Goal: Task Accomplishment & Management: Manage account settings

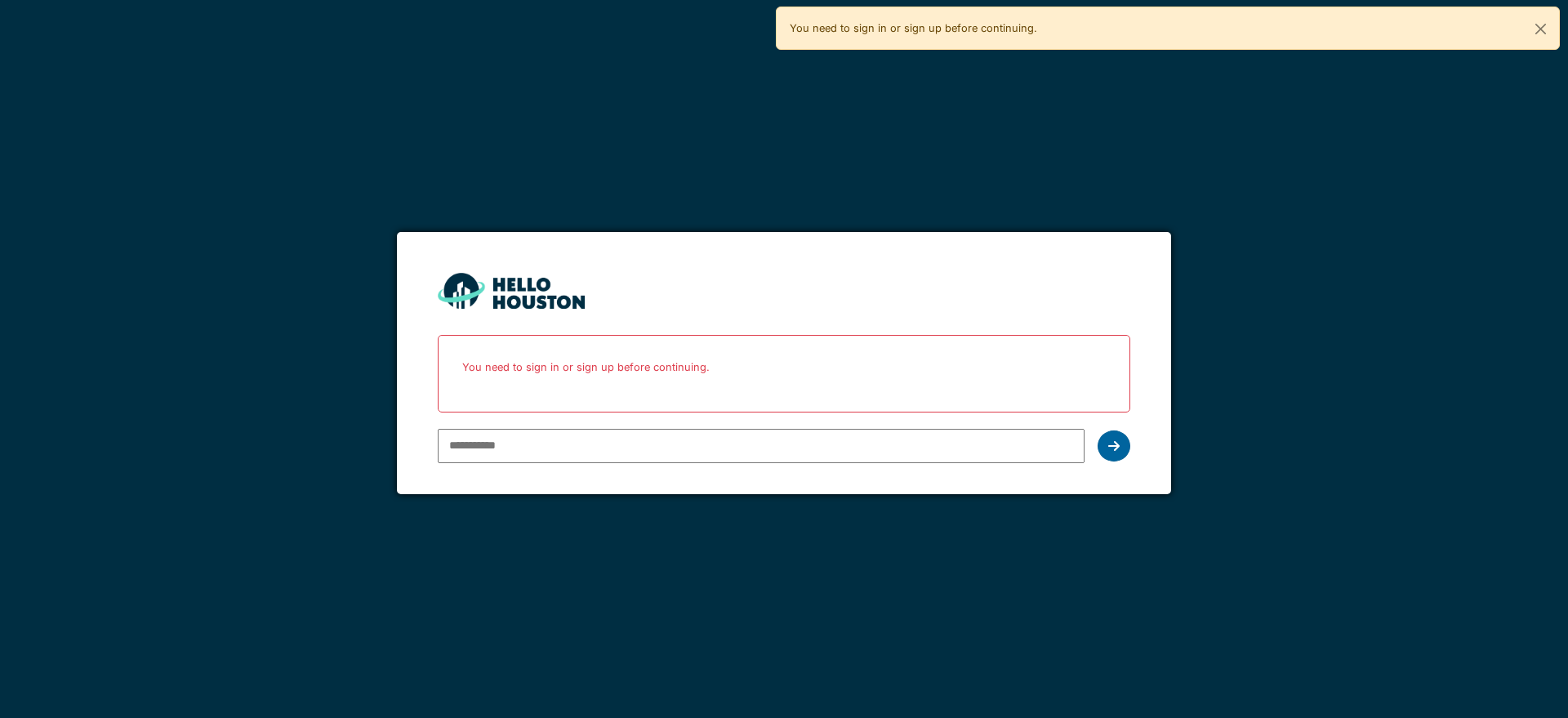
type input "**********"
click at [1118, 452] on div at bounding box center [1114, 446] width 33 height 31
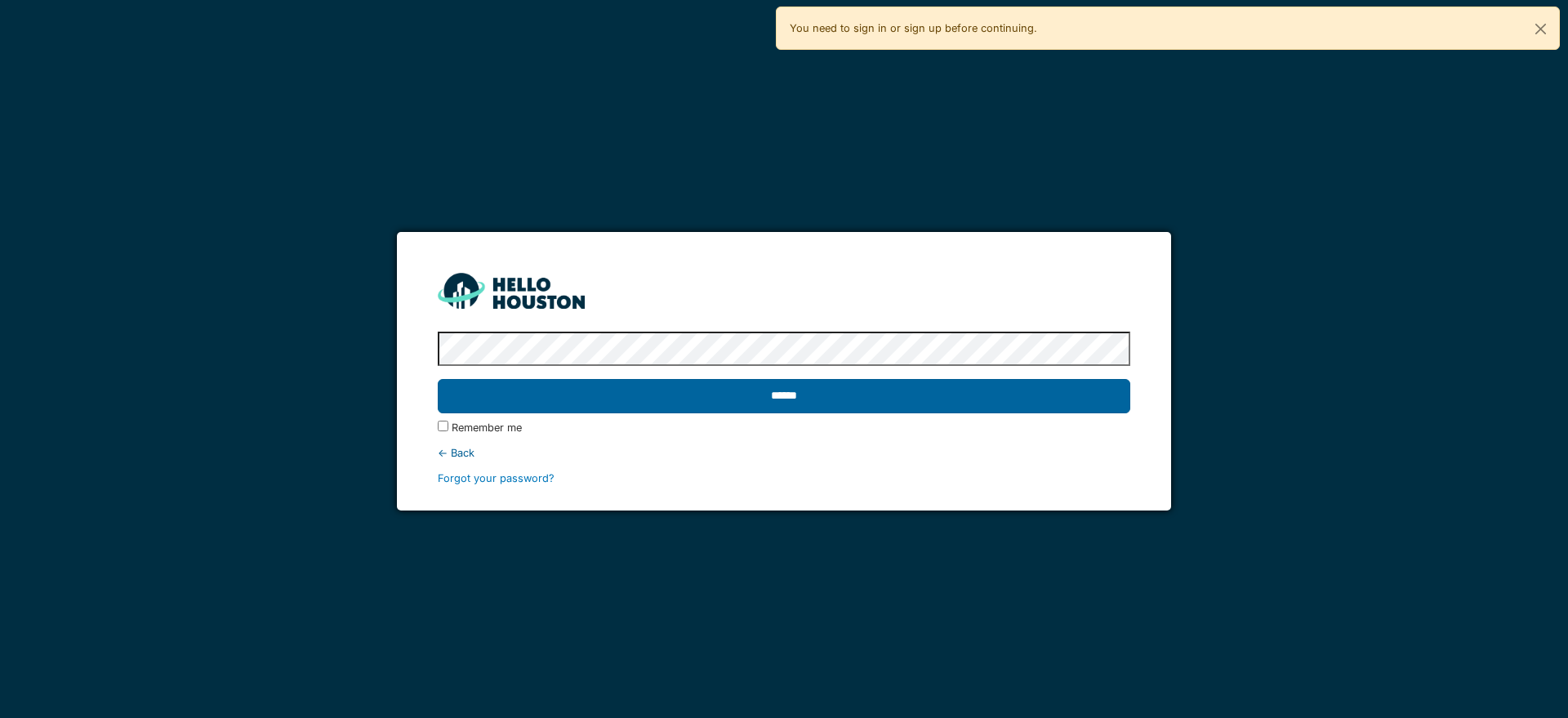
click at [862, 399] on input "******" at bounding box center [784, 396] width 692 height 34
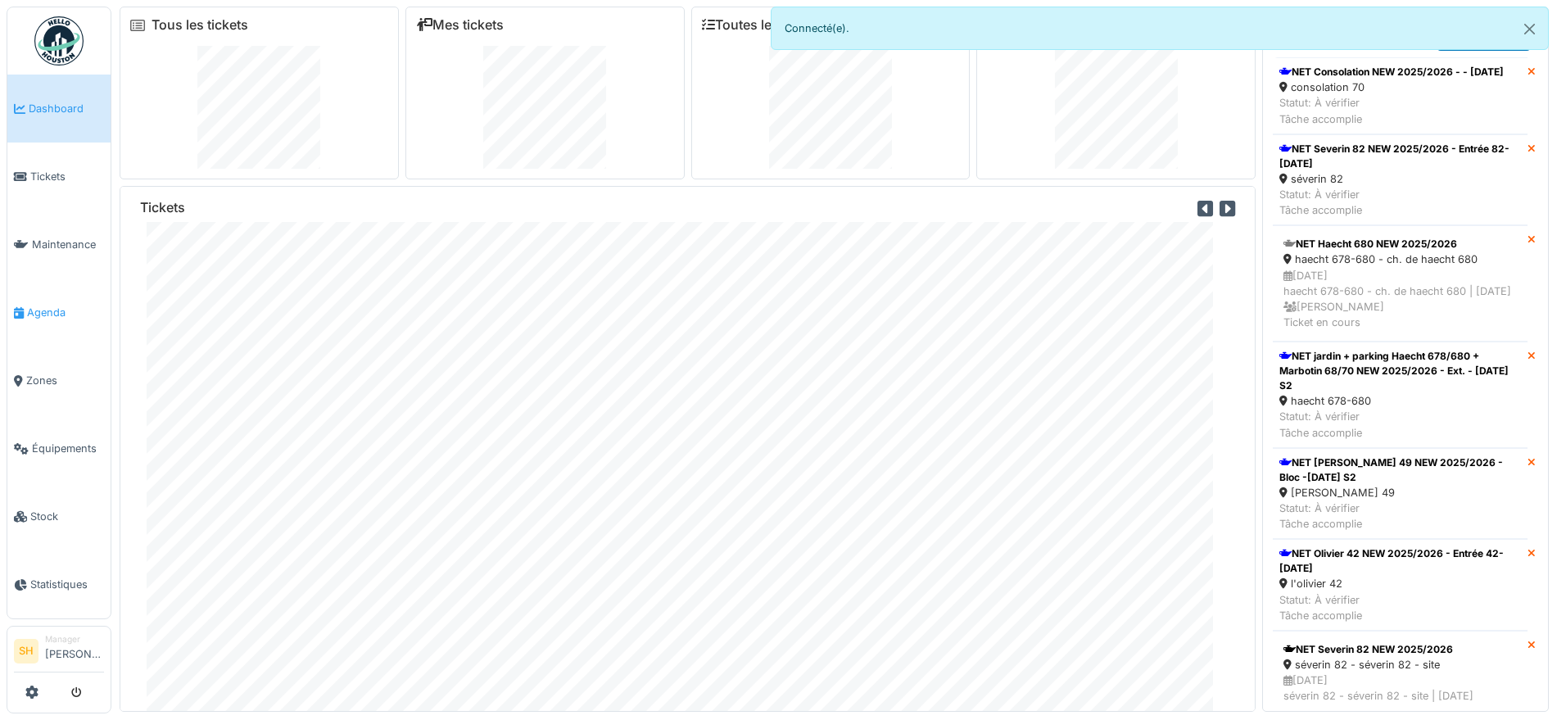
click at [25, 311] on li "Agenda" at bounding box center [59, 313] width 90 height 16
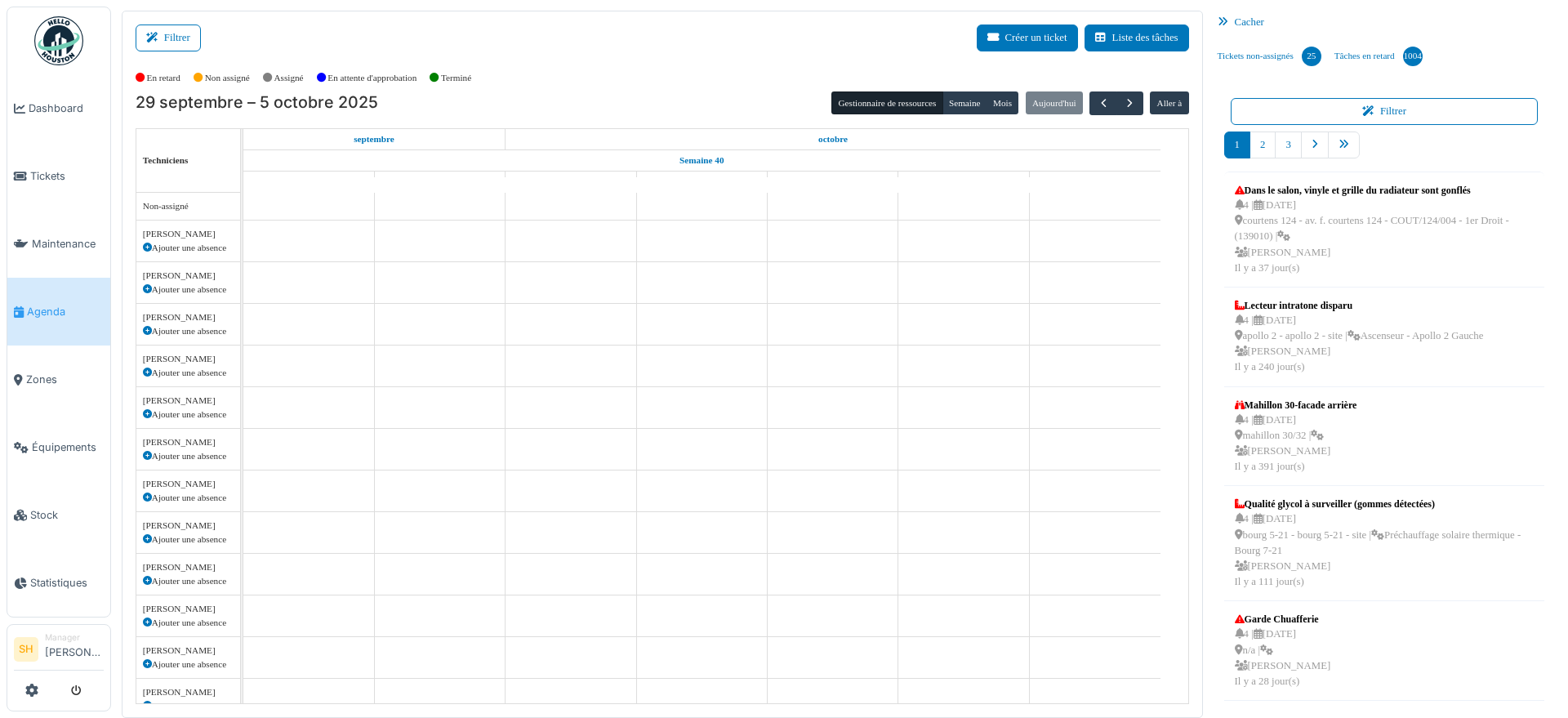
click at [179, 43] on button "Filtrer" at bounding box center [169, 38] width 66 height 27
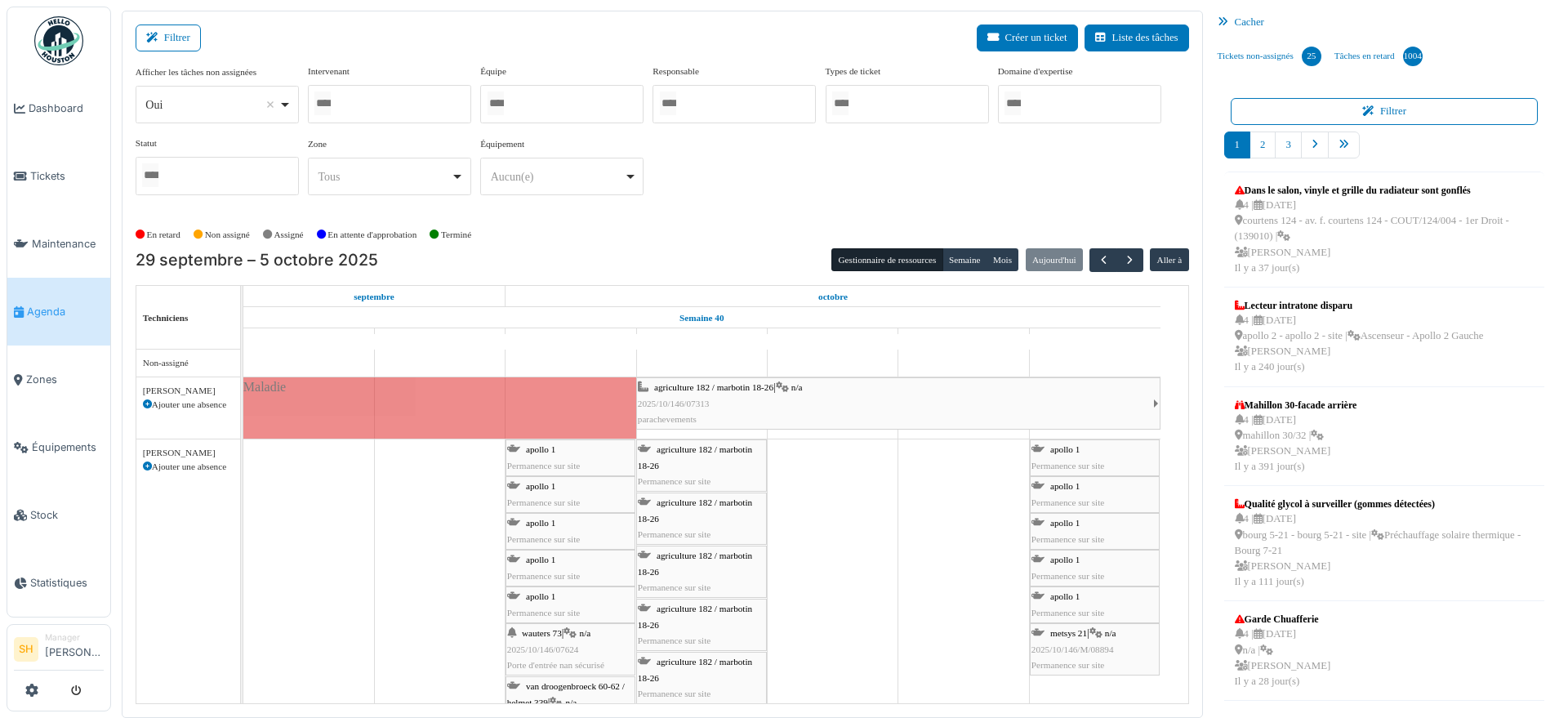
click at [570, 98] on div at bounding box center [563, 104] width 164 height 38
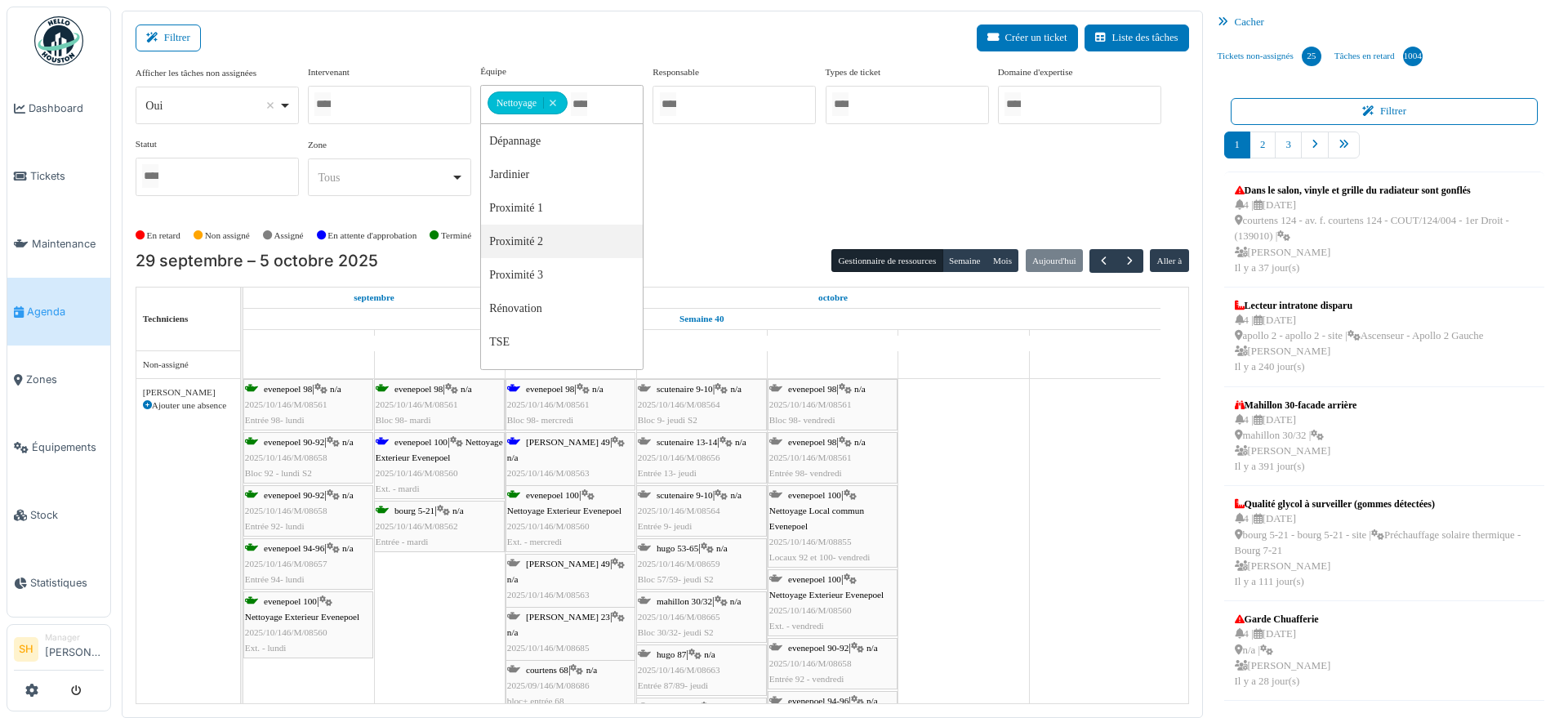
click at [419, 443] on span "evenepoel 100" at bounding box center [421, 442] width 53 height 10
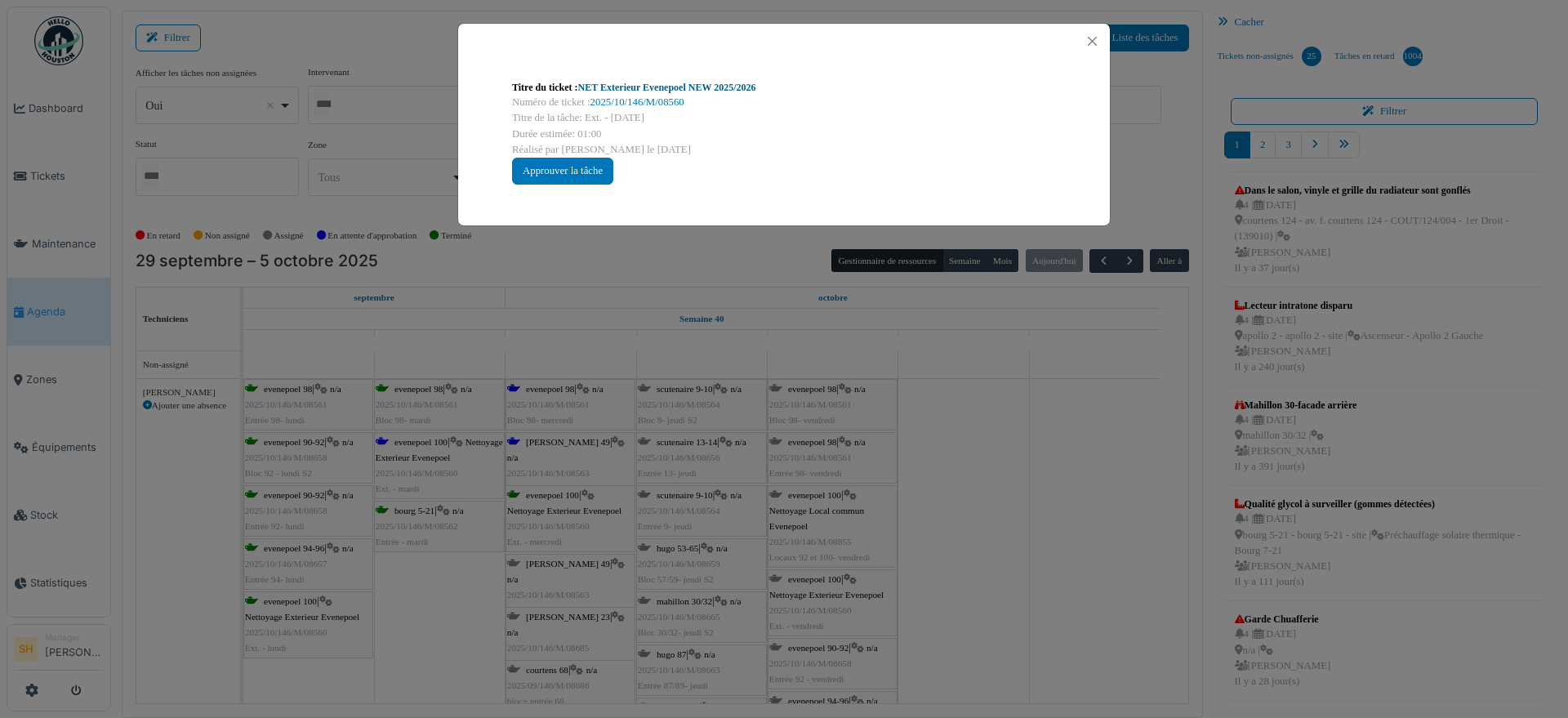
click at [597, 92] on link "NET Exterieur Evenepoel NEW 2025/2026" at bounding box center [667, 87] width 179 height 11
click at [940, 497] on div "Titre du ticket : NET Exterieur Evenepoel NEW 2025/2026 Numéro de ticket : 2025…" at bounding box center [784, 359] width 1568 height 718
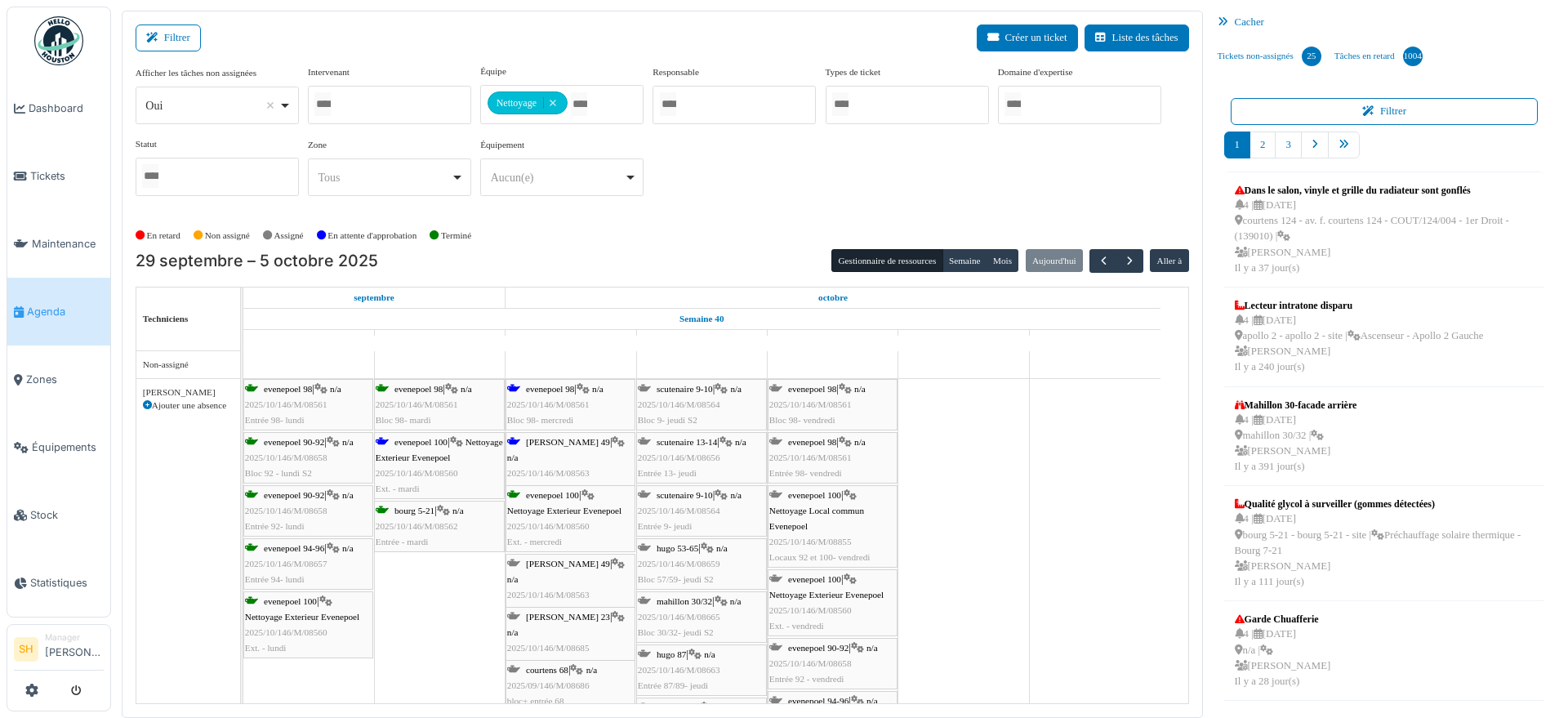
click at [558, 440] on span "wollès 49" at bounding box center [568, 442] width 84 height 10
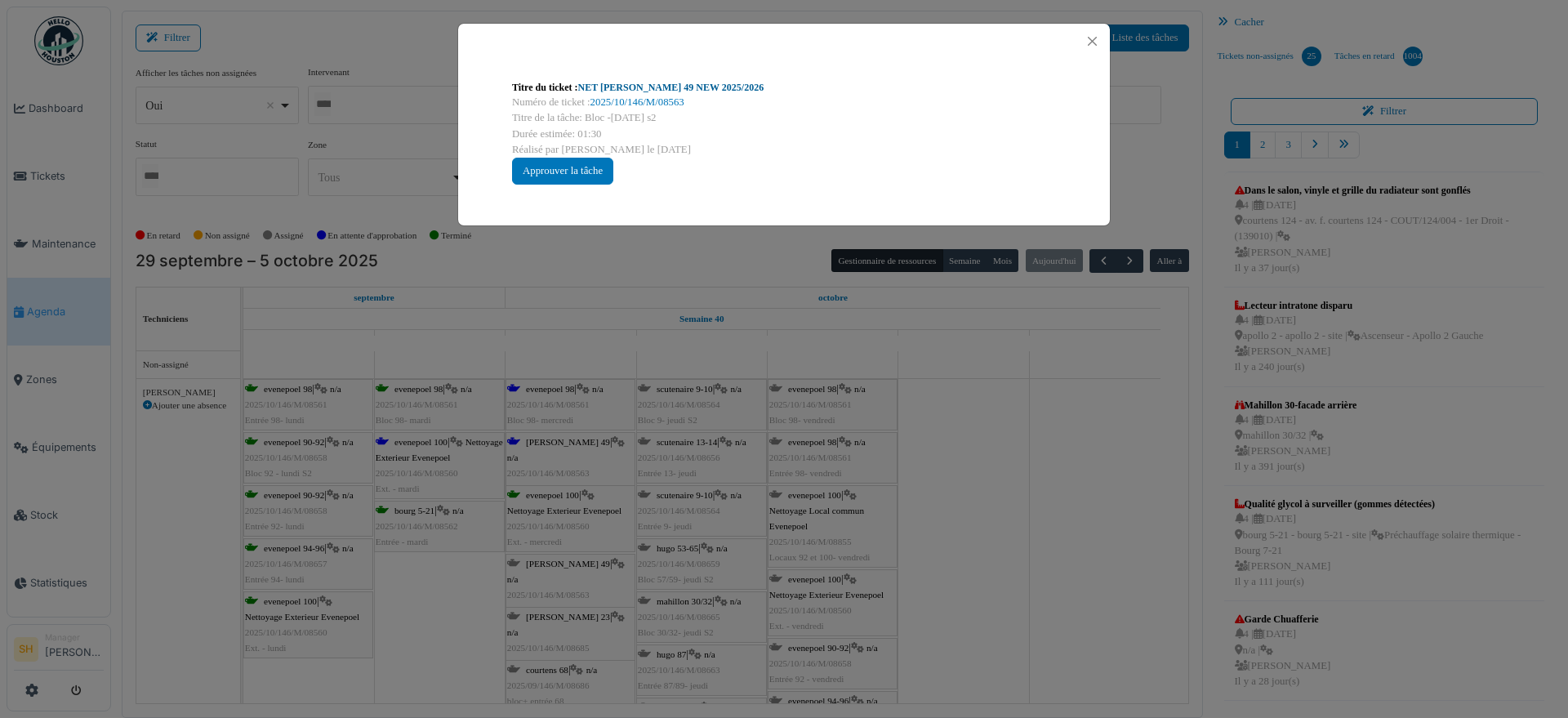
click at [662, 85] on link "NET Wolles 49 NEW 2025/2026" at bounding box center [671, 87] width 187 height 11
click at [969, 481] on div "Titre du ticket : NET Wolles 49 NEW 2025/2026 Numéro de ticket : 2025/10/146/M/…" at bounding box center [784, 359] width 1568 height 718
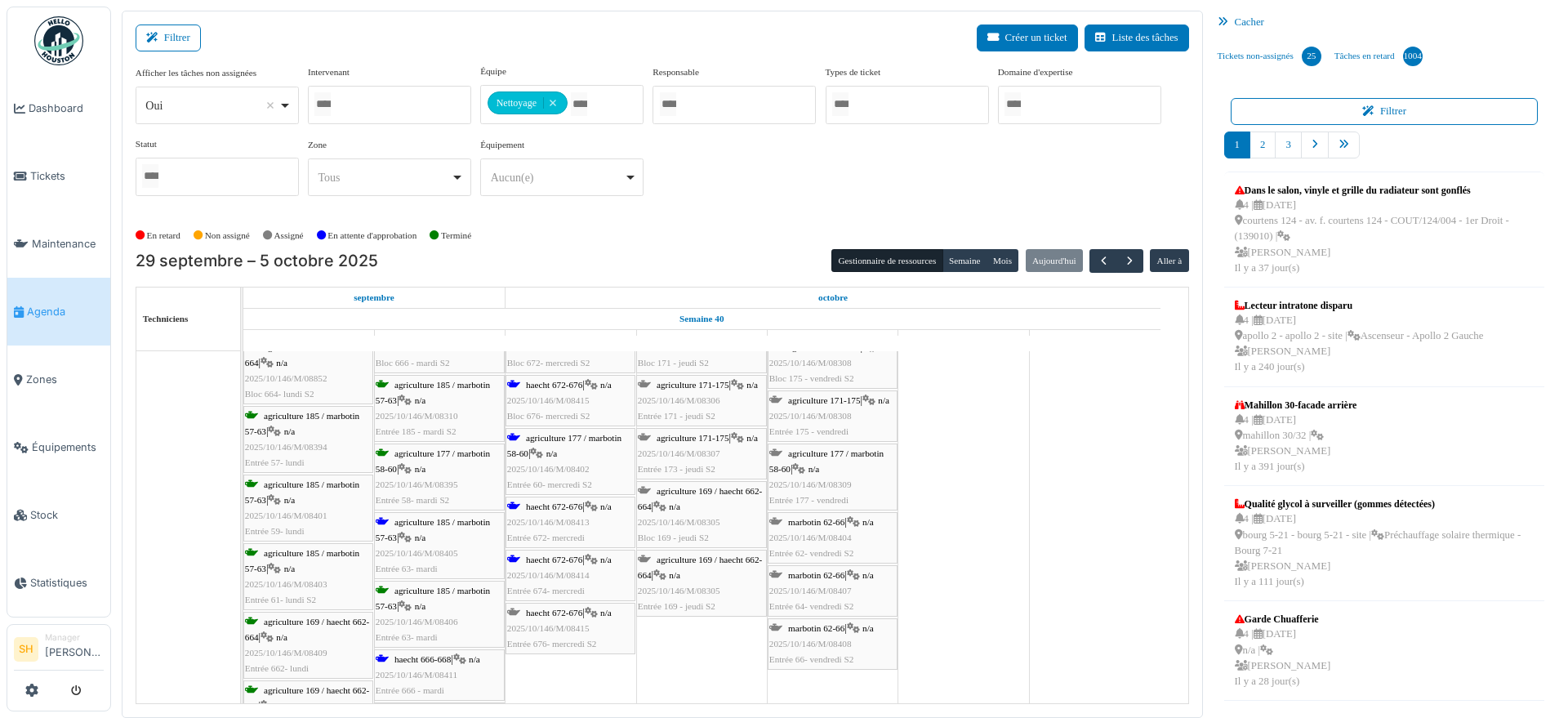
scroll to position [817, 0]
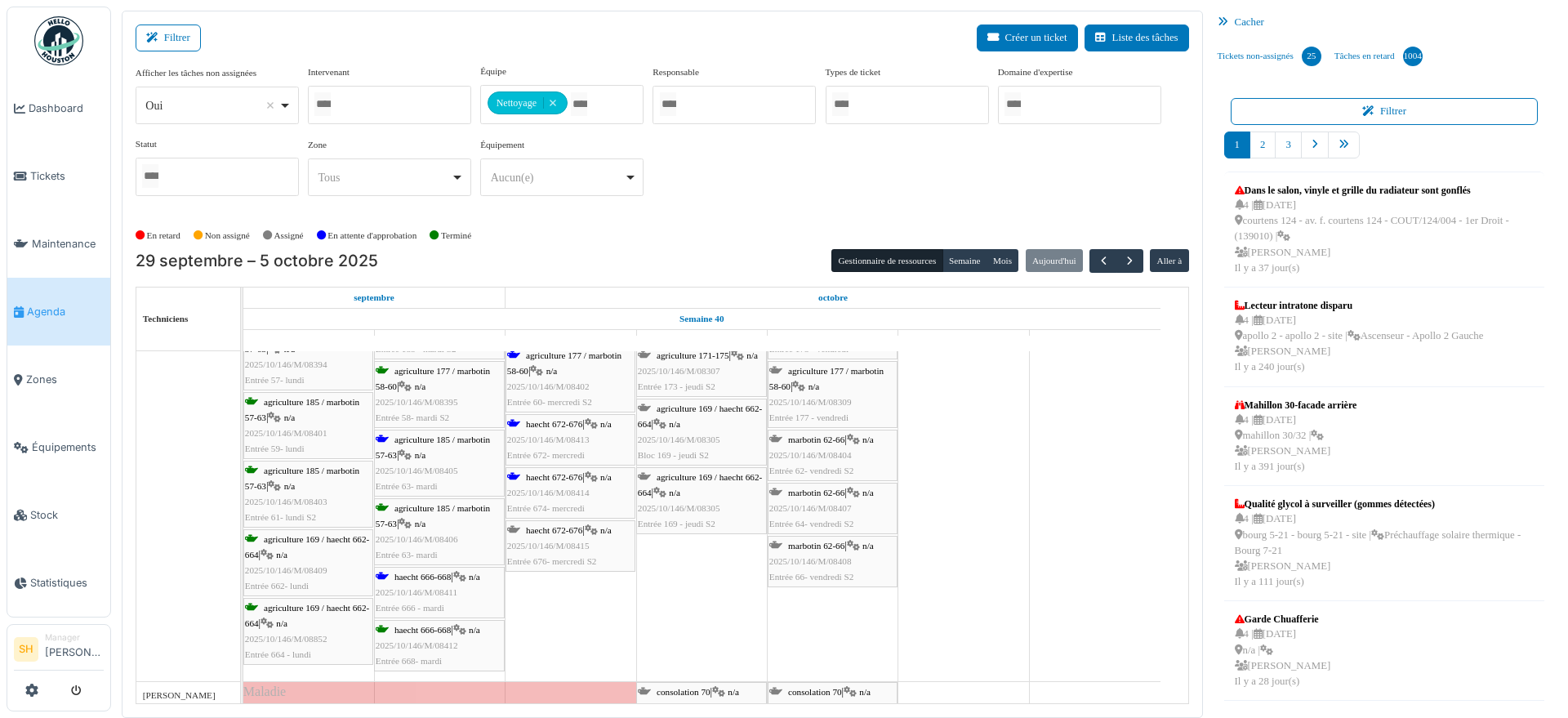
click at [422, 438] on span "agriculture 185 / marbotin 57-63" at bounding box center [433, 447] width 115 height 25
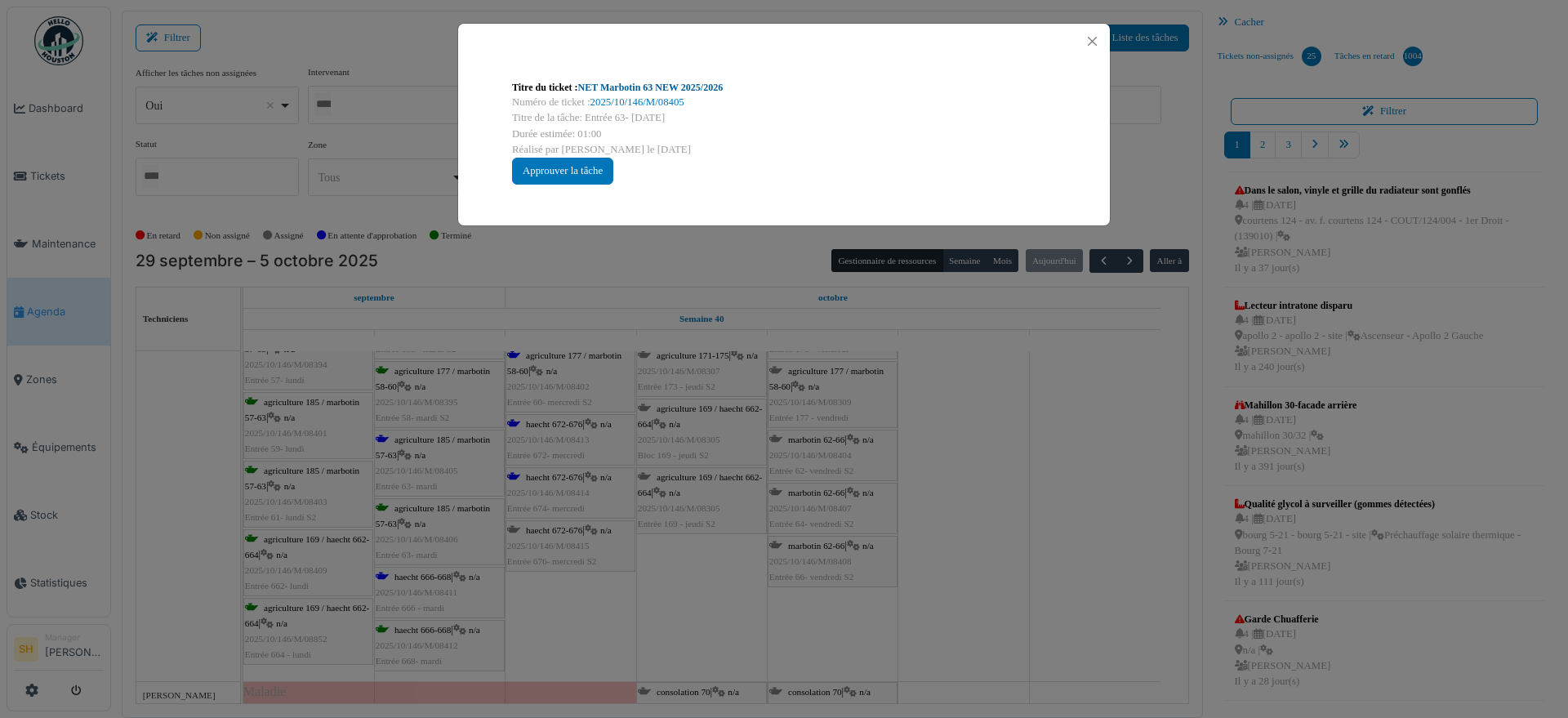
click at [657, 87] on link "NET Marbotin 63 NEW 2025/2026" at bounding box center [651, 87] width 146 height 11
click at [1027, 406] on div "Titre du ticket : NET Marbotin 63 NEW 2025/2026 Numéro de ticket : 2025/10/146/…" at bounding box center [784, 359] width 1568 height 718
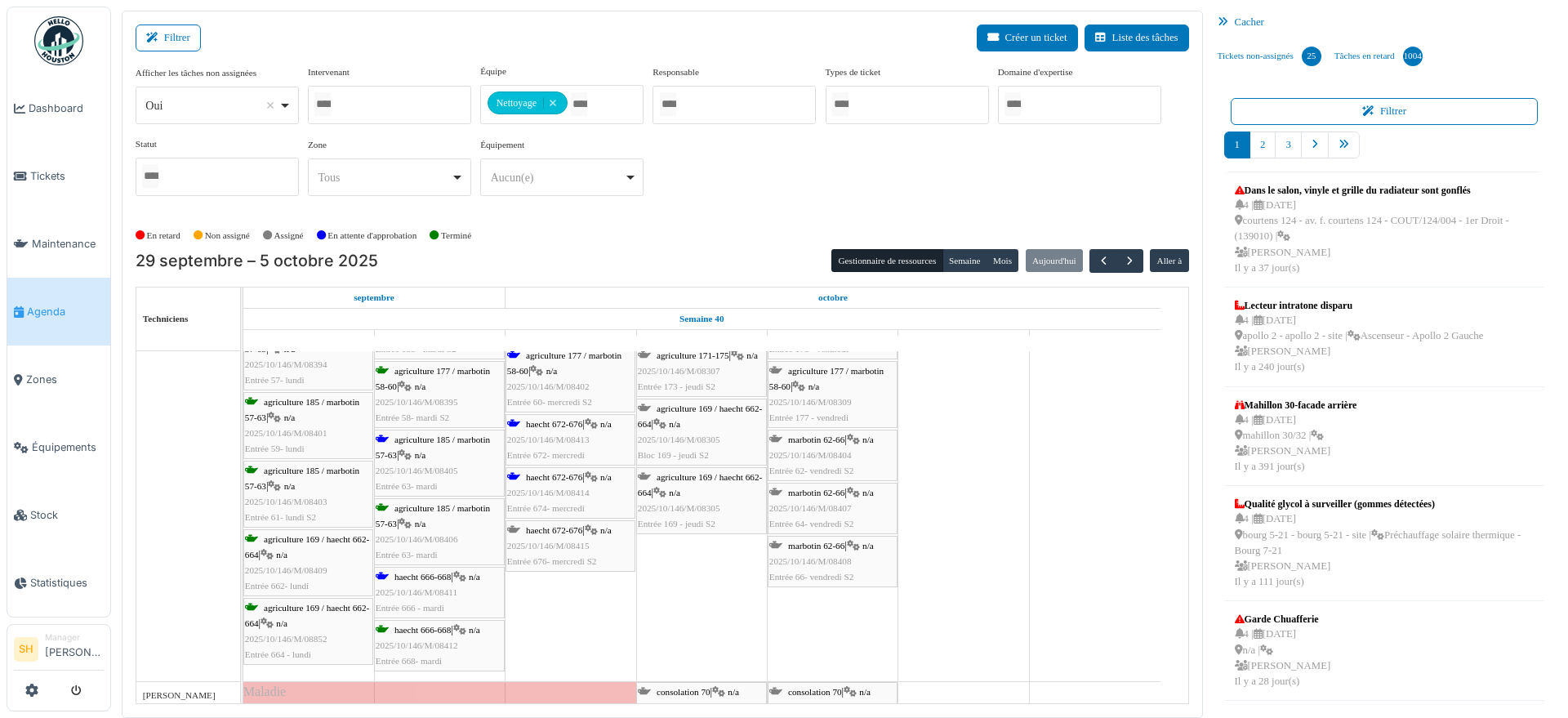
click at [583, 476] on span "haecht 672-676" at bounding box center [554, 477] width 57 height 10
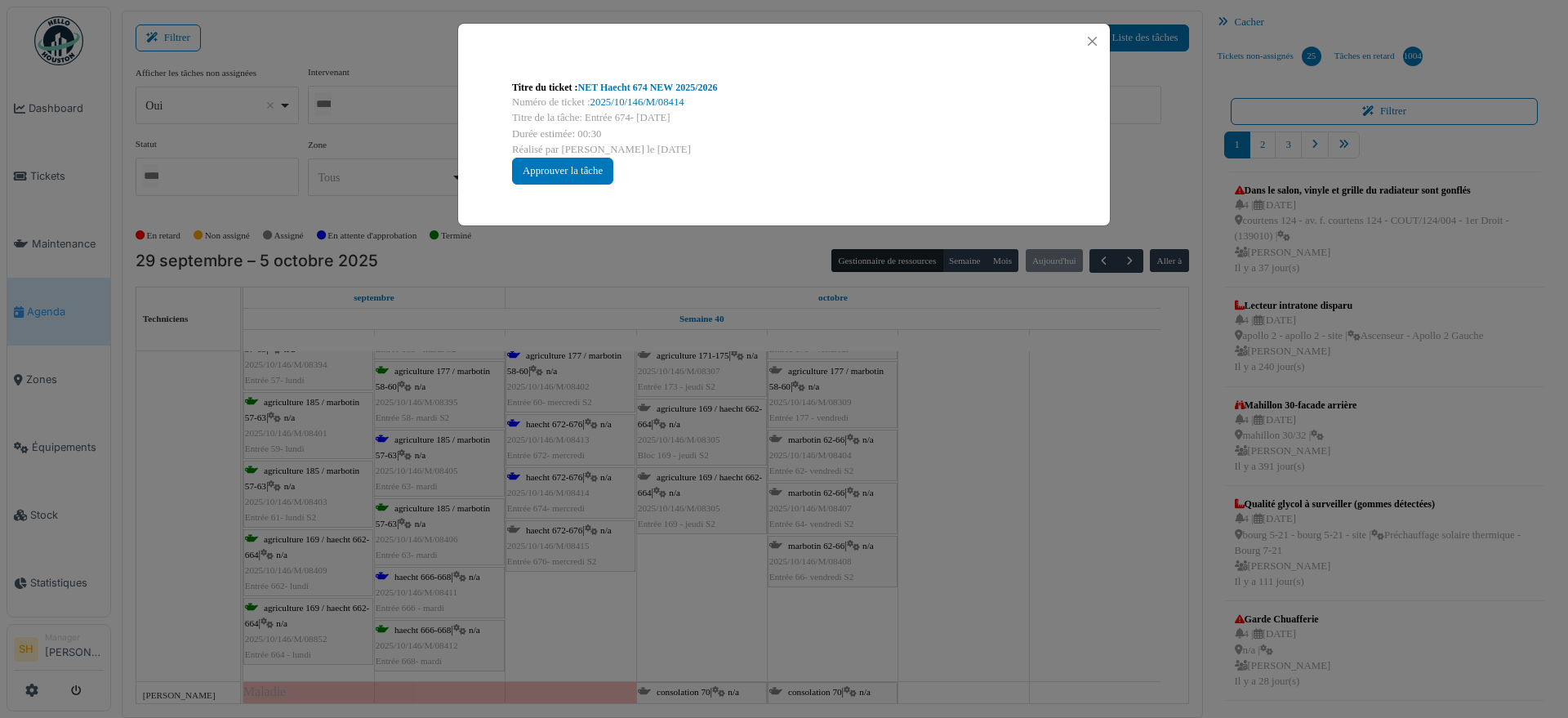
click at [659, 82] on link "NET Haecht 674 NEW 2025/2026" at bounding box center [648, 87] width 140 height 11
drag, startPoint x: 964, startPoint y: 514, endPoint x: 651, endPoint y: 469, distance: 316.2
click at [966, 514] on div "Titre du ticket : NET Haecht 674 NEW 2025/2026 Numéro de ticket : 2025/10/146/M…" at bounding box center [784, 359] width 1568 height 718
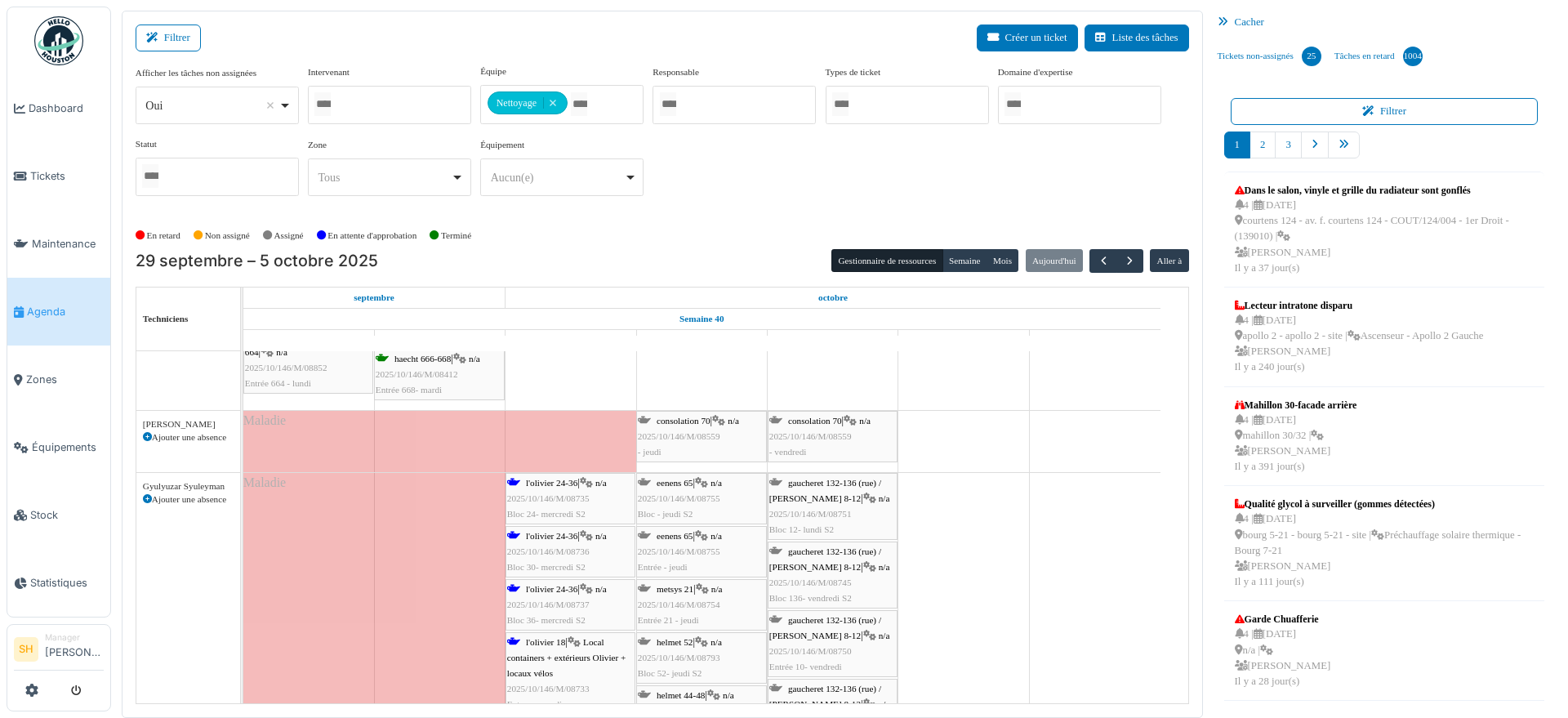
scroll to position [1123, 0]
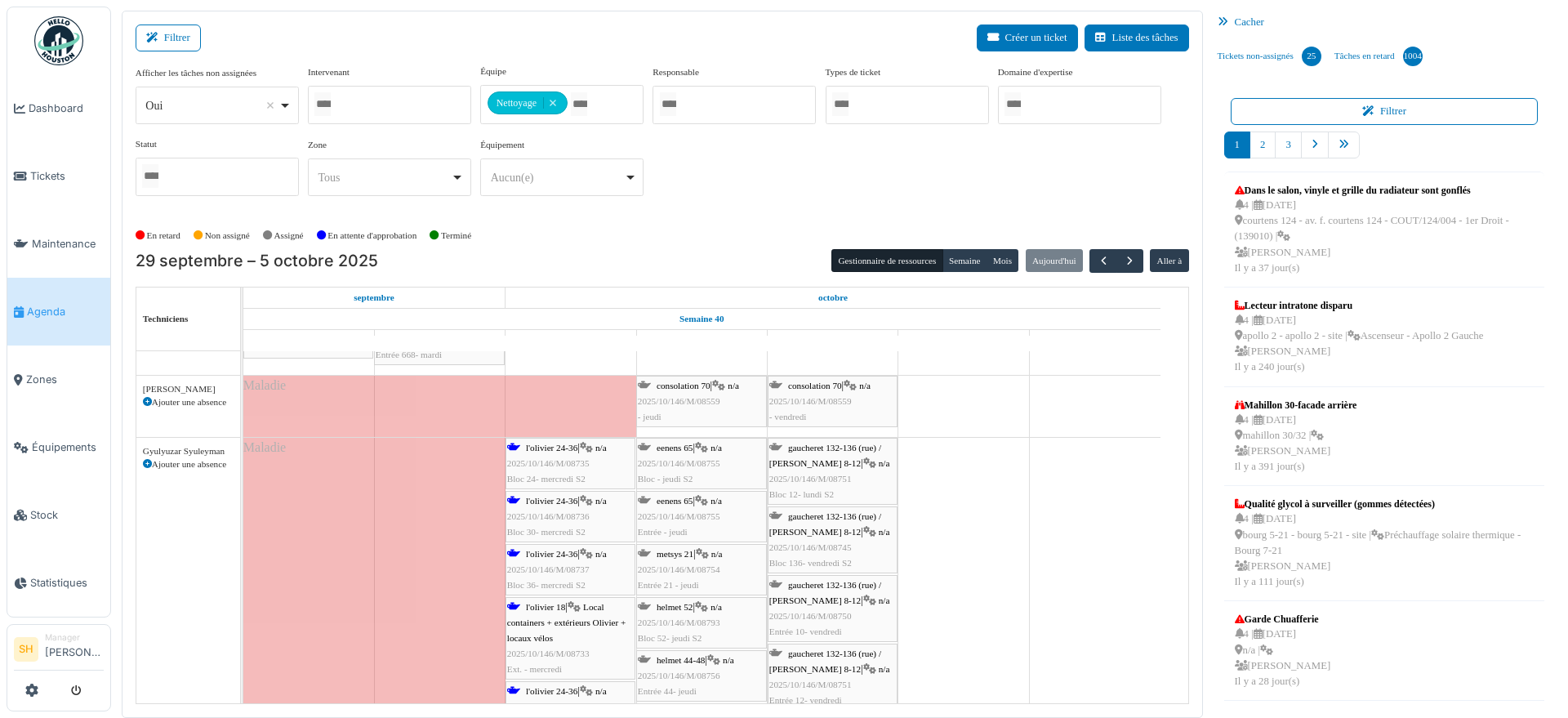
click at [566, 450] on span "l'olivier 24-36" at bounding box center [552, 448] width 52 height 10
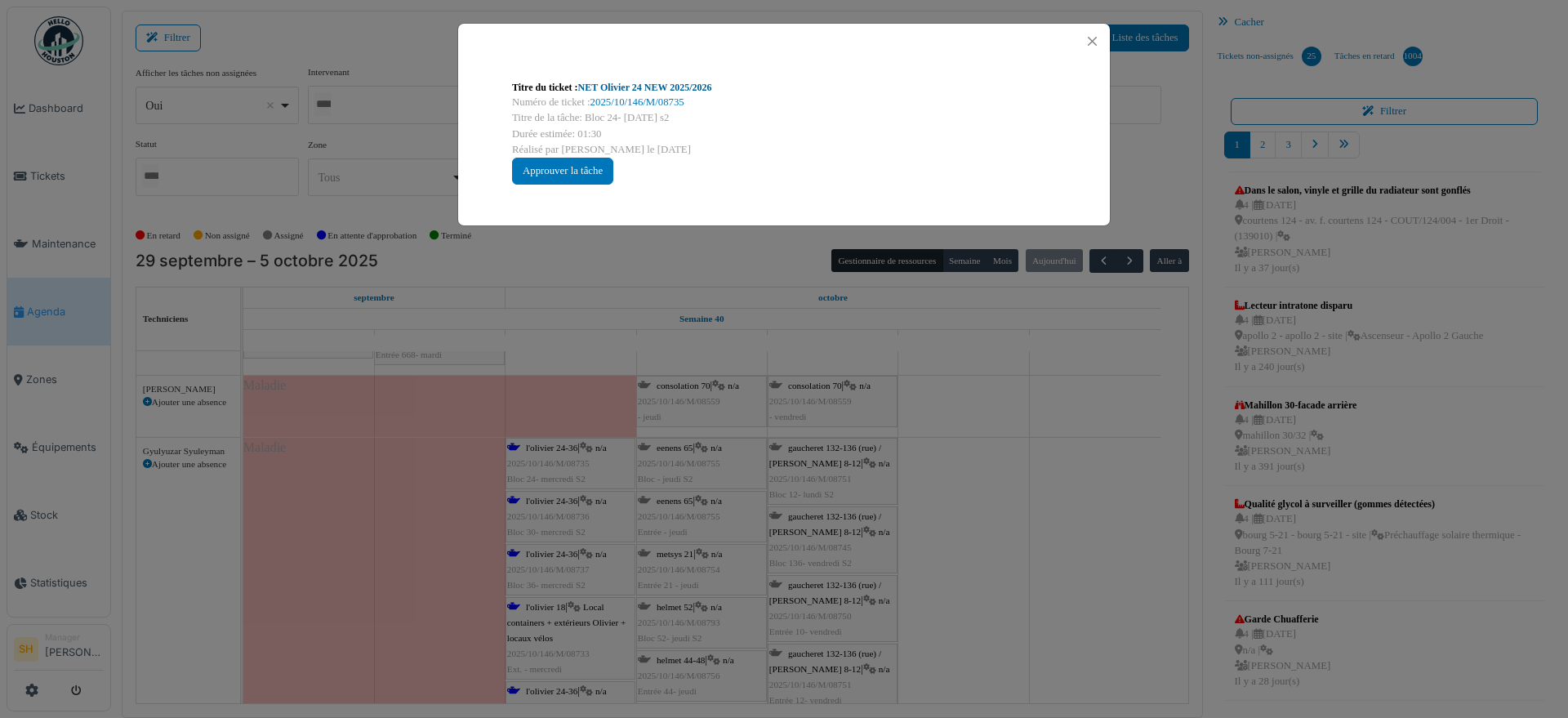
click at [619, 88] on link "NET Olivier 24 NEW 2025/2026" at bounding box center [645, 87] width 134 height 11
drag, startPoint x: 1079, startPoint y: 611, endPoint x: 670, endPoint y: 563, distance: 411.8
click at [1076, 611] on div "Titre du ticket : NET Olivier 24 NEW 2025/2026 Numéro de ticket : 2025/10/146/M…" at bounding box center [784, 359] width 1568 height 718
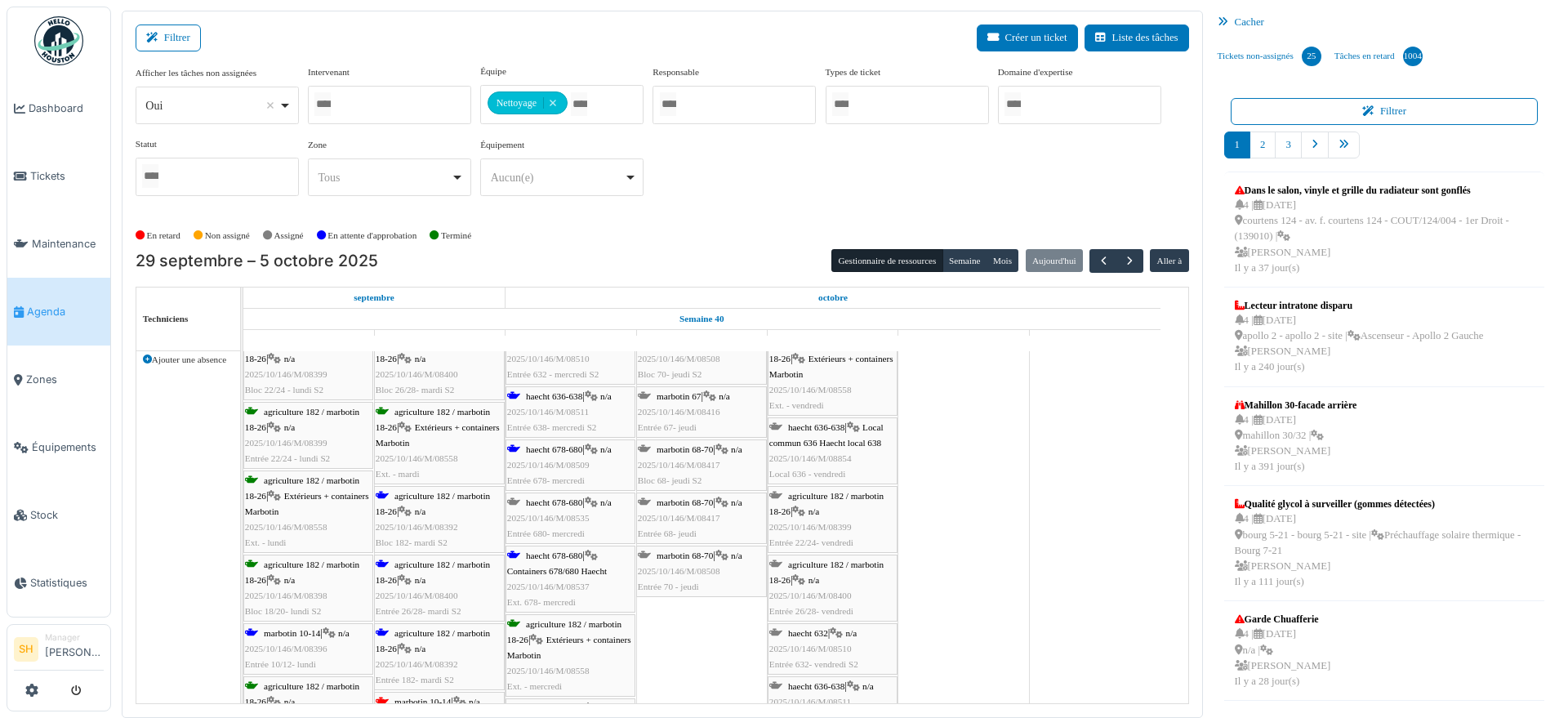
scroll to position [2450, 0]
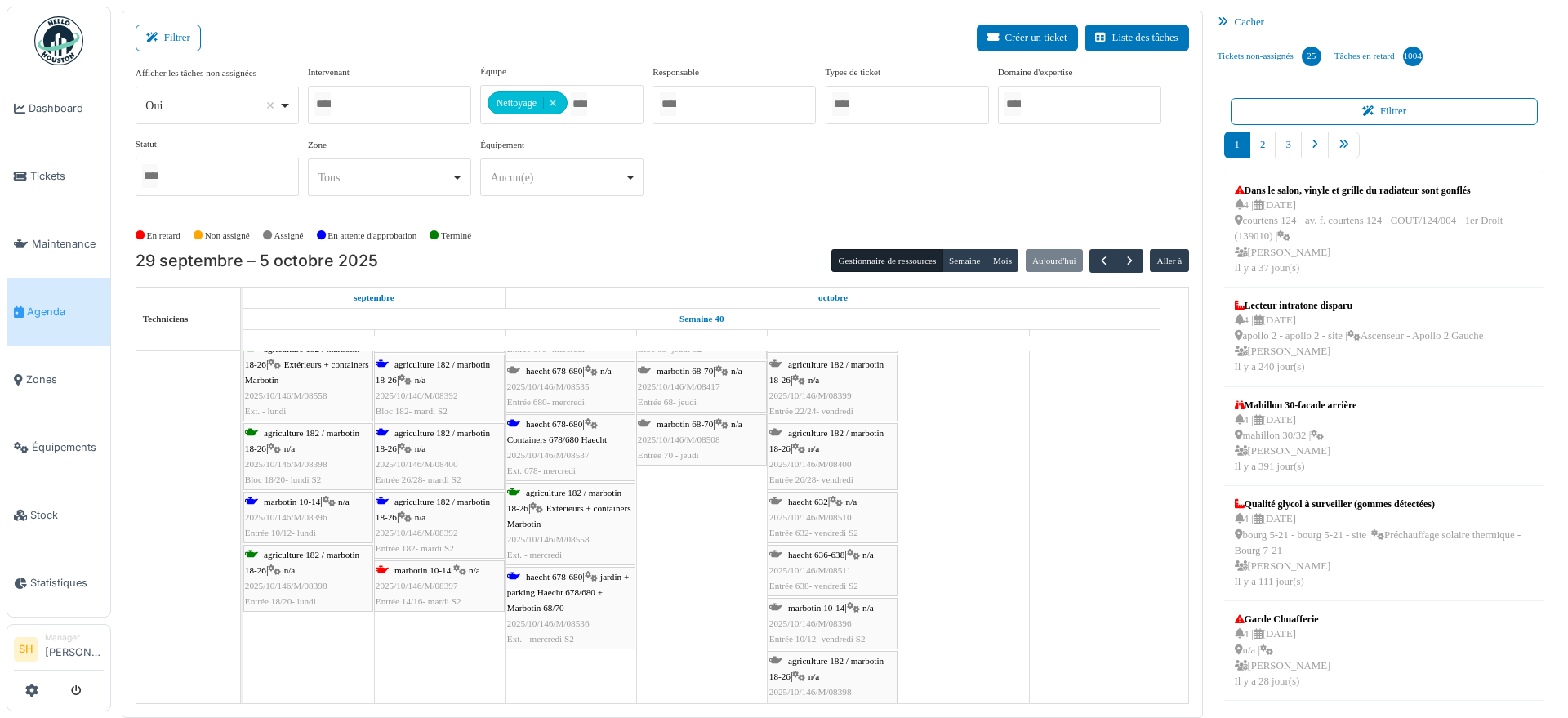
click at [263, 505] on div "marbotin 10-14 | n/a 2025/10/146/M/08396 Entrée 10/12- lundi" at bounding box center [308, 518] width 127 height 48
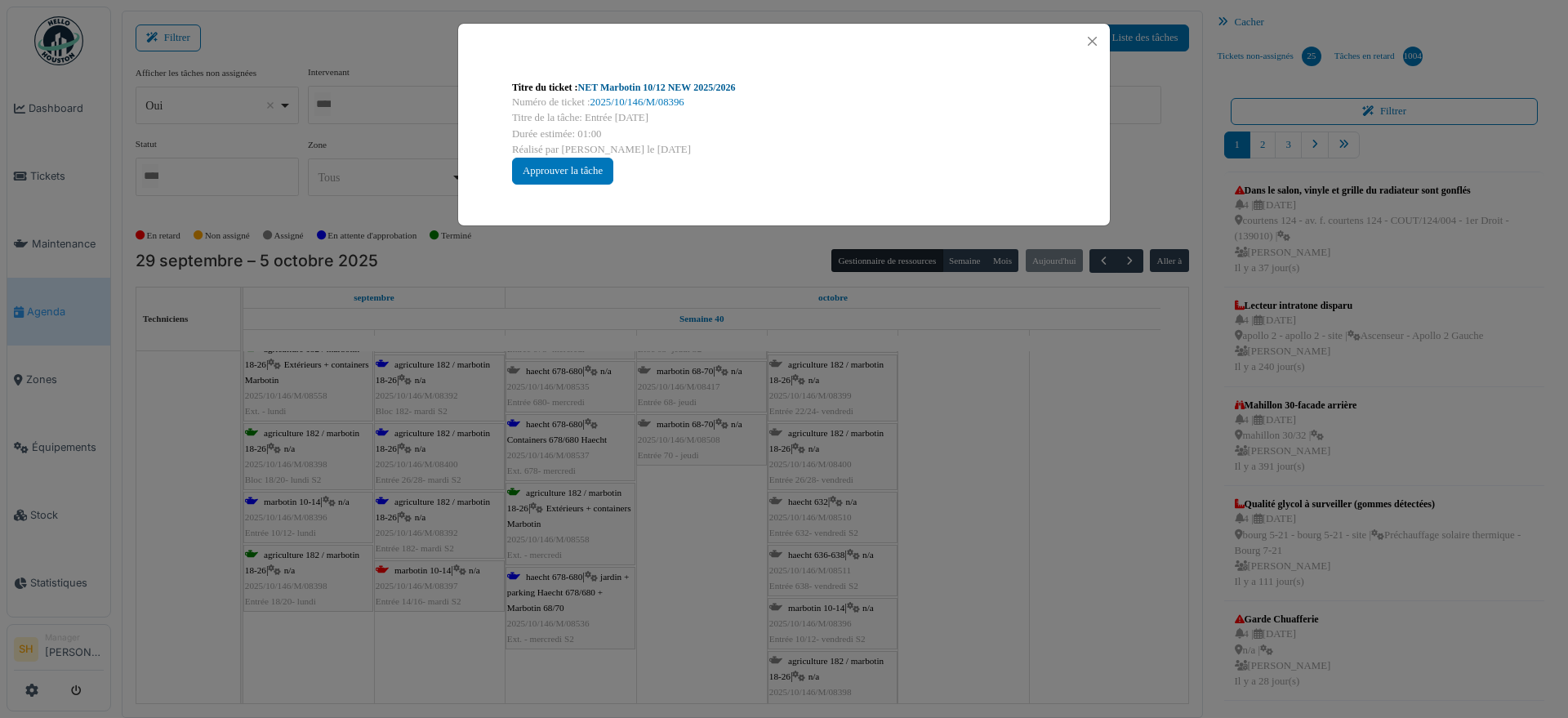
click at [667, 85] on link "NET Marbotin 10/12 NEW 2025/2026" at bounding box center [657, 87] width 158 height 11
click at [833, 483] on div "Titre du ticket : NET Marbotin 10/12 NEW 2025/2026 Numéro de ticket : 2025/10/1…" at bounding box center [784, 359] width 1568 height 718
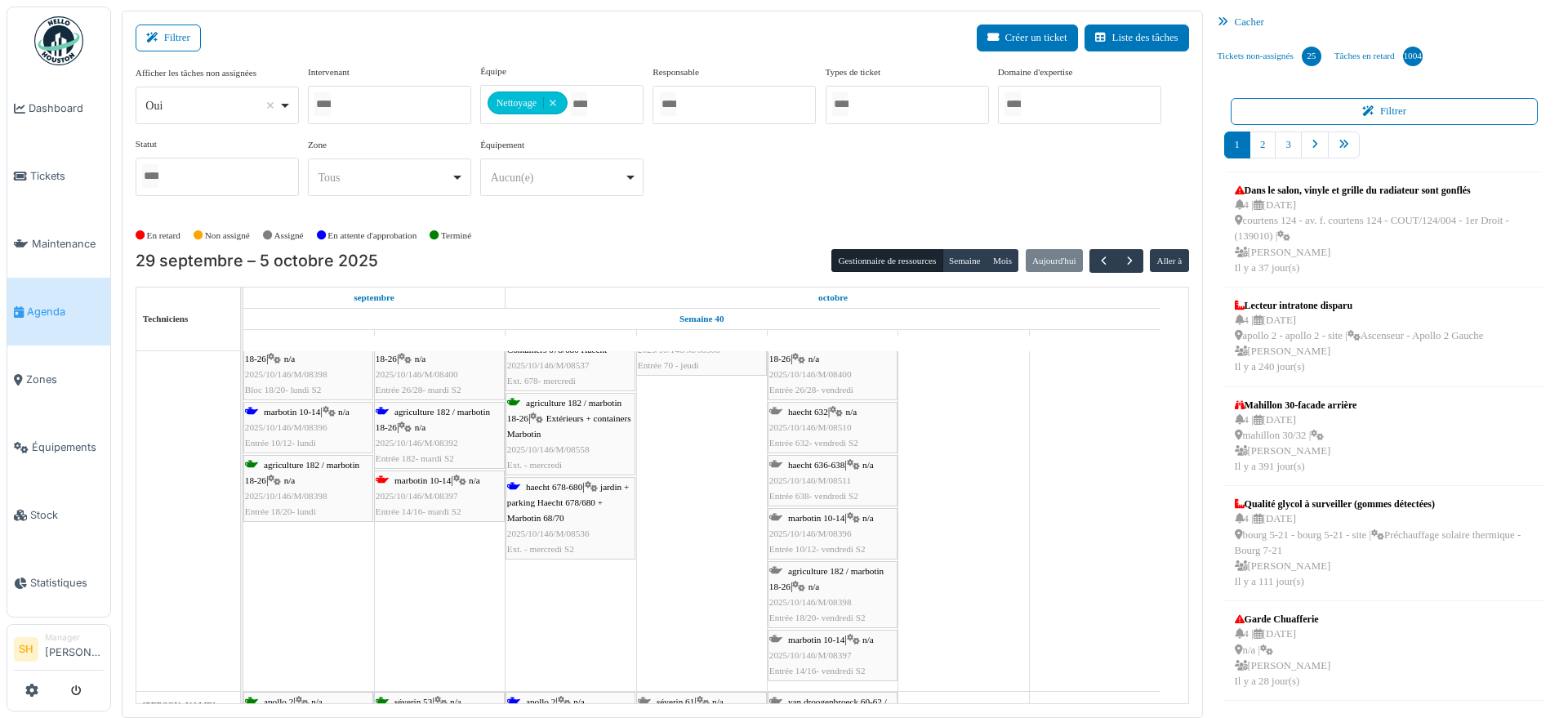
scroll to position [2655, 0]
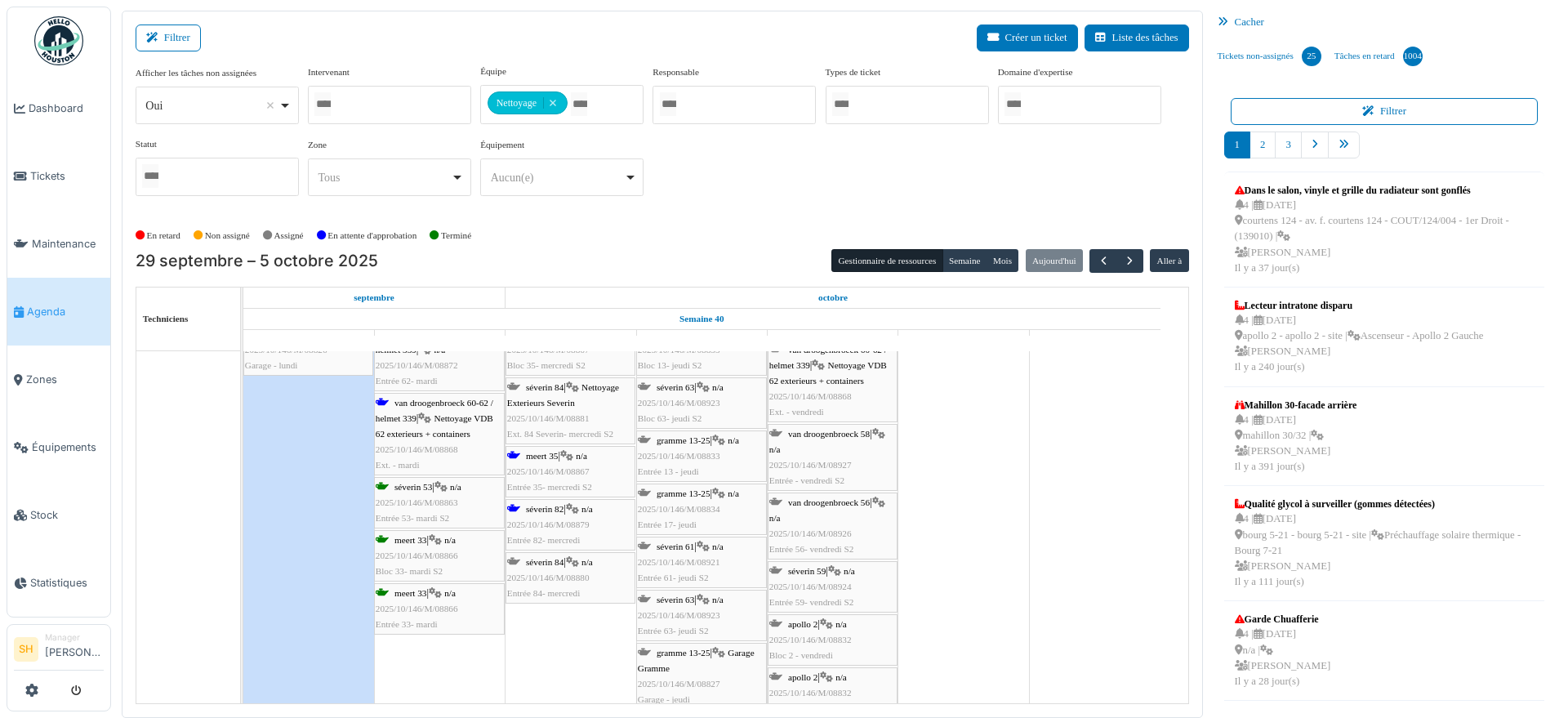
click at [548, 515] on div "séverin 82 | n/a 2025/10/146/M/08879 Entrée 82- mercredi" at bounding box center [571, 526] width 127 height 48
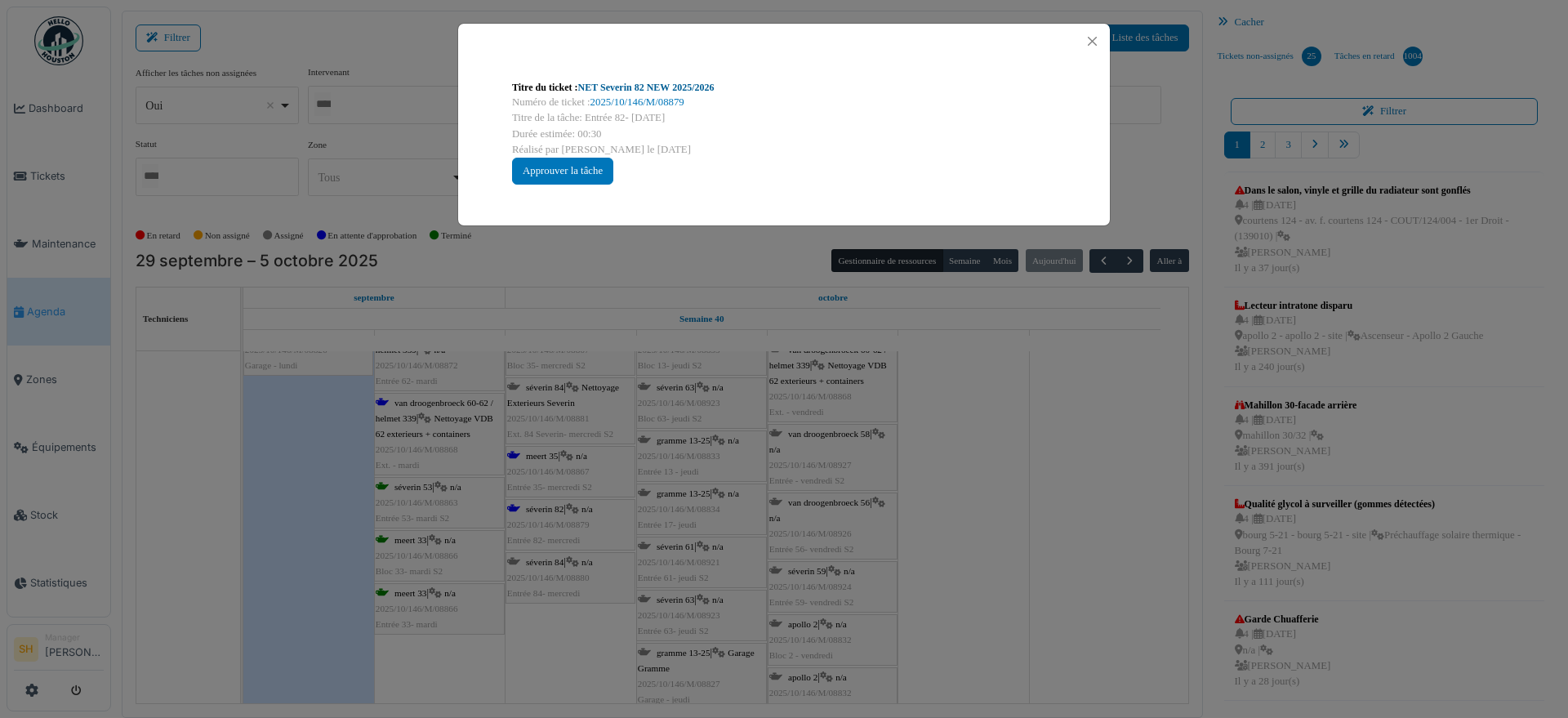
click at [646, 83] on link "NET Severin 82 NEW 2025/2026" at bounding box center [646, 87] width 137 height 11
click at [919, 440] on div "Titre du ticket : NET Severin 82 NEW 2025/2026 Numéro de ticket : 2025/10/146/M…" at bounding box center [784, 359] width 1568 height 718
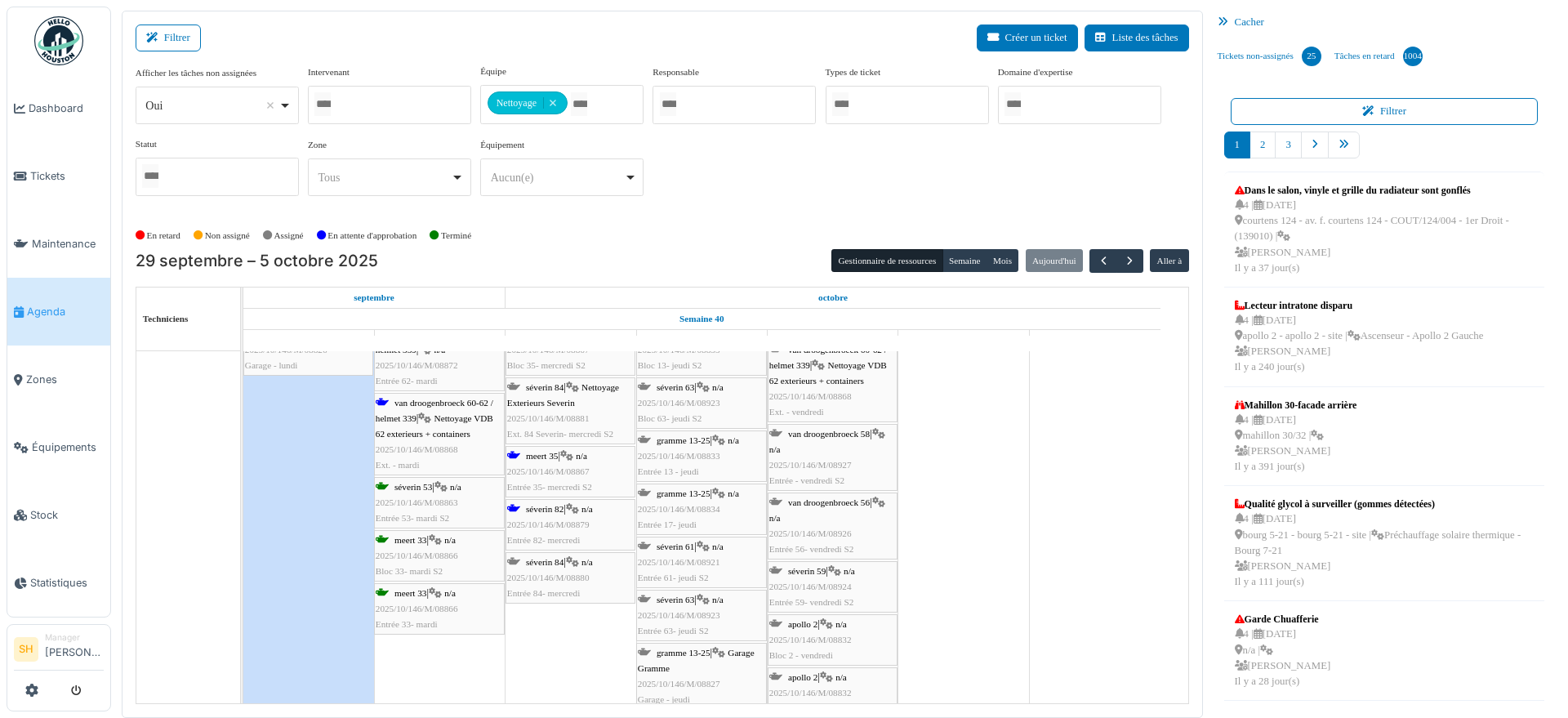
scroll to position [3067, 0]
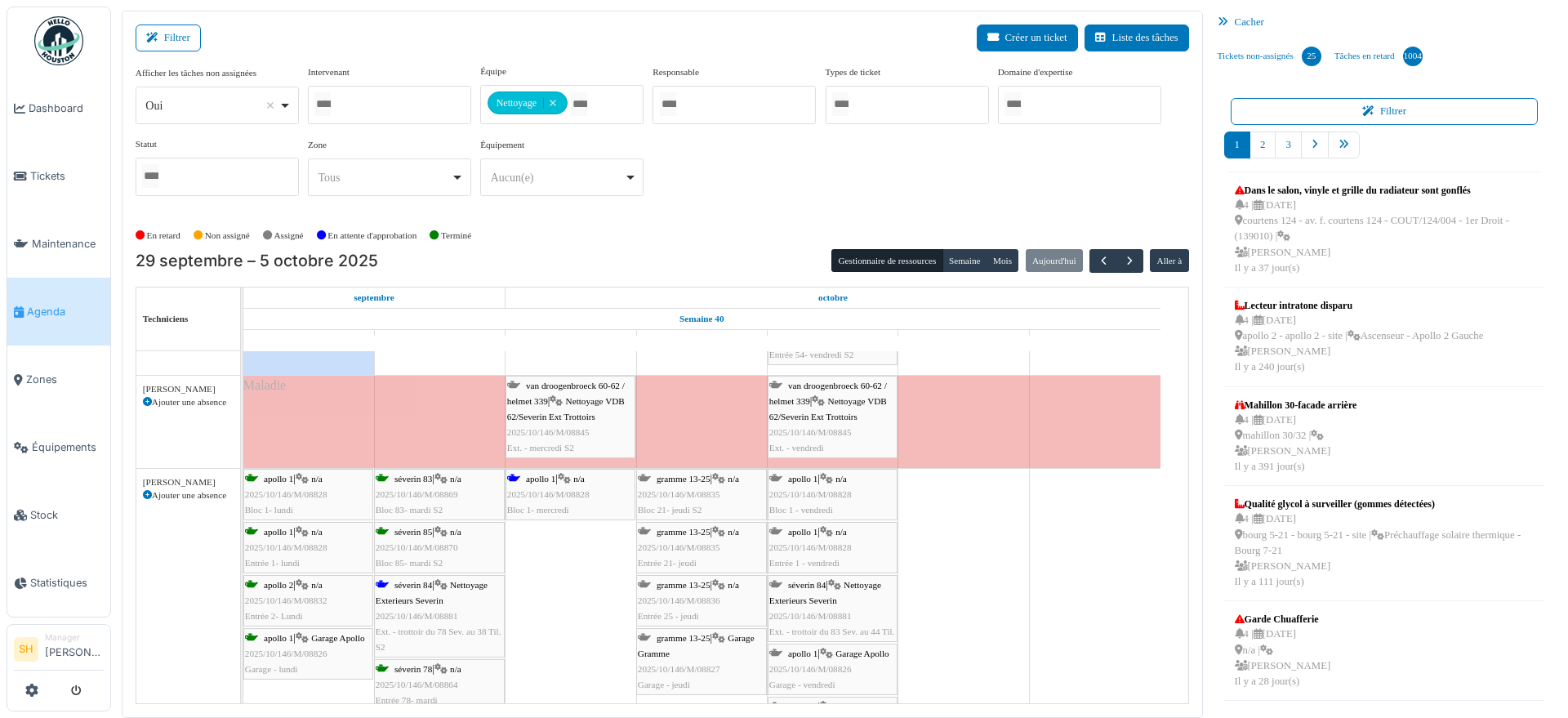
click at [411, 579] on span "séverin 84" at bounding box center [414, 584] width 38 height 10
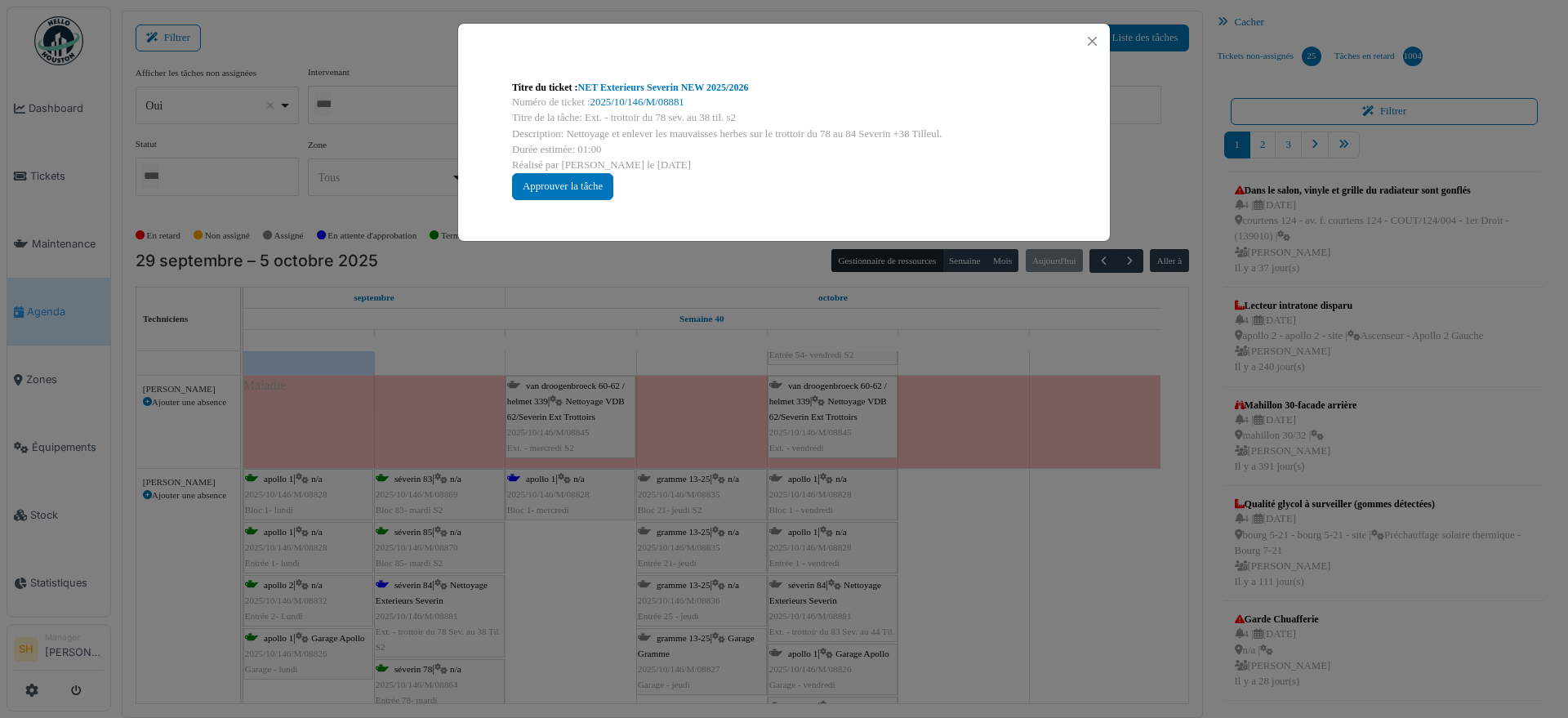
click at [621, 82] on link "NET Exterieurs Severin NEW 2025/2026" at bounding box center [663, 87] width 171 height 11
click at [1000, 585] on div "Titre du ticket : NET Exterieurs Severin NEW 2025/2026 Numéro de ticket : 2025/…" at bounding box center [784, 359] width 1568 height 718
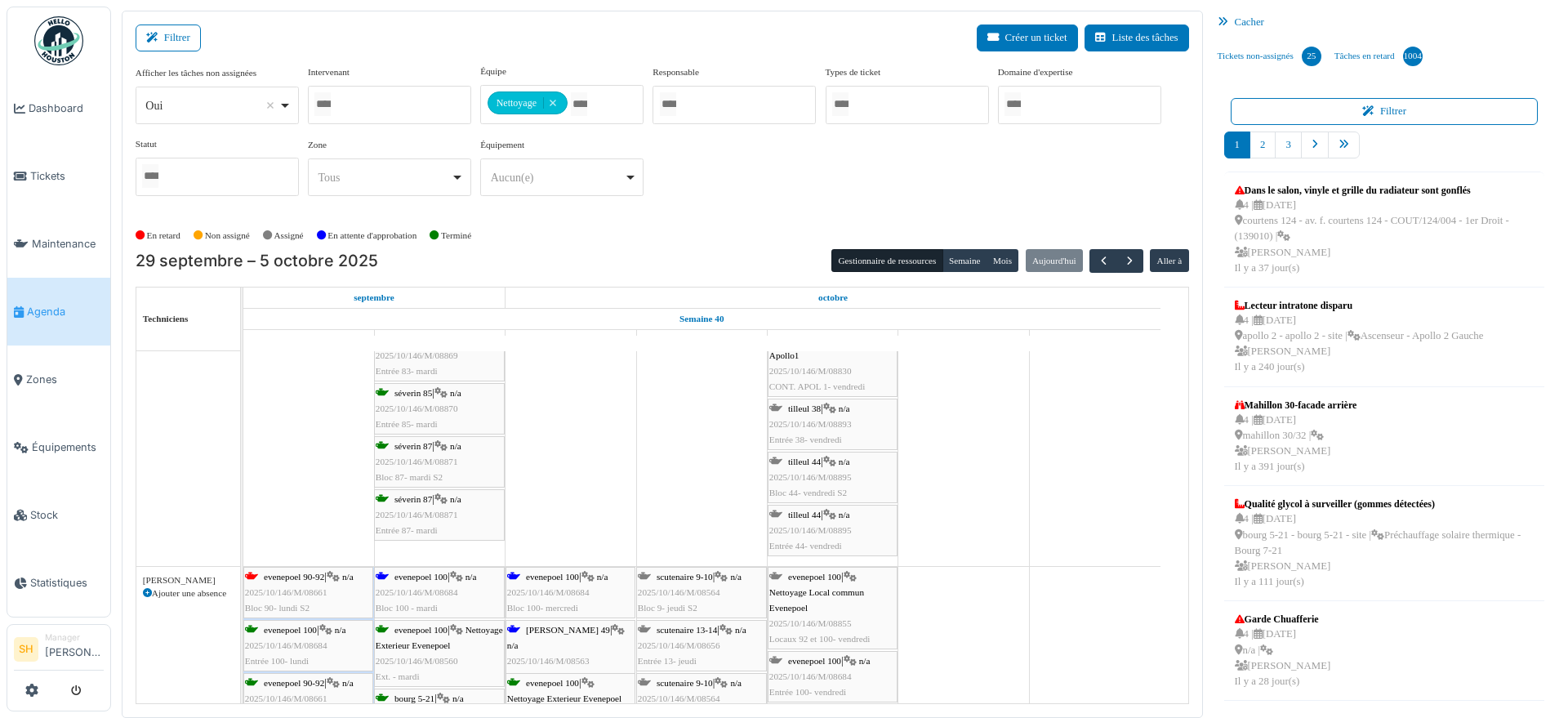
scroll to position [4084, 0]
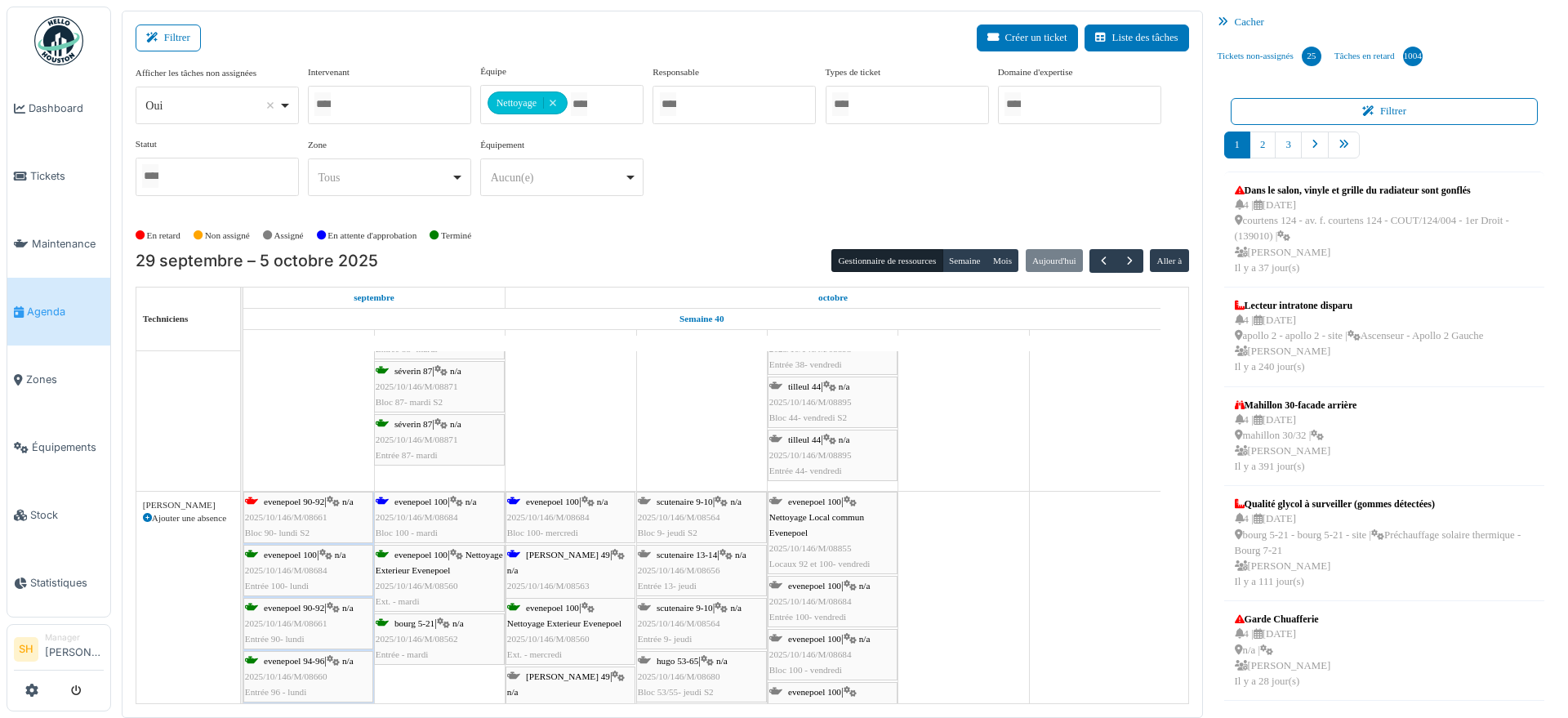
click at [453, 499] on div "evenepoel 100 | n/a 2025/10/146/M/08684 Bloc 100 - mardi" at bounding box center [440, 518] width 128 height 48
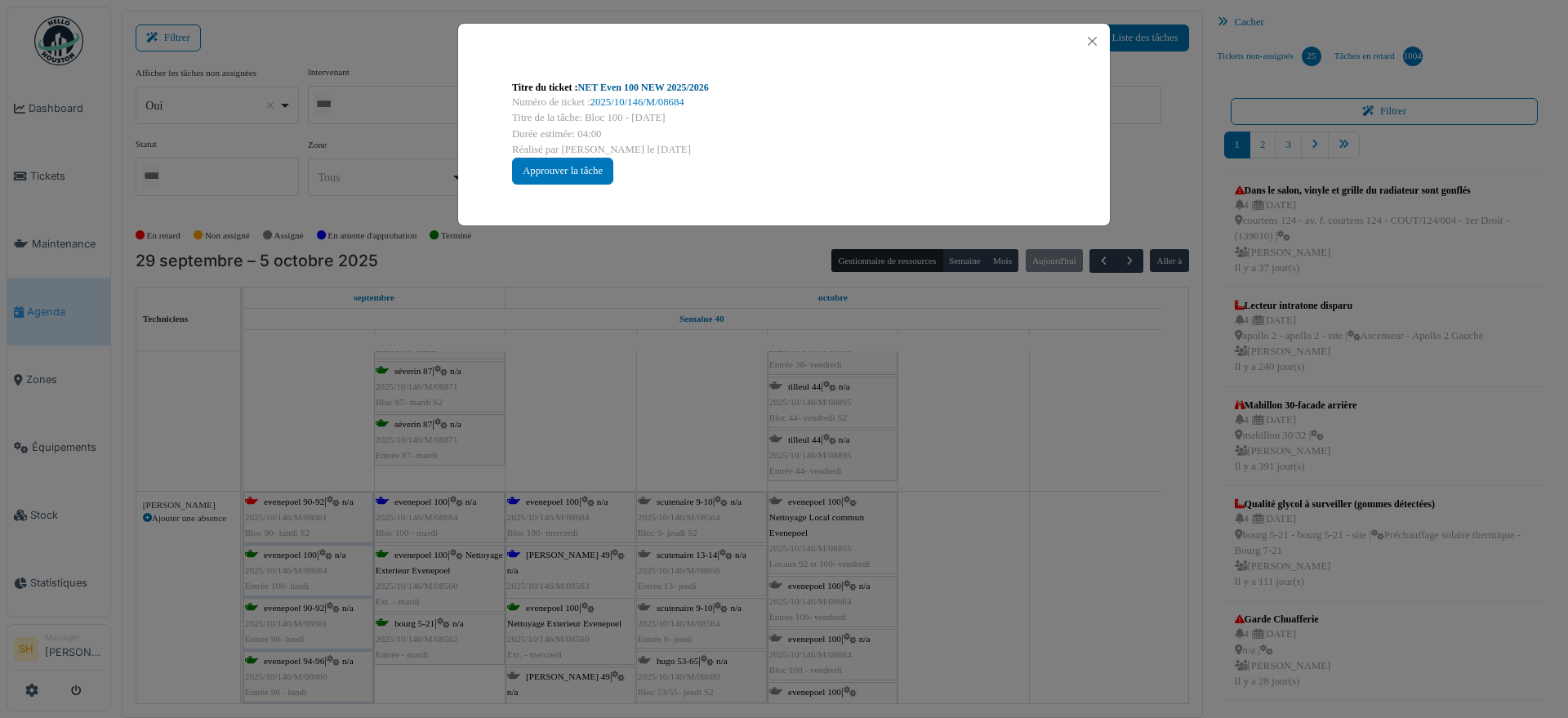
click at [619, 87] on link "NET Even 100 NEW 2025/2026" at bounding box center [643, 87] width 131 height 11
click at [1008, 434] on div "Titre du ticket : NET Even 100 NEW 2025/2026 Numéro de ticket : 2025/10/146/M/0…" at bounding box center [784, 359] width 1568 height 718
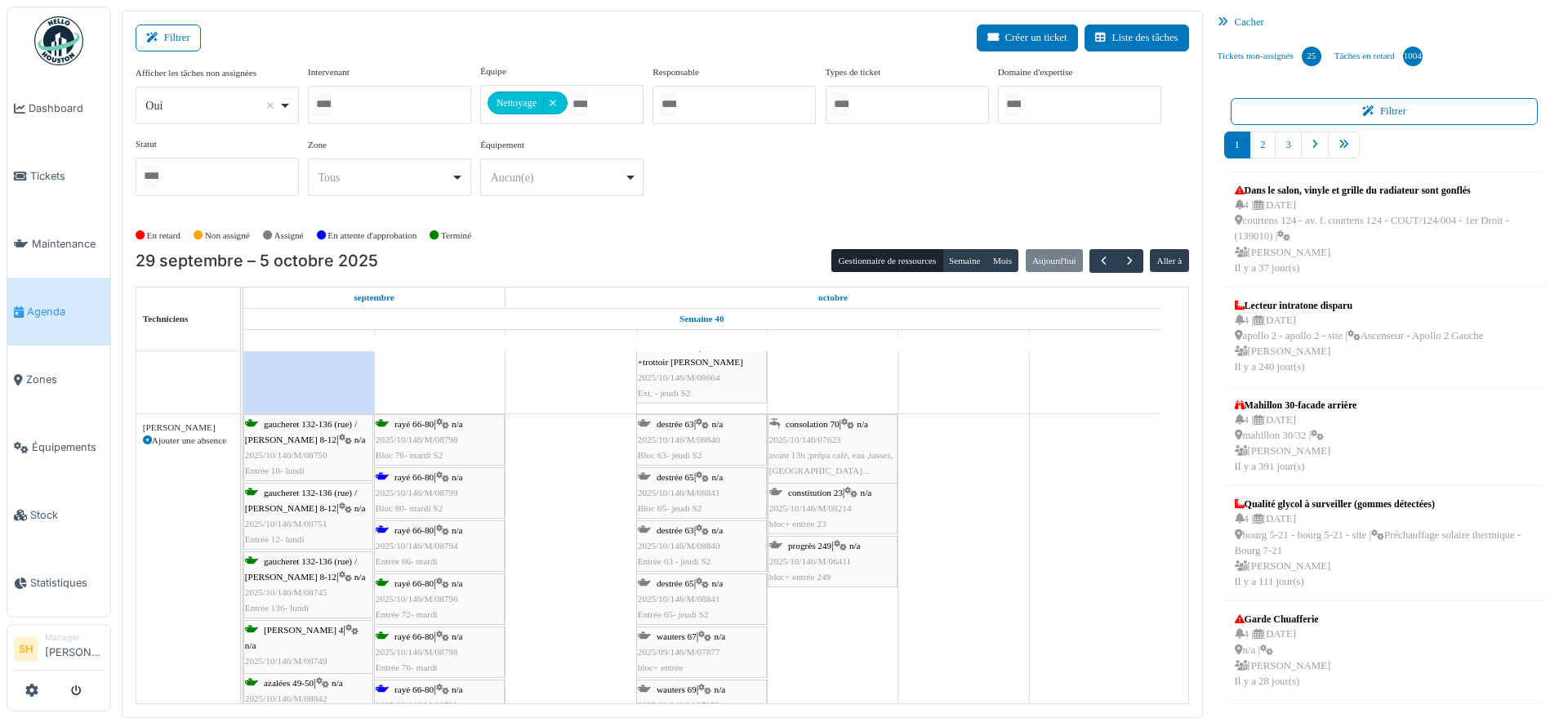
scroll to position [4799, 0]
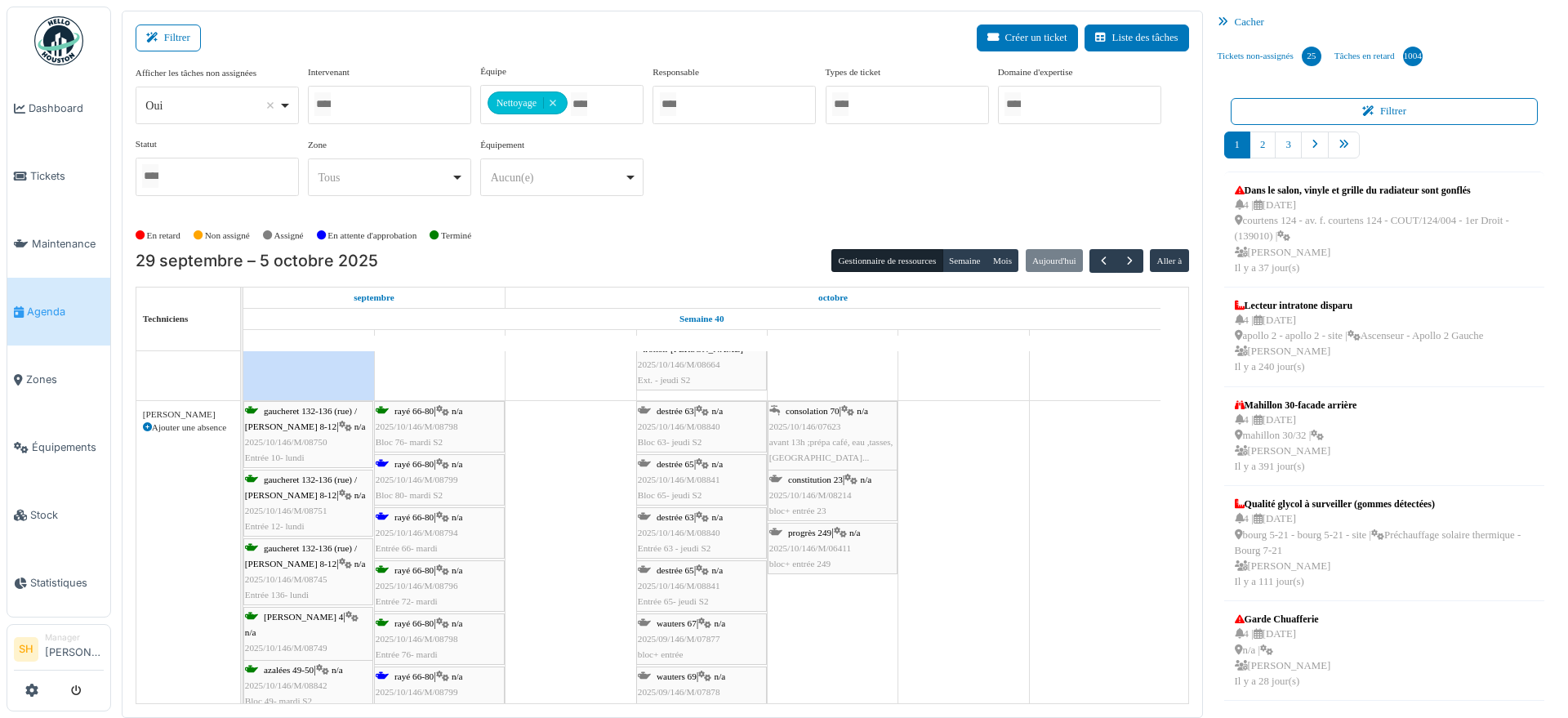
click at [413, 459] on span "rayé 66-80" at bounding box center [414, 464] width 39 height 10
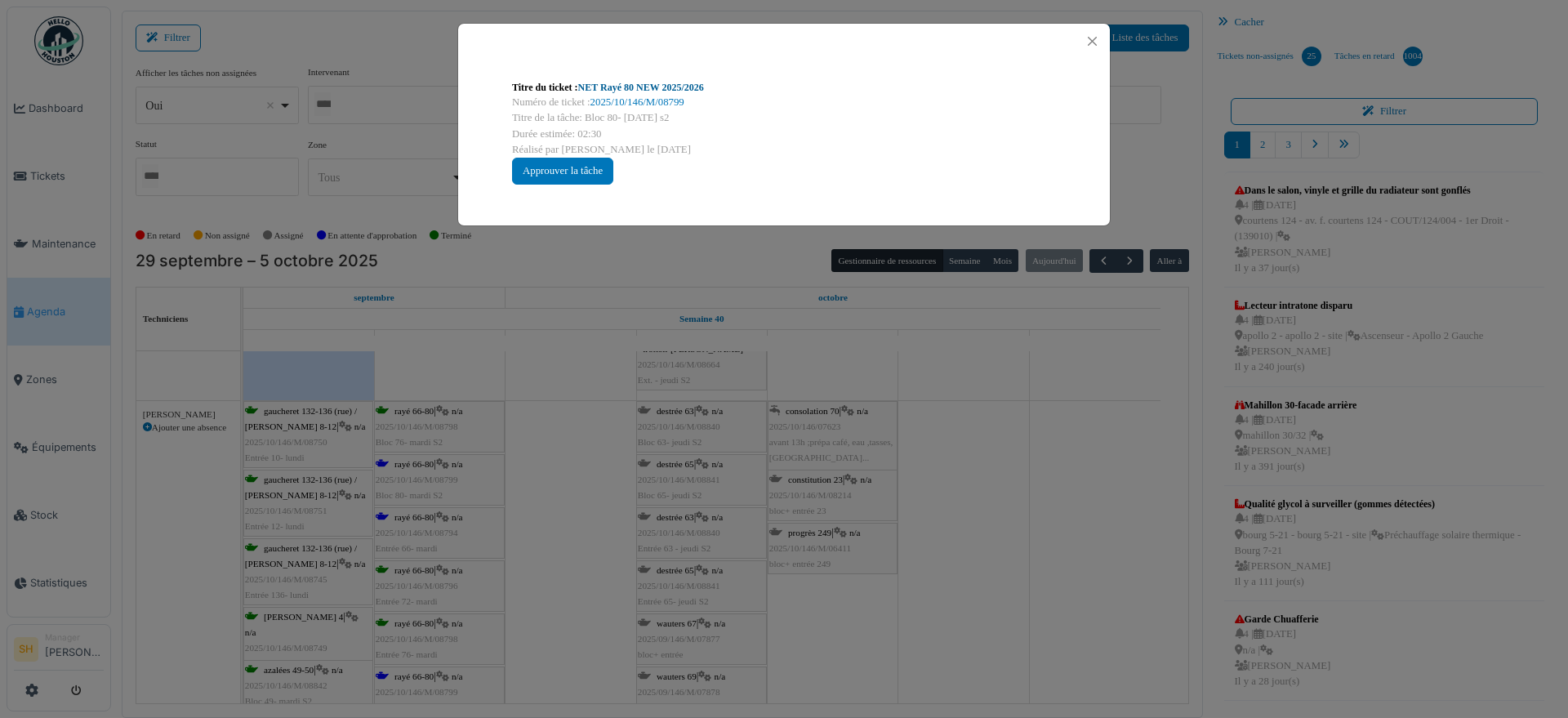
click at [649, 85] on link "NET Rayé 80 NEW 2025/2026" at bounding box center [641, 87] width 126 height 11
drag, startPoint x: 1014, startPoint y: 661, endPoint x: 1003, endPoint y: 661, distance: 11.0
click at [1013, 661] on div "Titre du ticket : NET Rayé 80 NEW 2025/2026 Numéro de ticket : 2025/10/146/M/08…" at bounding box center [784, 359] width 1568 height 718
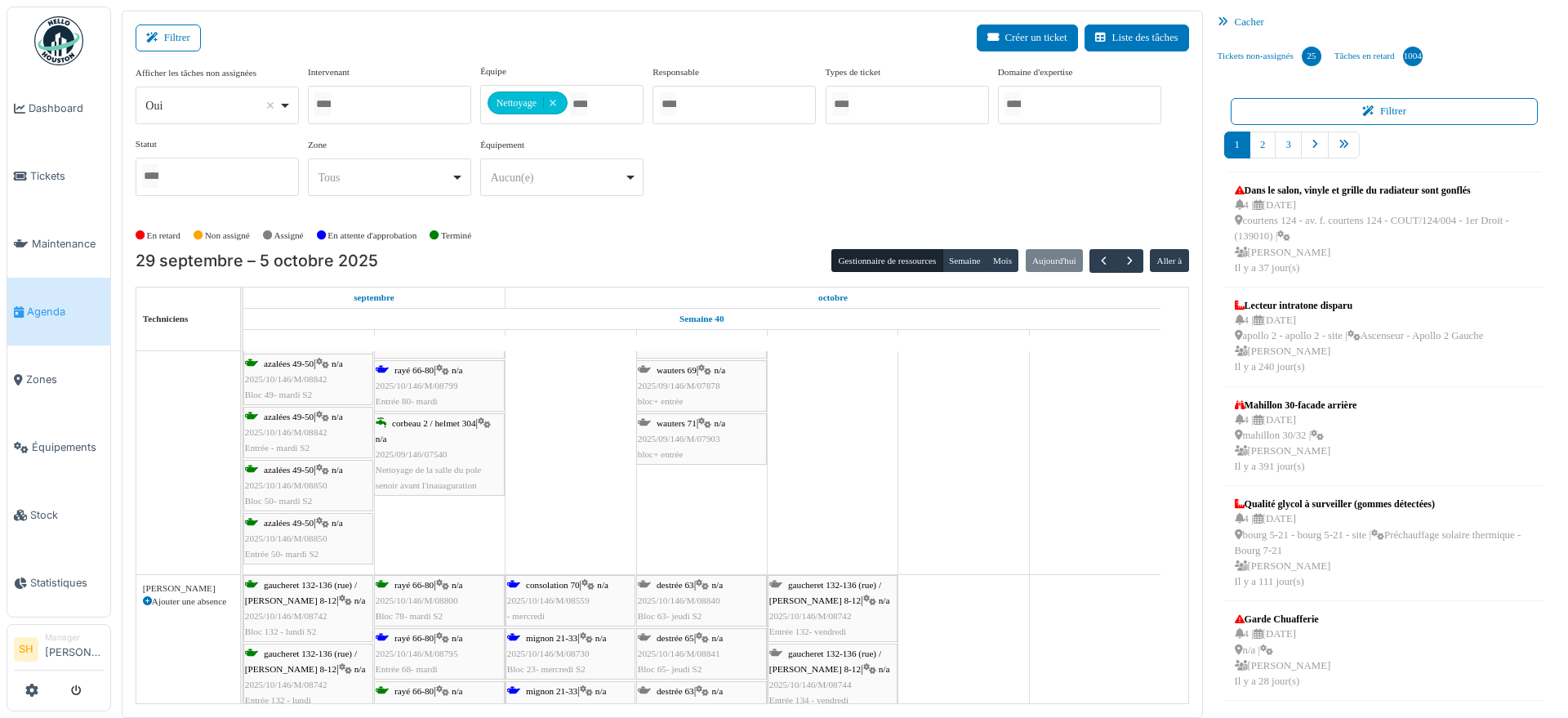
scroll to position [5308, 0]
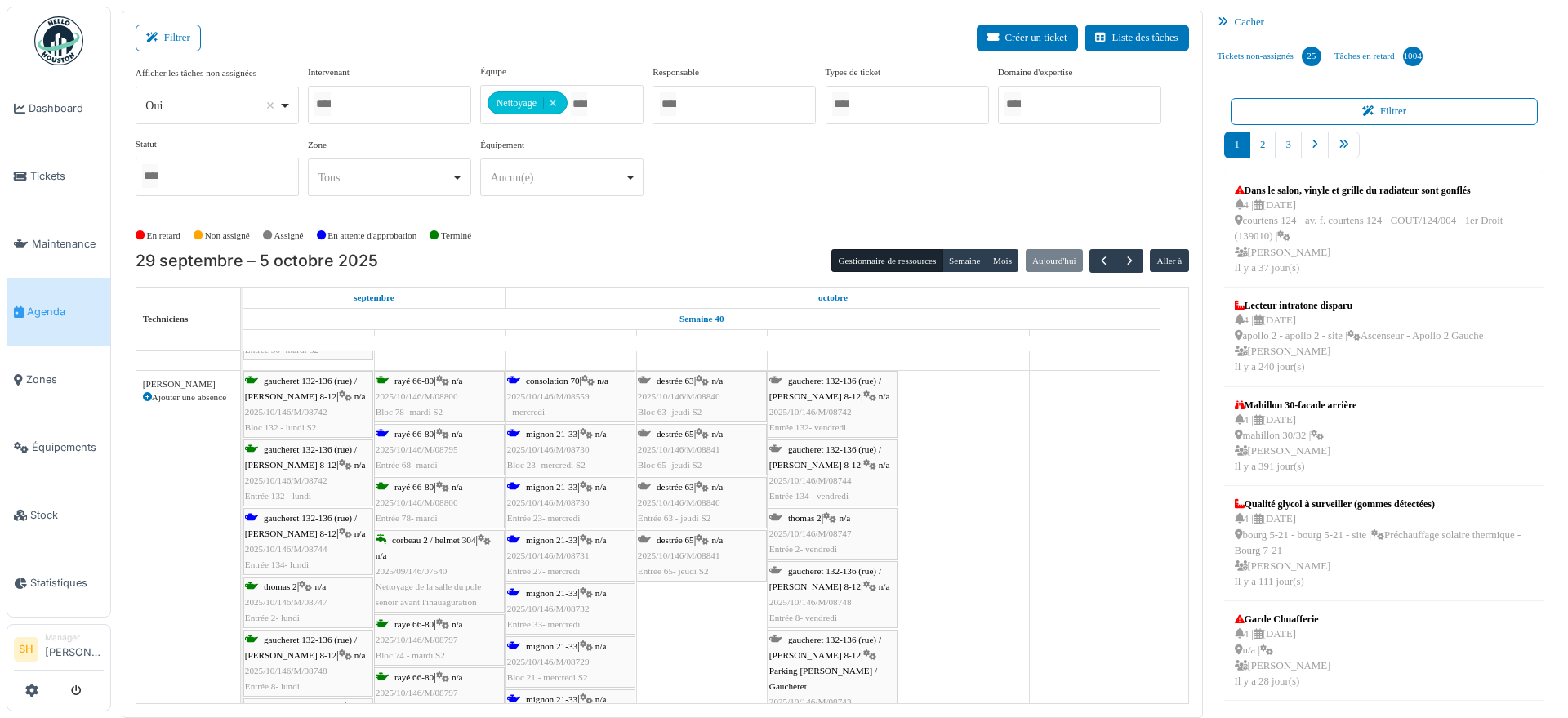
click at [571, 541] on span "mignon 21-33" at bounding box center [552, 539] width 52 height 10
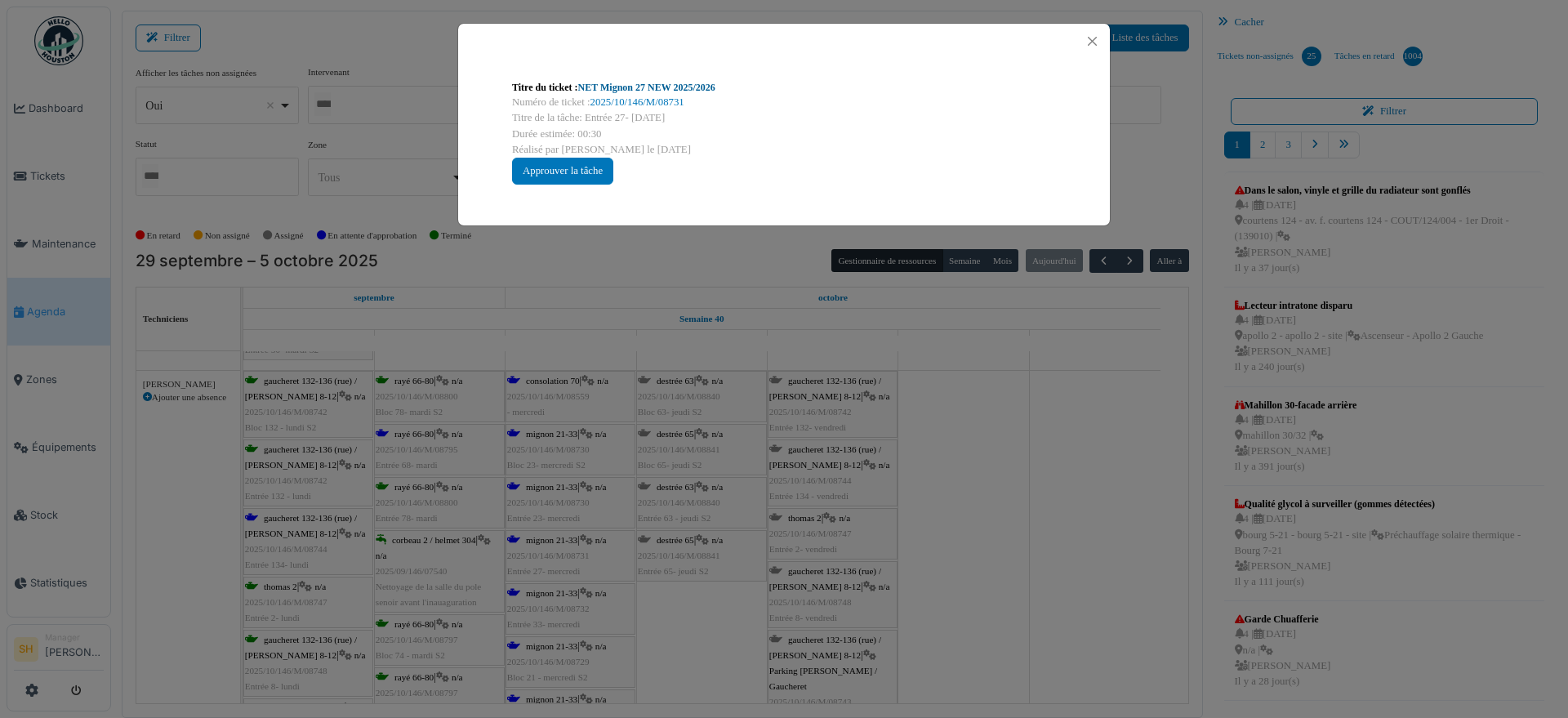
click at [659, 91] on link "NET Mignon 27 NEW 2025/2026" at bounding box center [647, 87] width 138 height 11
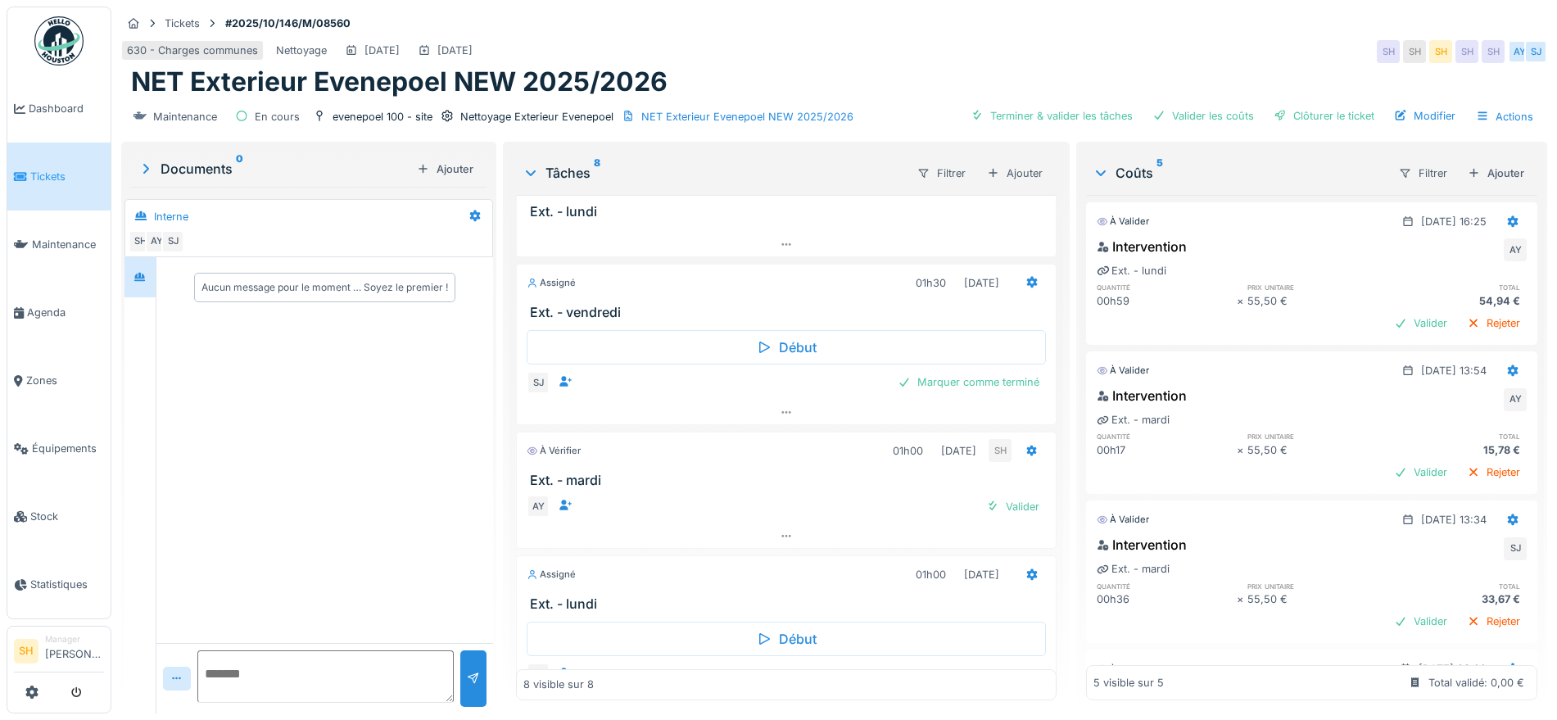
scroll to position [564, 0]
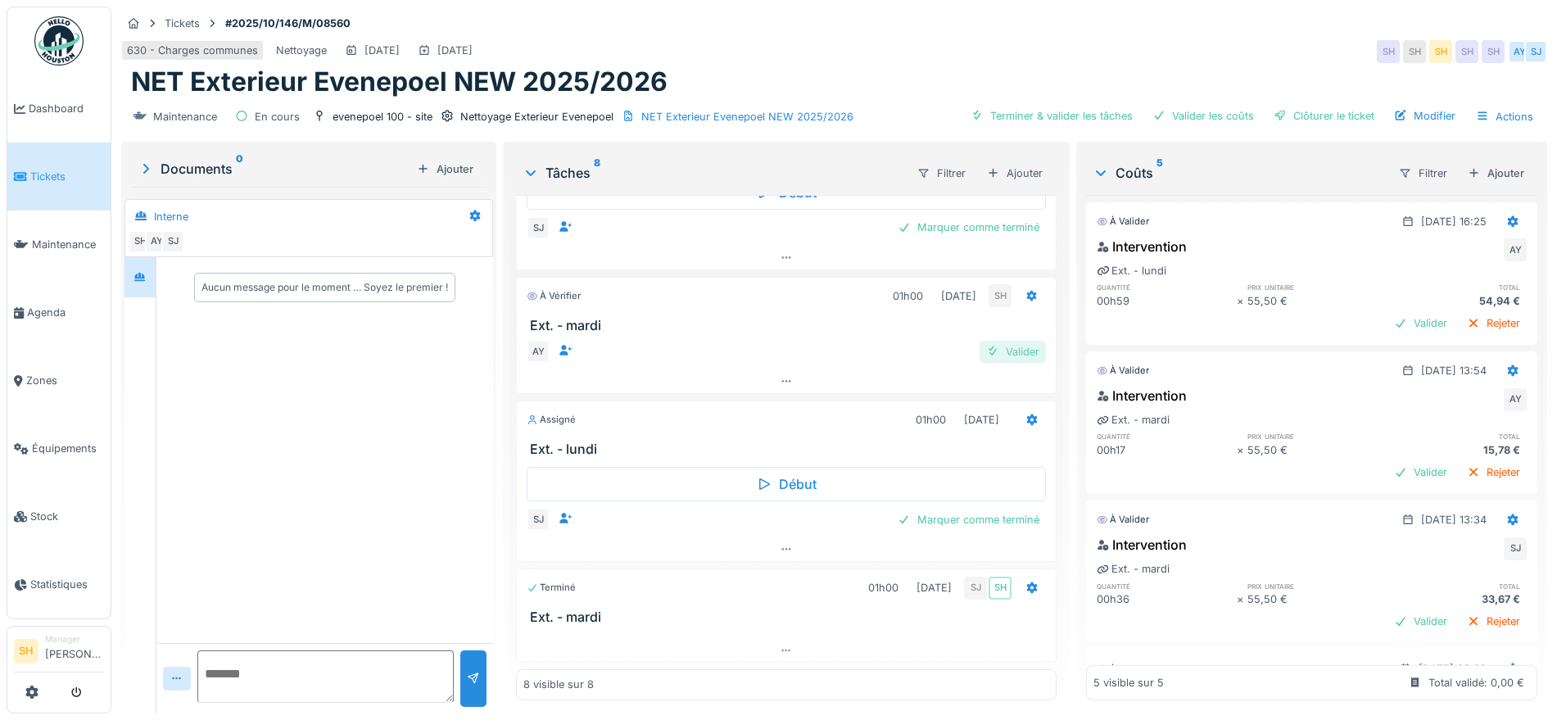
click at [1005, 352] on div "Valider" at bounding box center [1013, 352] width 66 height 22
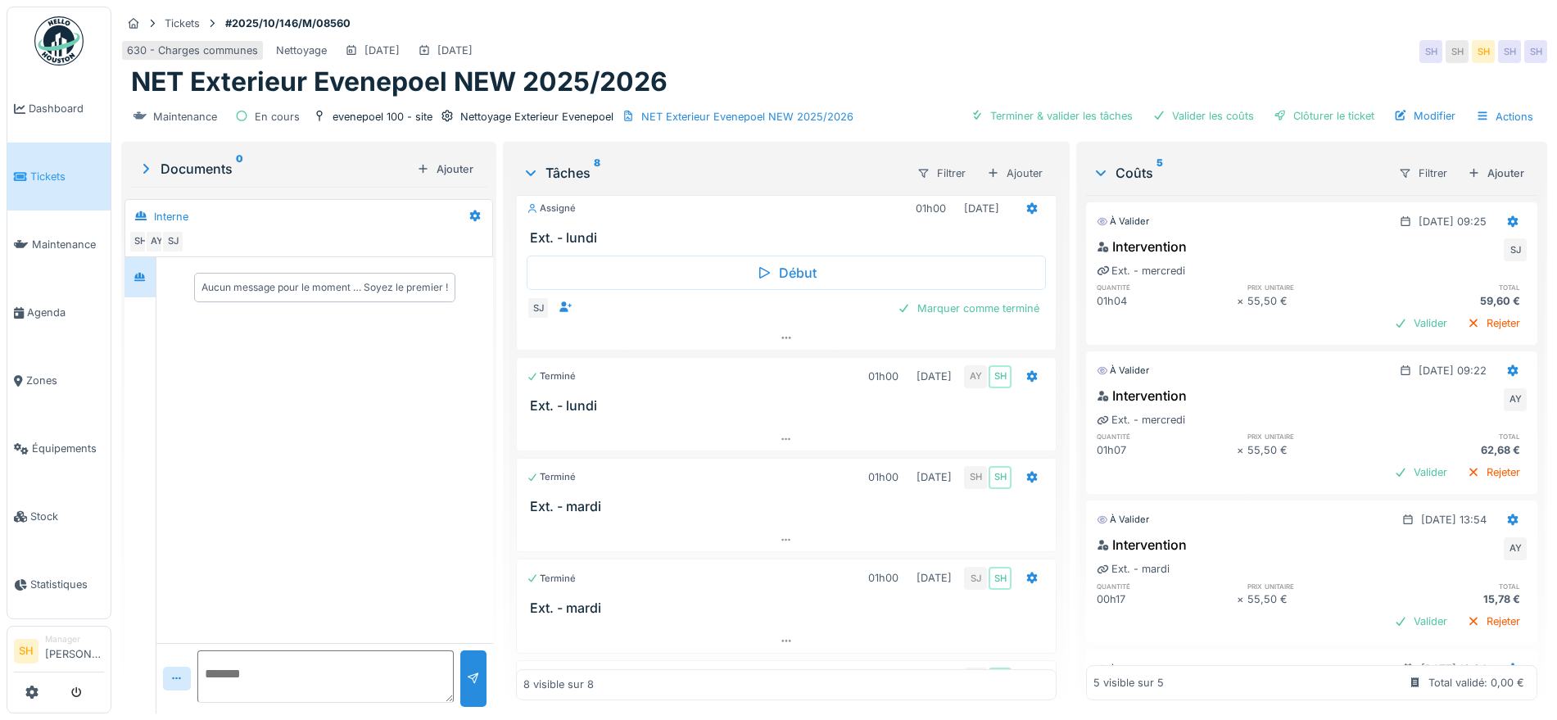
scroll to position [0, 0]
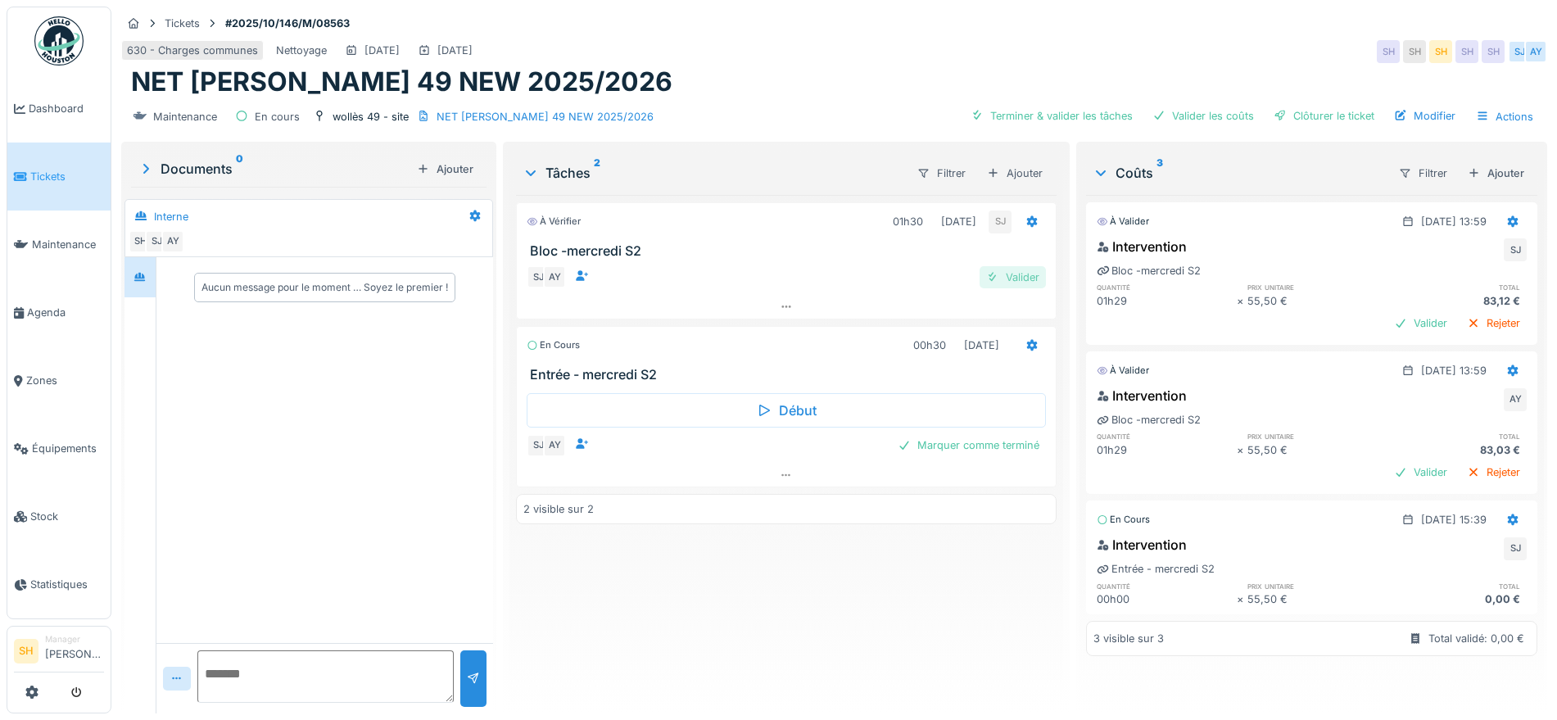
click at [1016, 279] on div "Valider" at bounding box center [1013, 277] width 66 height 22
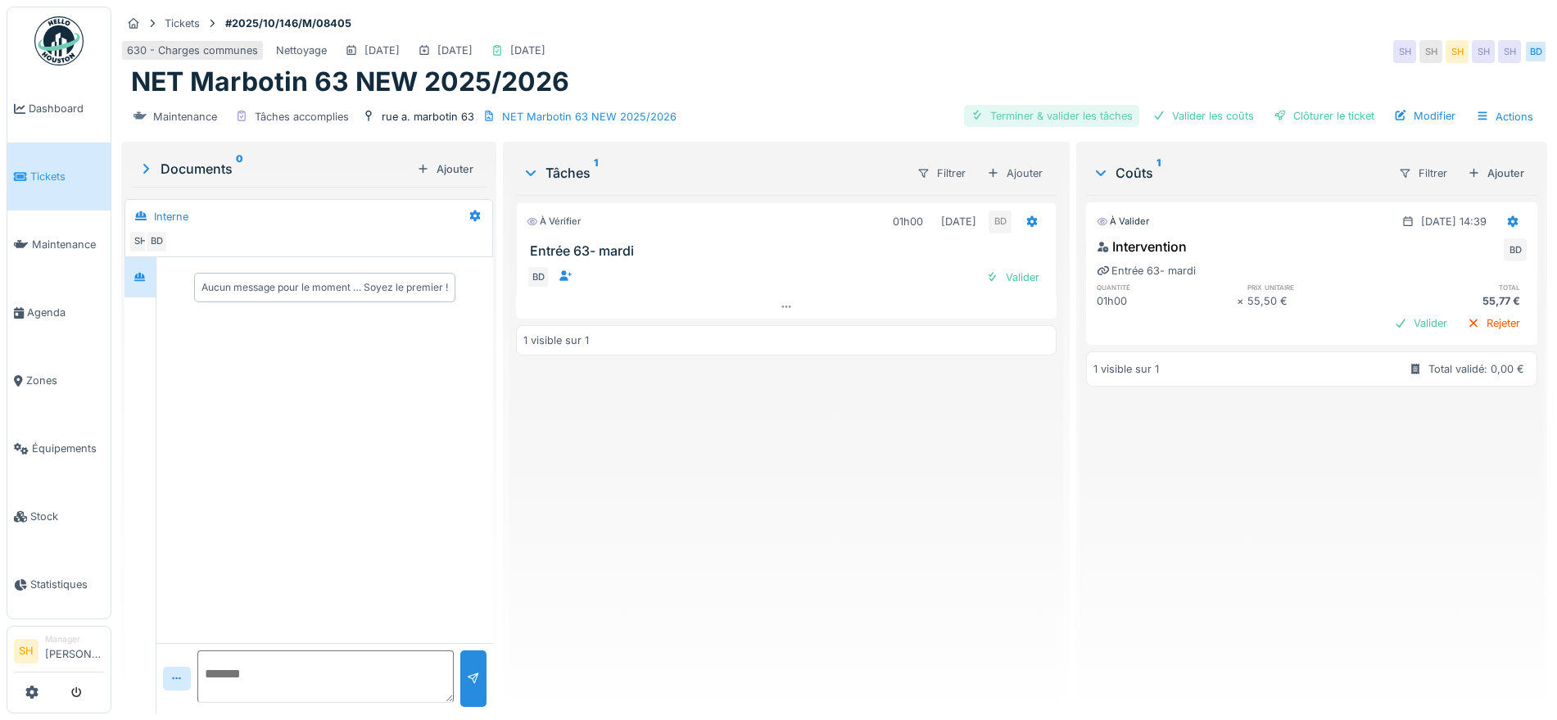
click at [1065, 113] on div "Terminer & valider les tâches" at bounding box center [1051, 116] width 175 height 22
click at [1188, 116] on div "Valider les coûts" at bounding box center [1203, 116] width 115 height 22
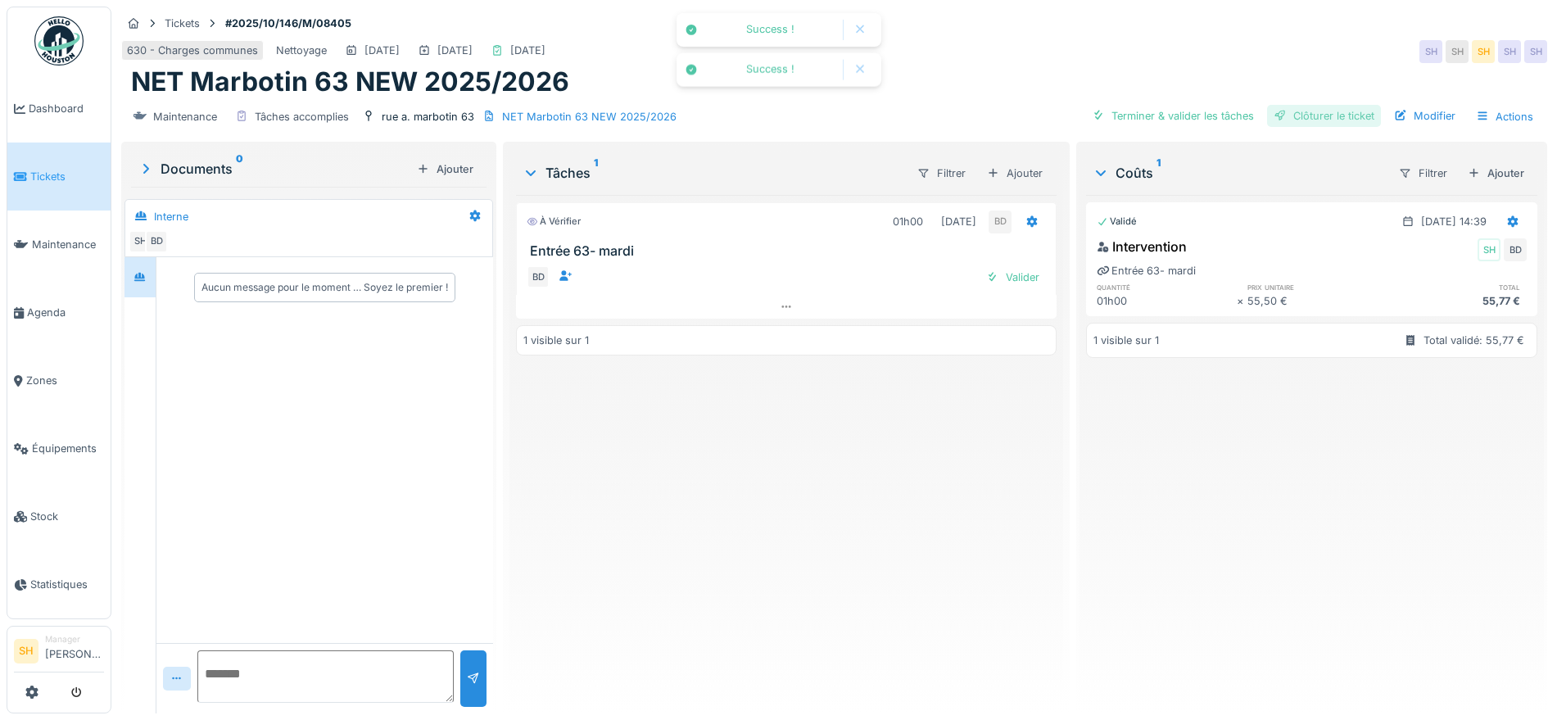
click at [1301, 117] on div "Clôturer le ticket" at bounding box center [1324, 116] width 114 height 22
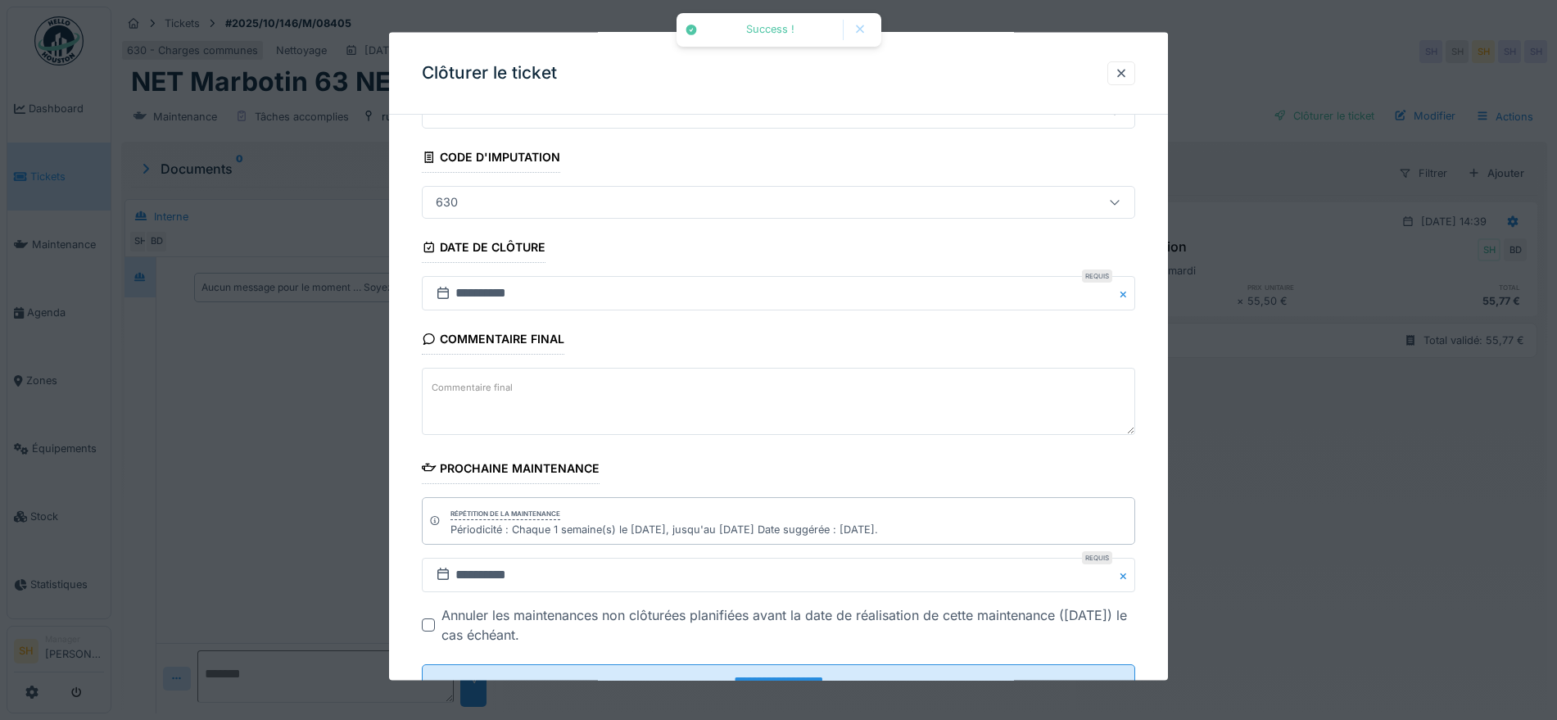
scroll to position [140, 0]
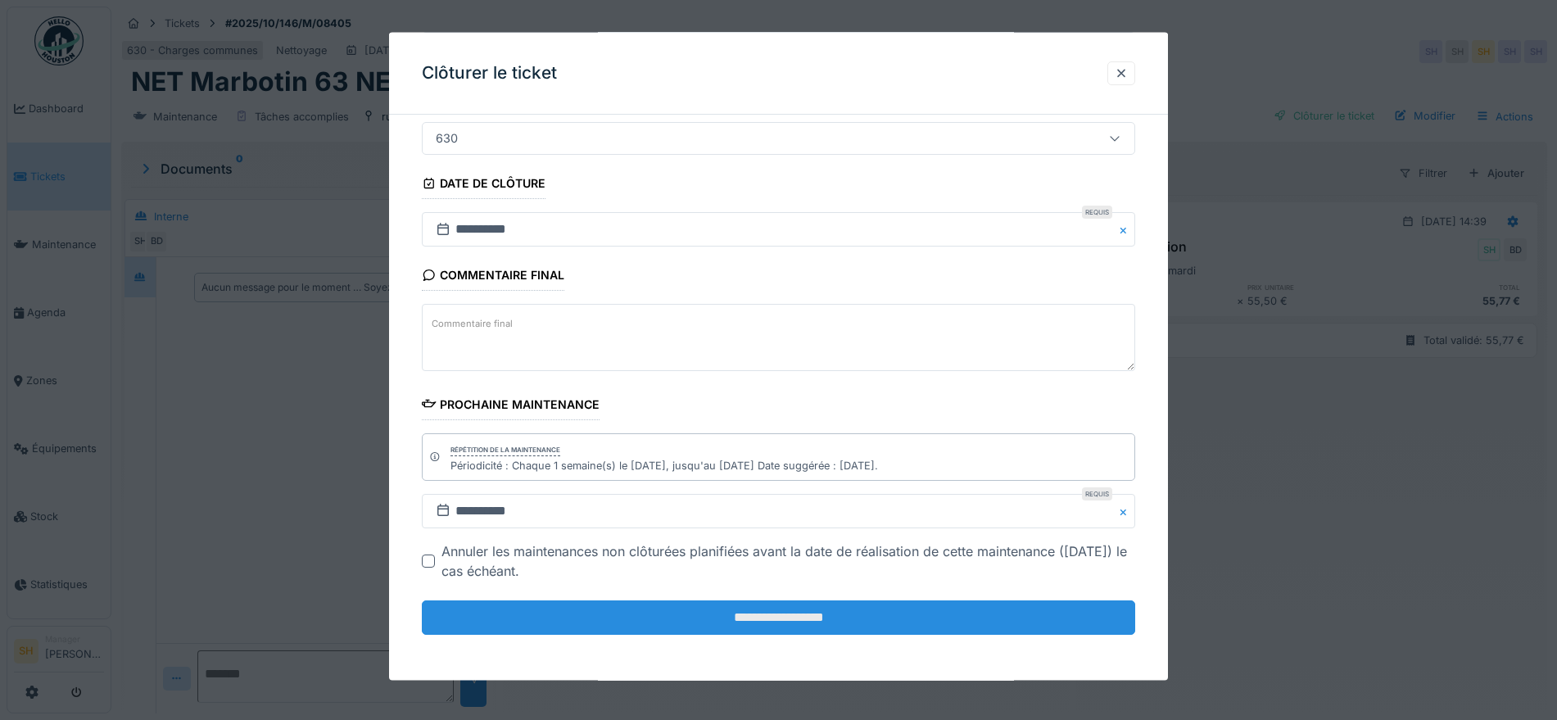
click at [785, 622] on input "**********" at bounding box center [778, 617] width 713 height 34
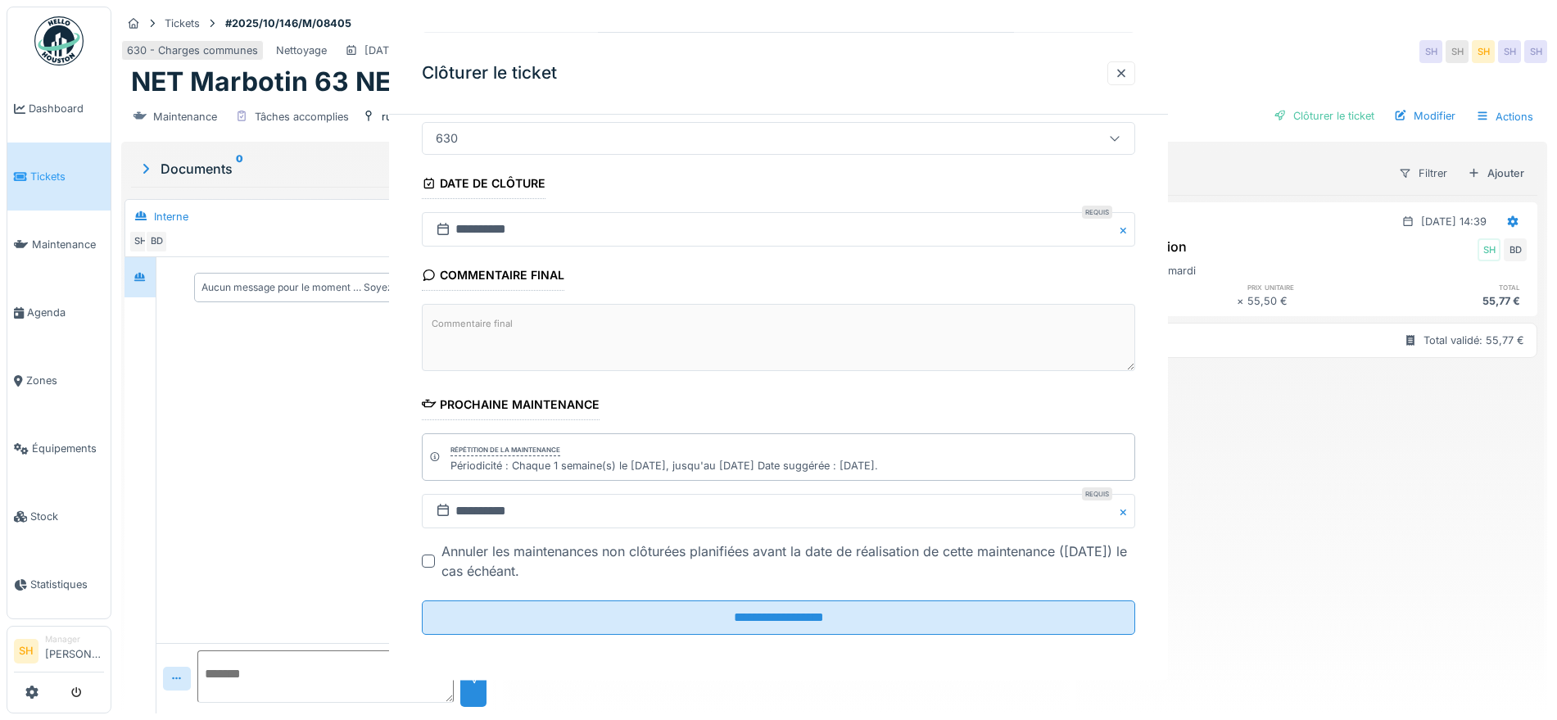
scroll to position [0, 0]
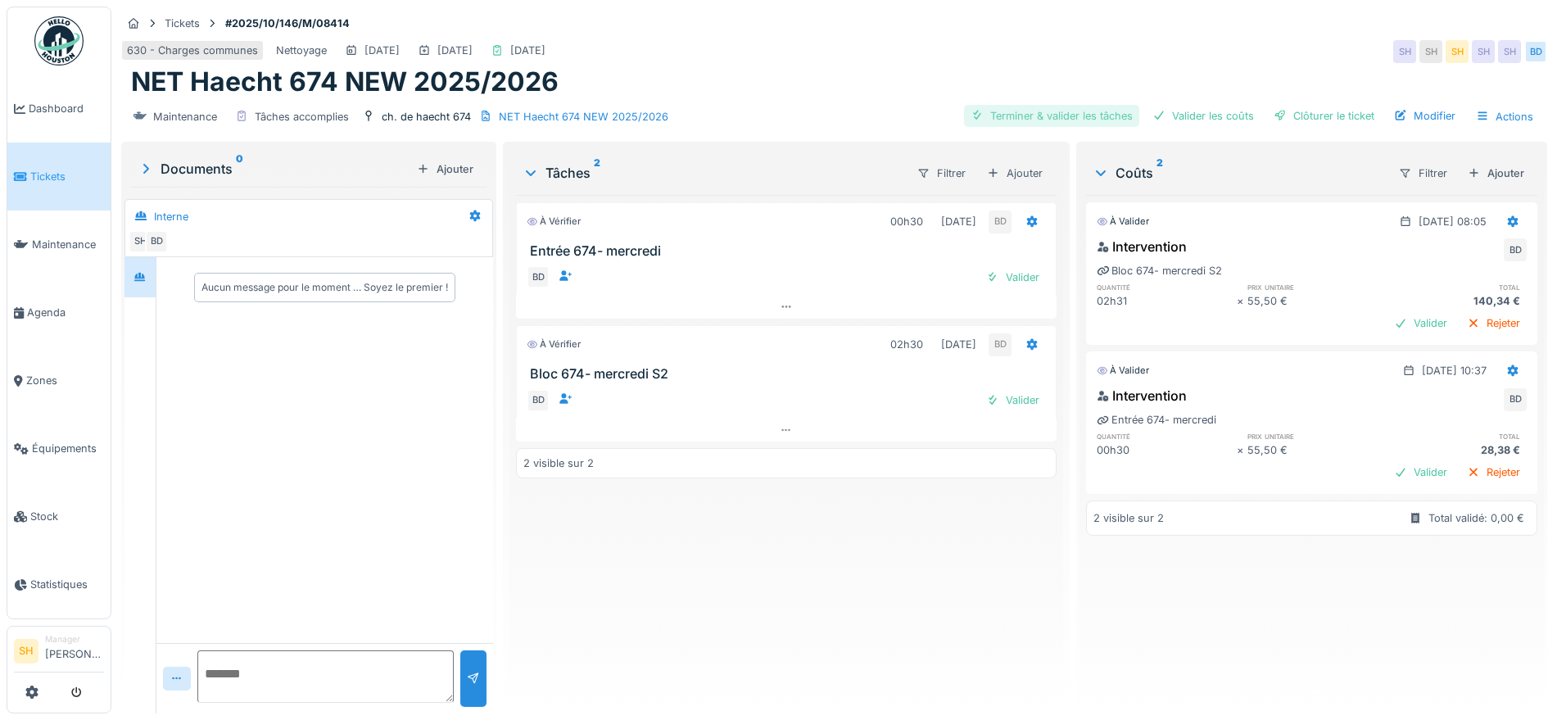
click at [1066, 117] on div "Terminer & valider les tâches" at bounding box center [1051, 116] width 175 height 22
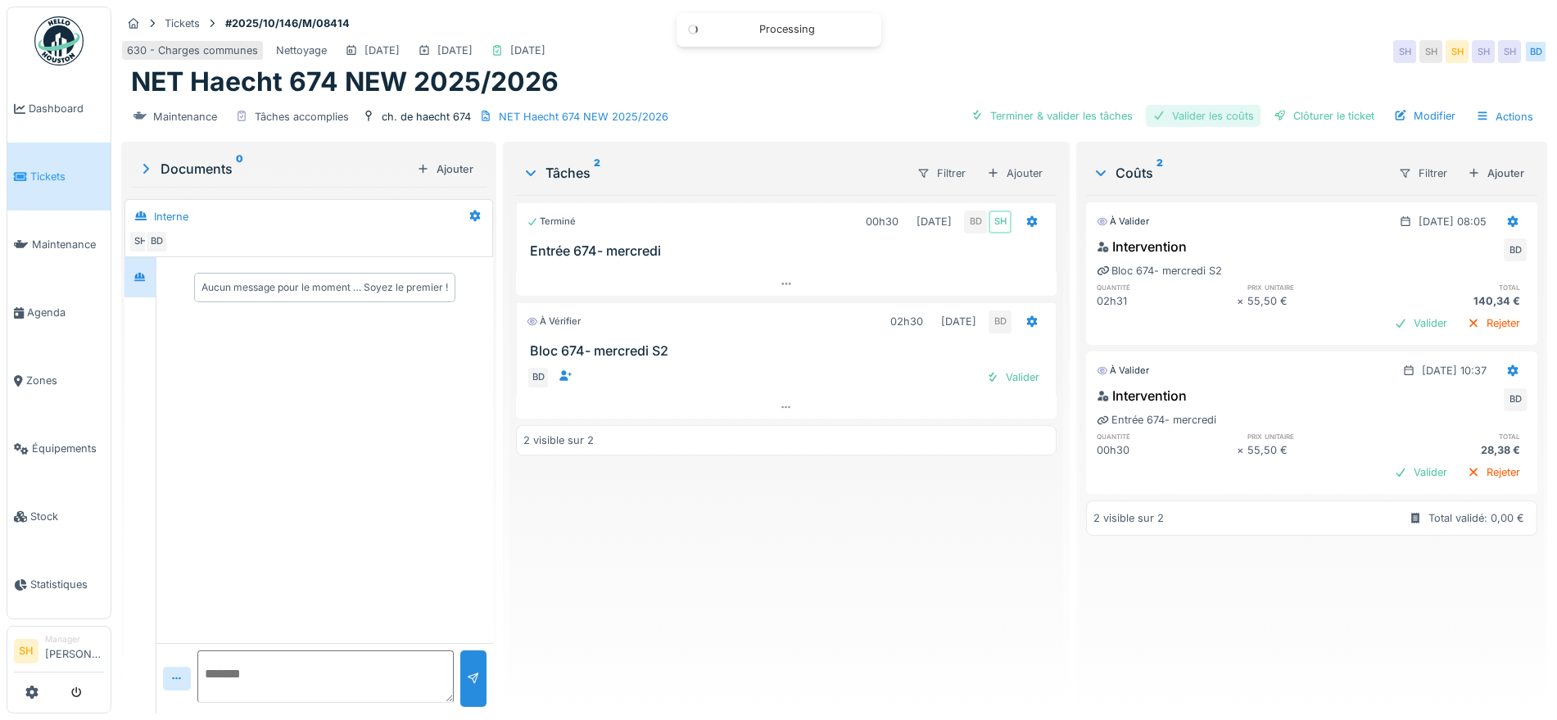
click at [1201, 117] on div "Valider les coûts" at bounding box center [1203, 116] width 115 height 22
click at [1298, 121] on div "Clôturer le ticket" at bounding box center [1324, 116] width 114 height 22
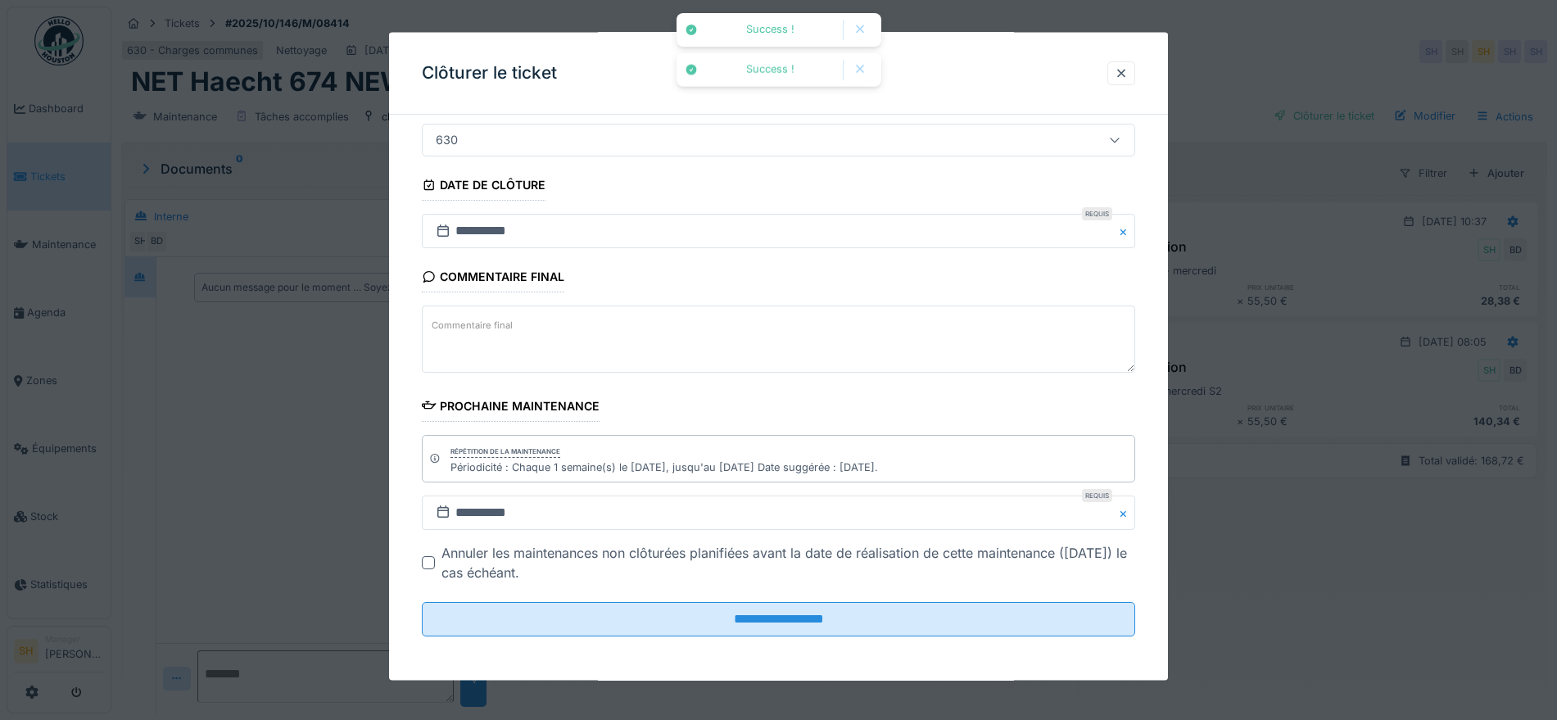
scroll to position [140, 0]
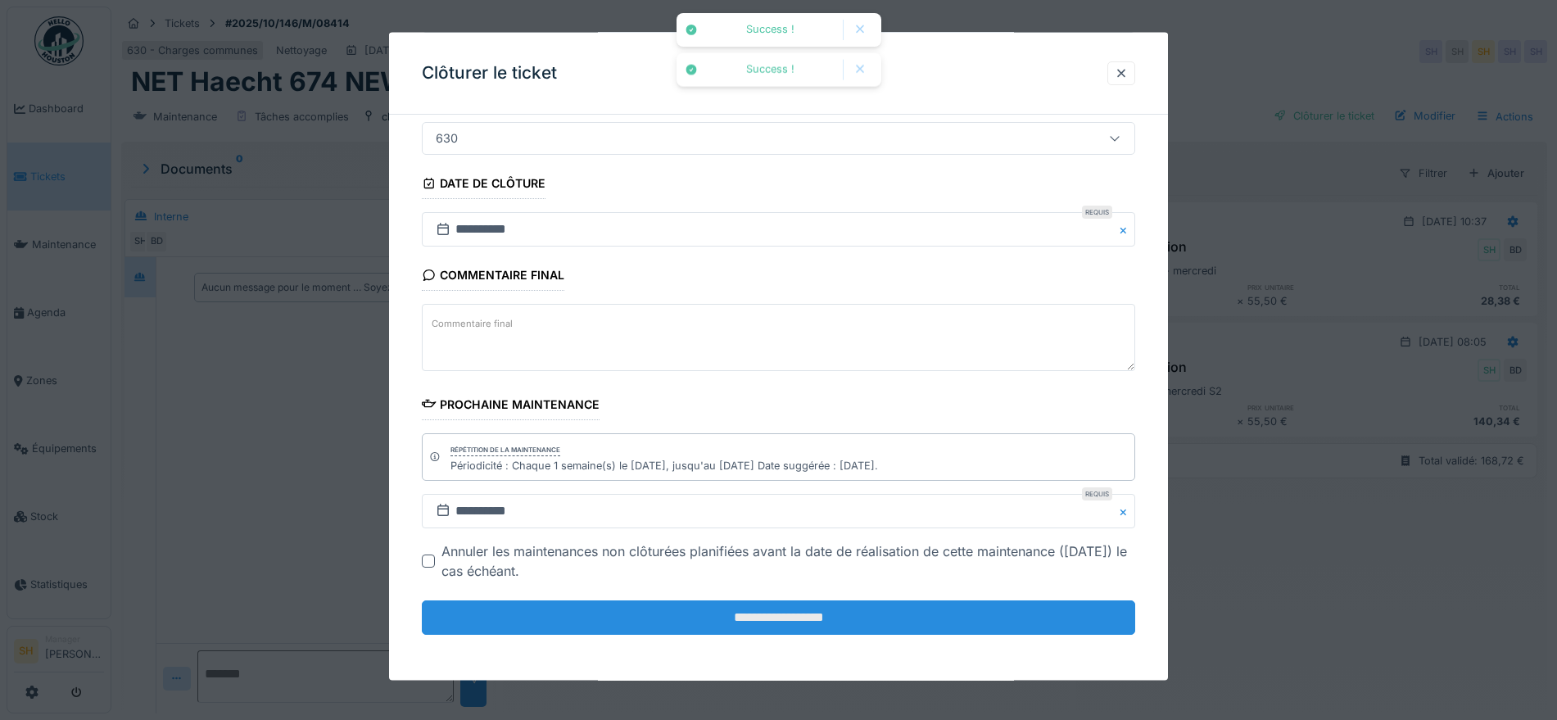
click at [879, 613] on input "**********" at bounding box center [778, 617] width 713 height 34
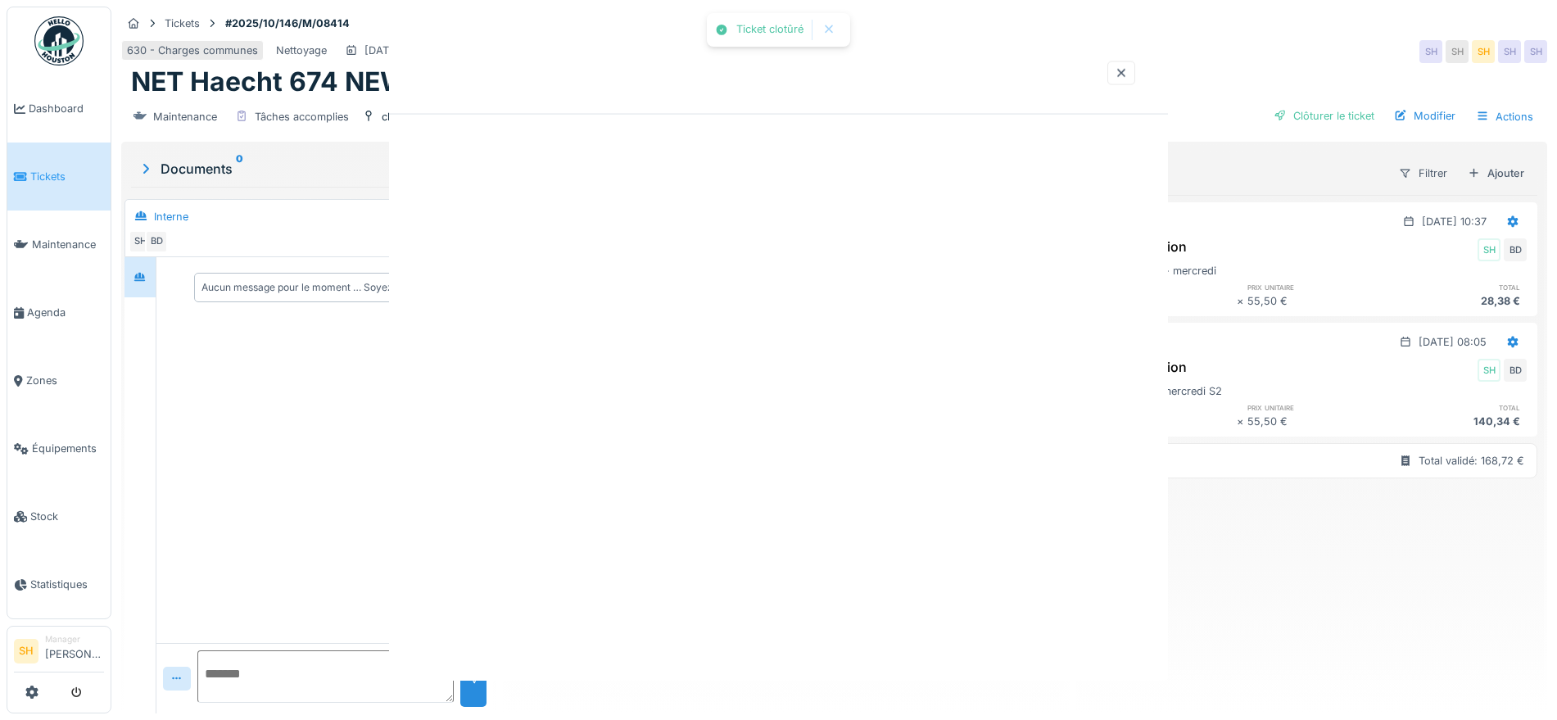
scroll to position [0, 0]
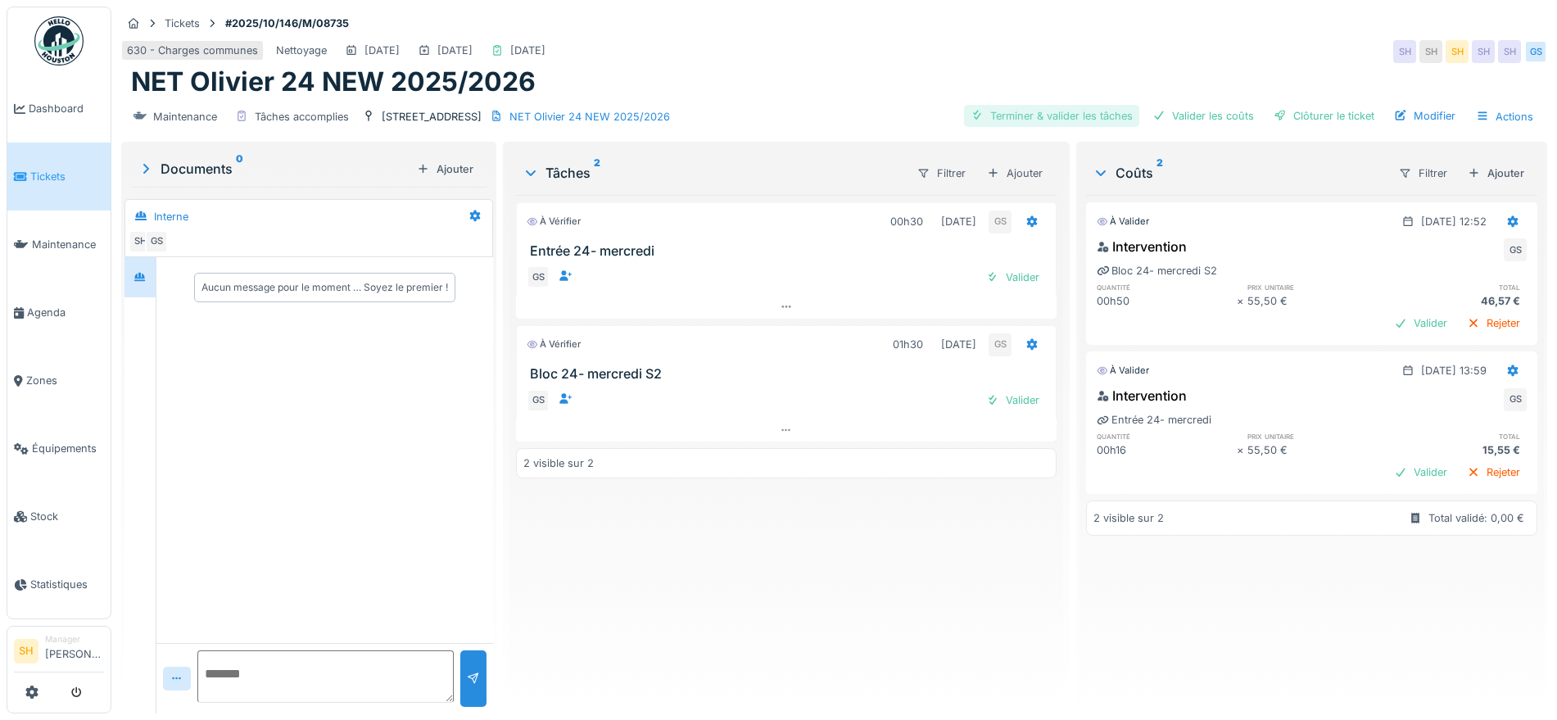
click at [1060, 109] on div "Terminer & valider les tâches" at bounding box center [1051, 116] width 175 height 22
click at [1170, 110] on div "Valider les coûts" at bounding box center [1203, 116] width 115 height 22
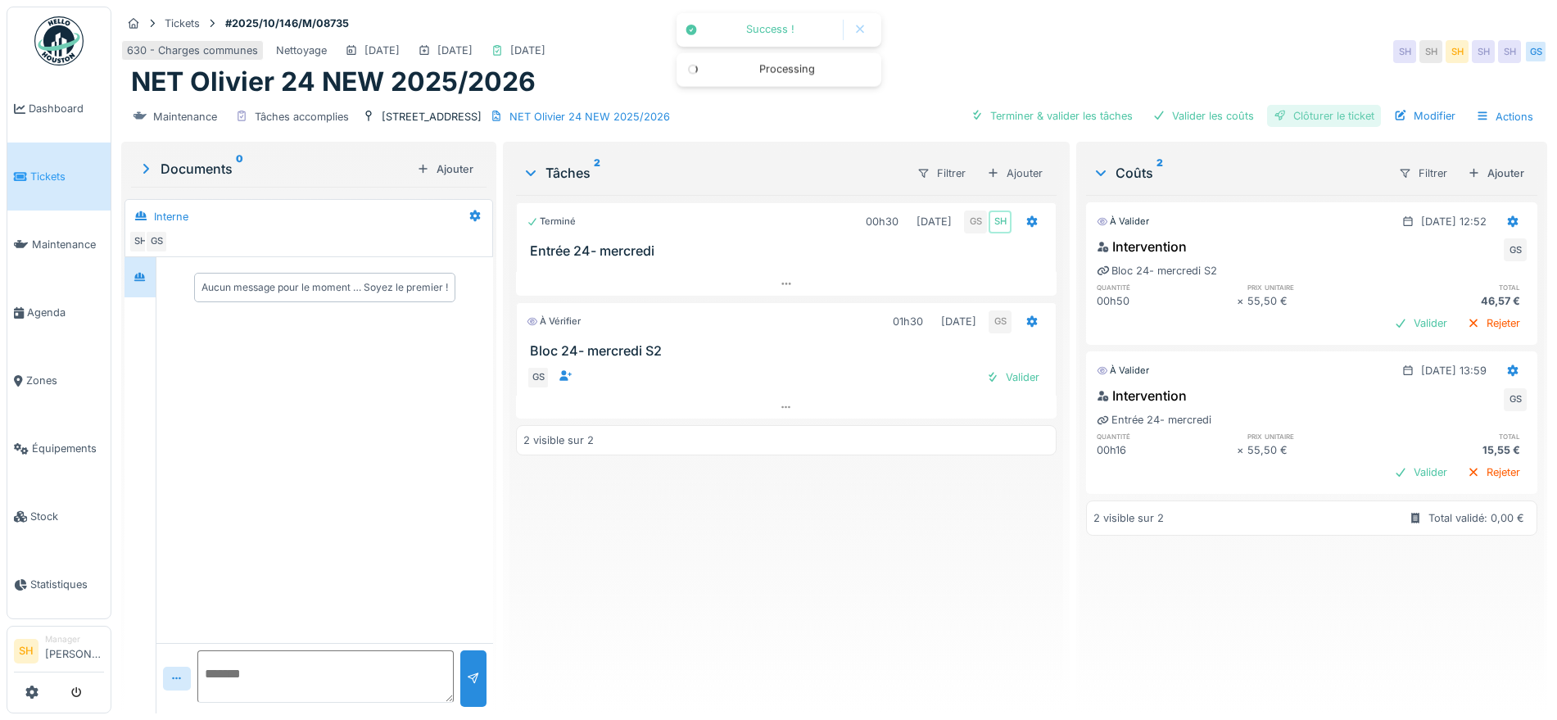
click at [1283, 115] on div "Clôturer le ticket" at bounding box center [1324, 116] width 114 height 22
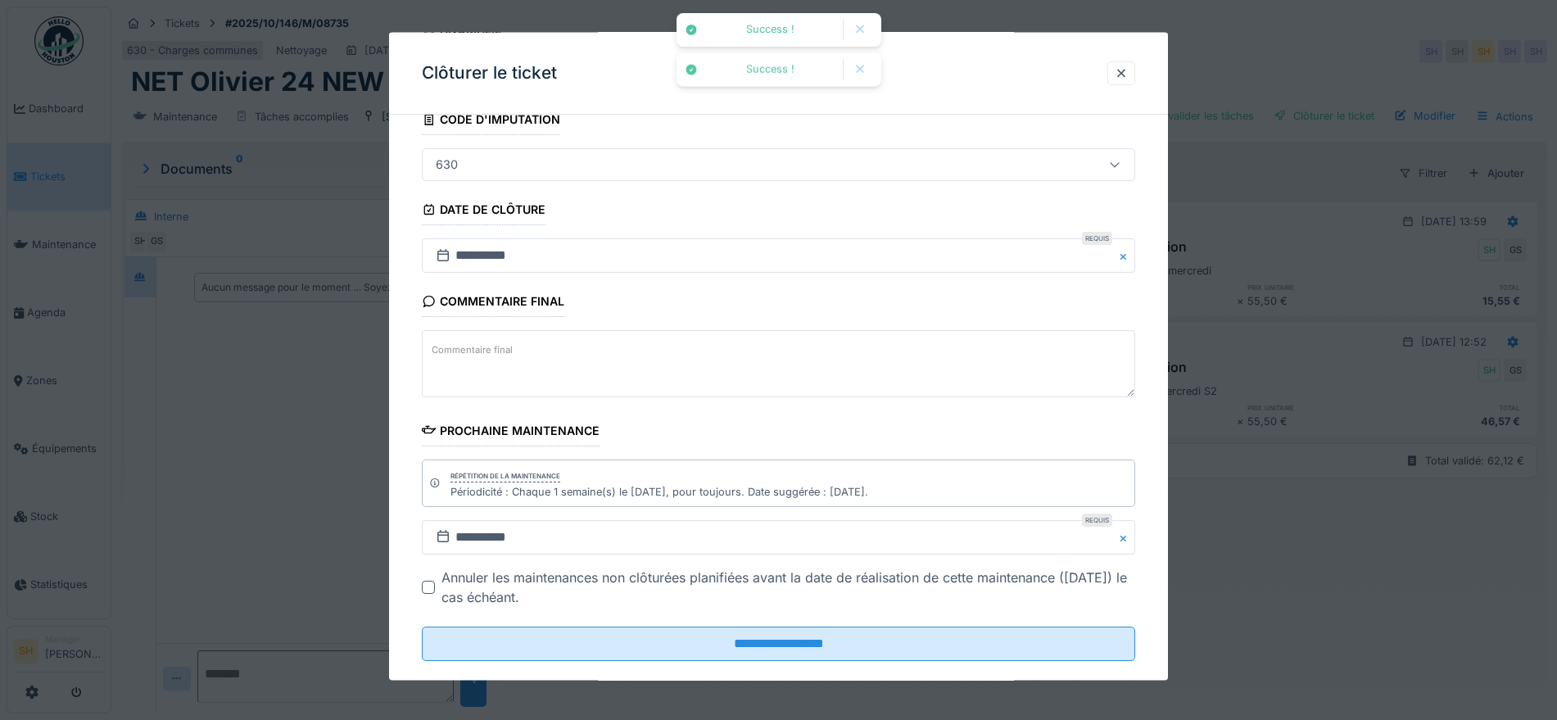
scroll to position [140, 0]
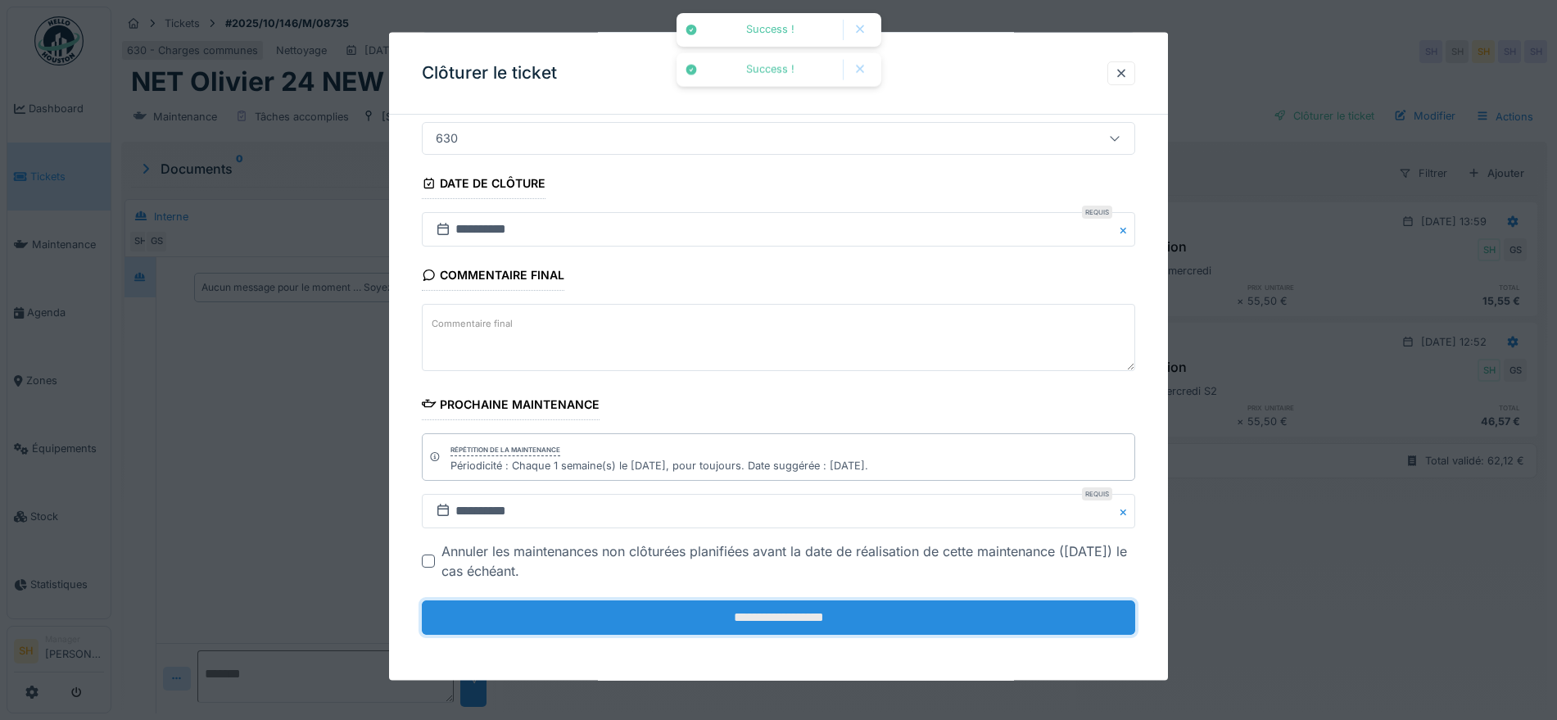
click at [839, 612] on input "**********" at bounding box center [778, 617] width 713 height 34
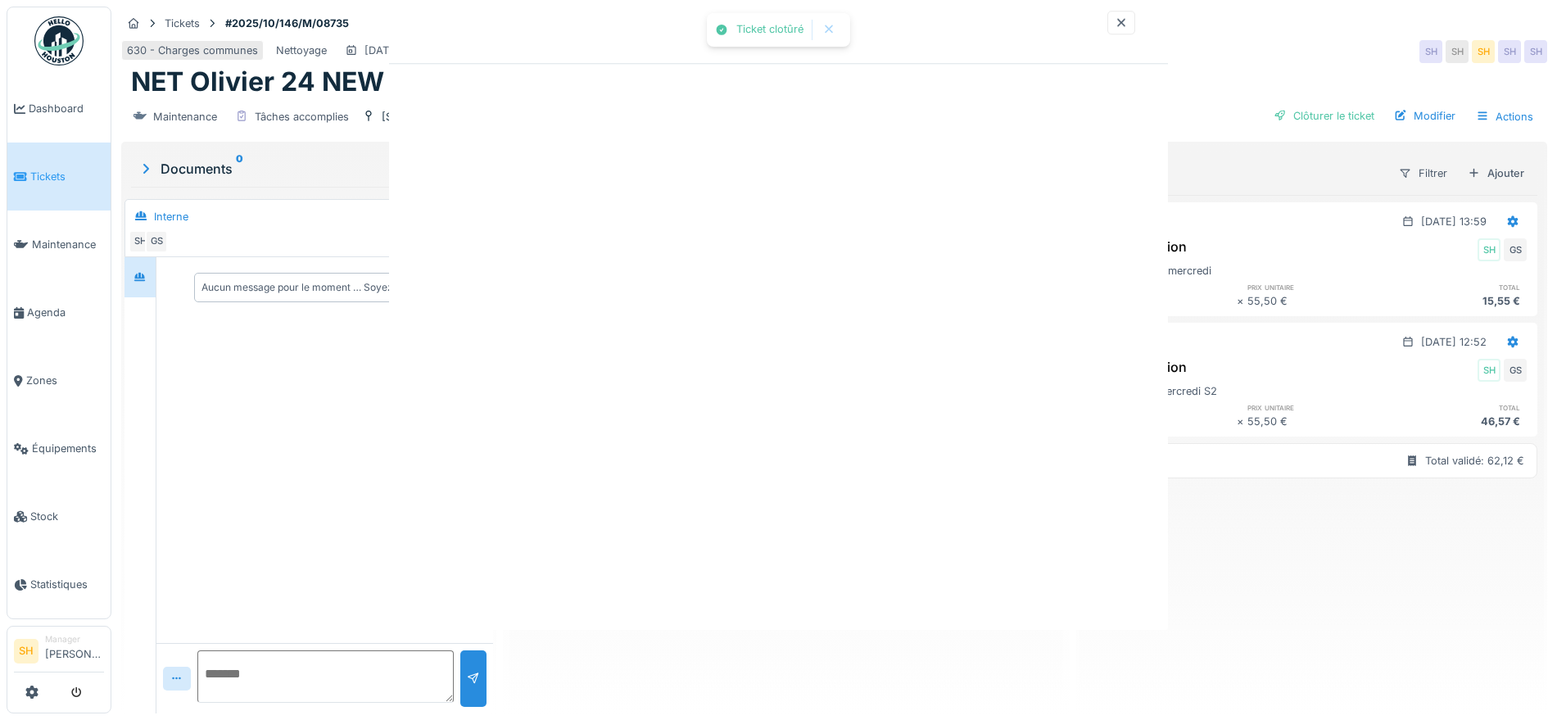
scroll to position [0, 0]
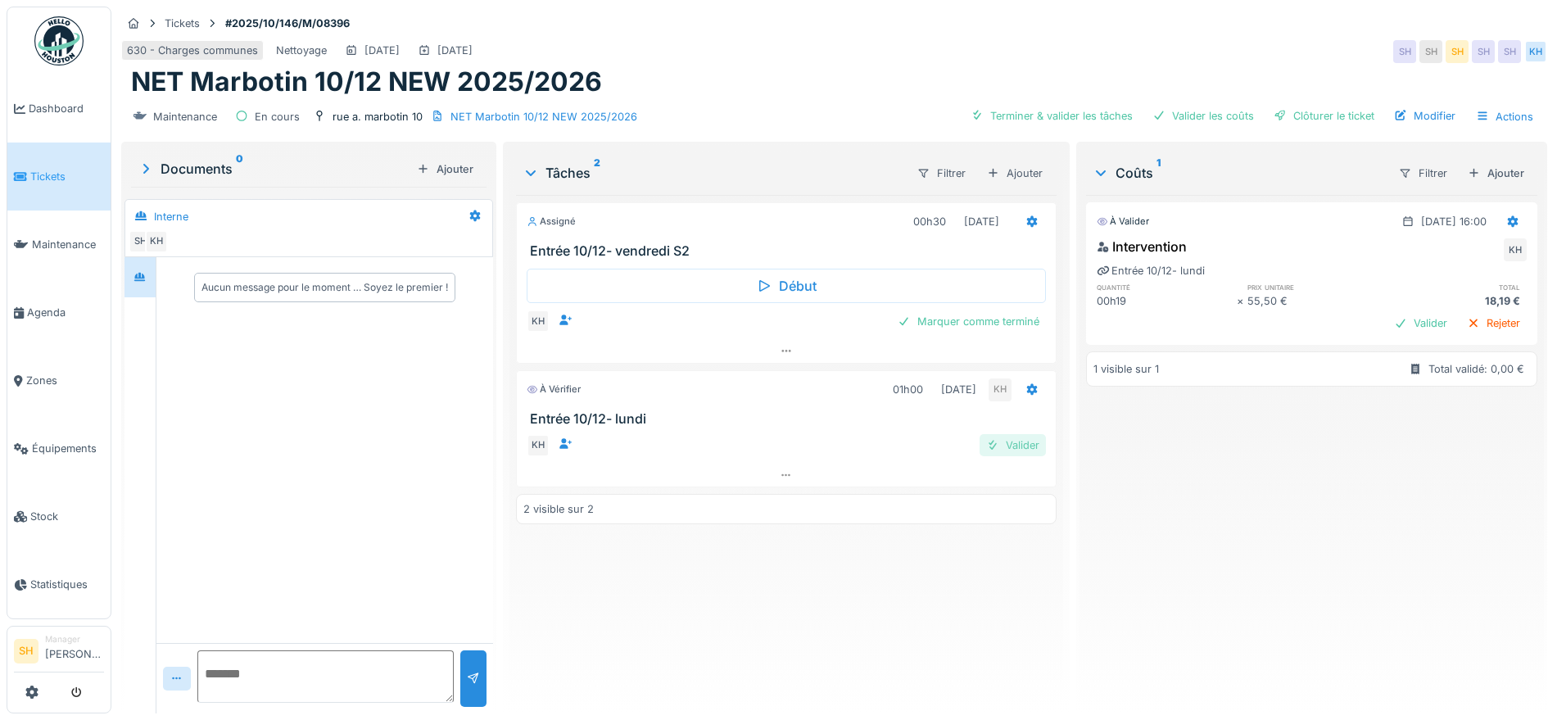
click at [1020, 446] on div "Valider" at bounding box center [1013, 445] width 66 height 22
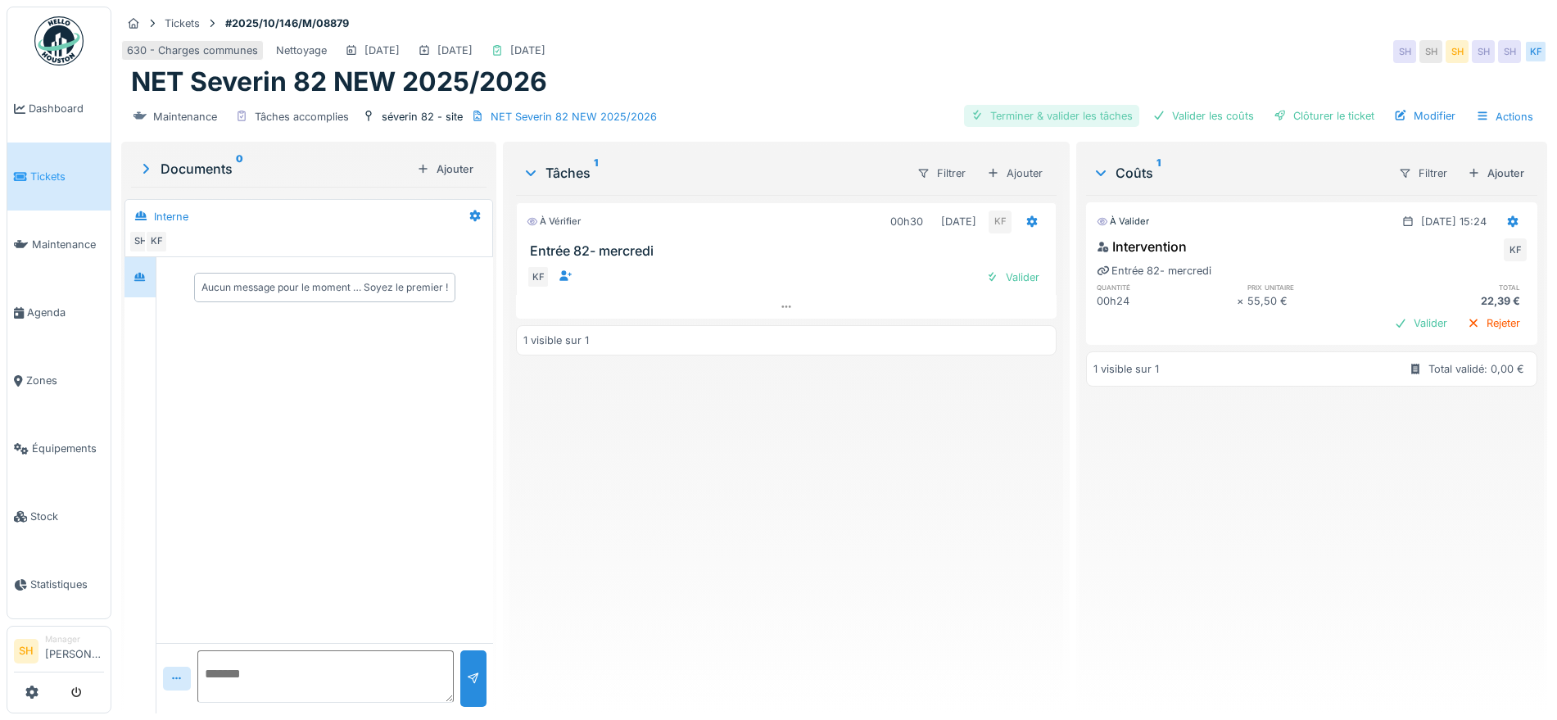
click at [1042, 120] on div "Terminer & valider les tâches" at bounding box center [1051, 116] width 175 height 22
drag, startPoint x: 1173, startPoint y: 119, endPoint x: 1201, endPoint y: 119, distance: 27.8
click at [1174, 119] on div "Valider les coûts" at bounding box center [1203, 116] width 115 height 22
click at [1297, 111] on div "Clôturer le ticket" at bounding box center [1324, 116] width 114 height 22
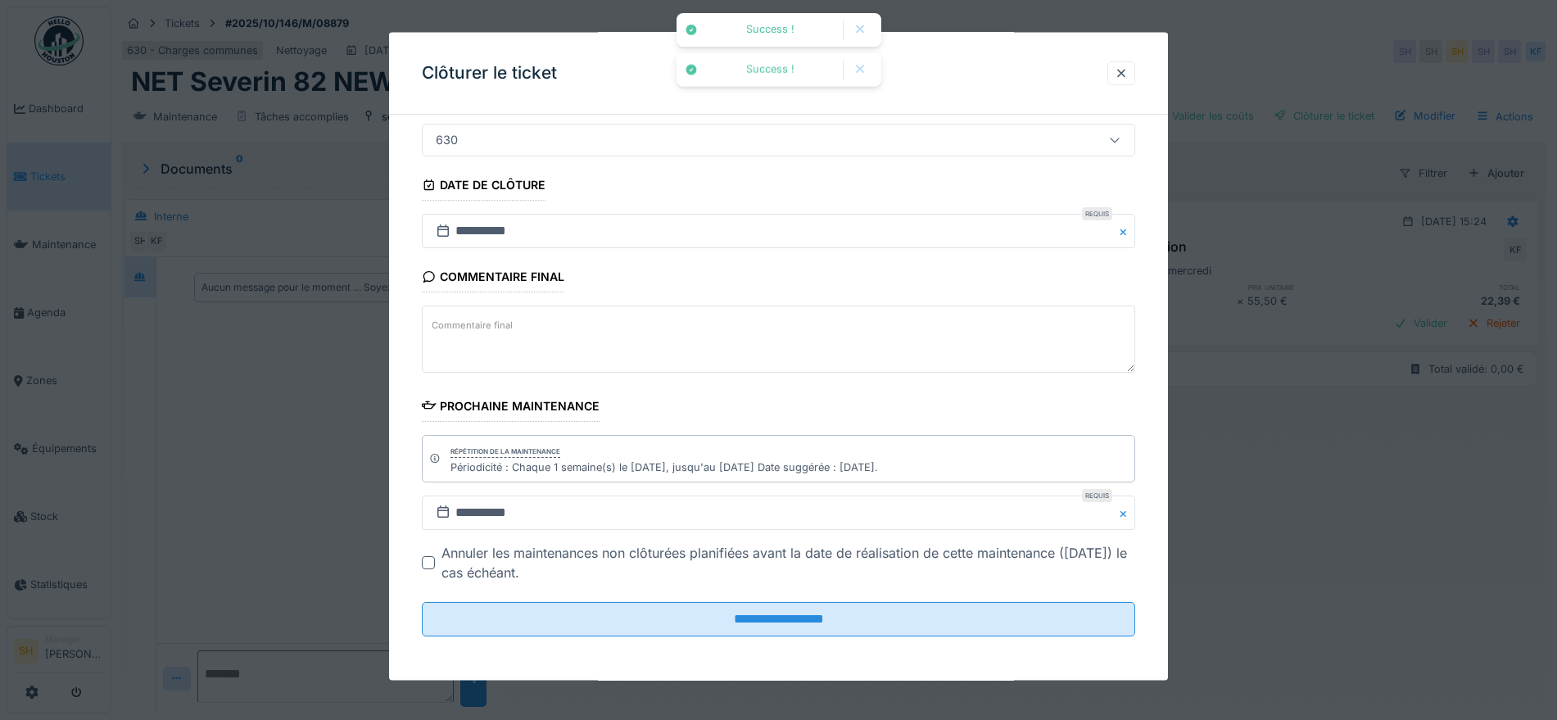
scroll to position [140, 0]
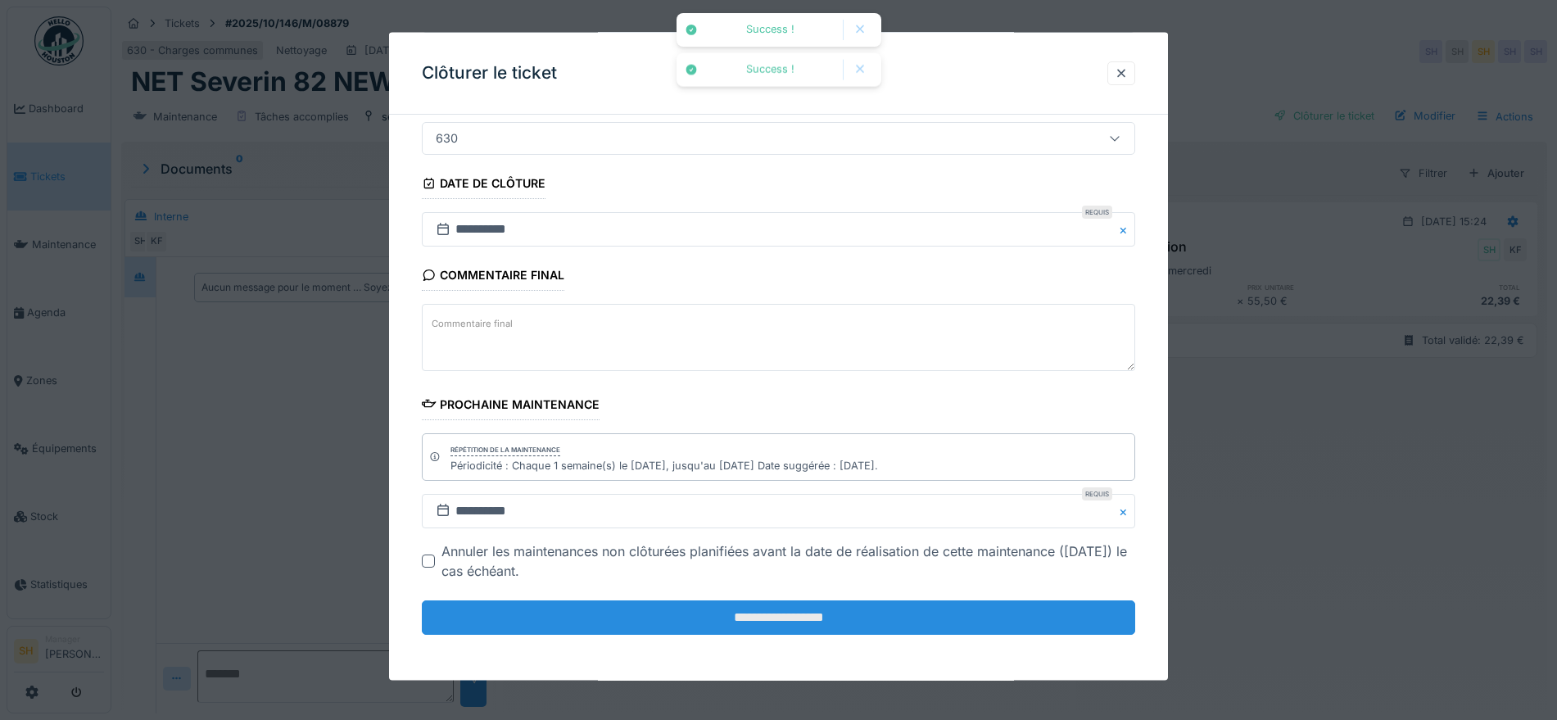
click at [777, 619] on input "**********" at bounding box center [778, 617] width 713 height 34
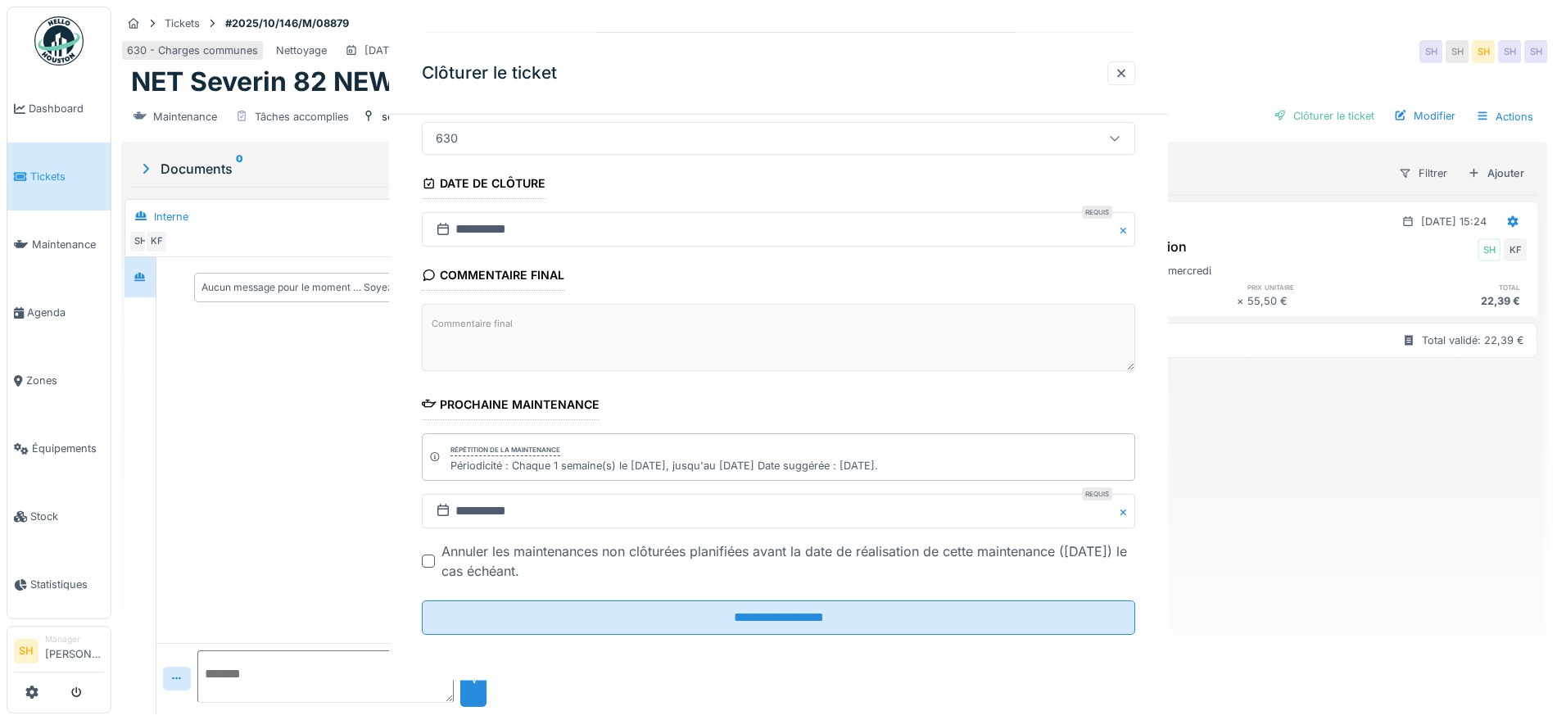
scroll to position [0, 0]
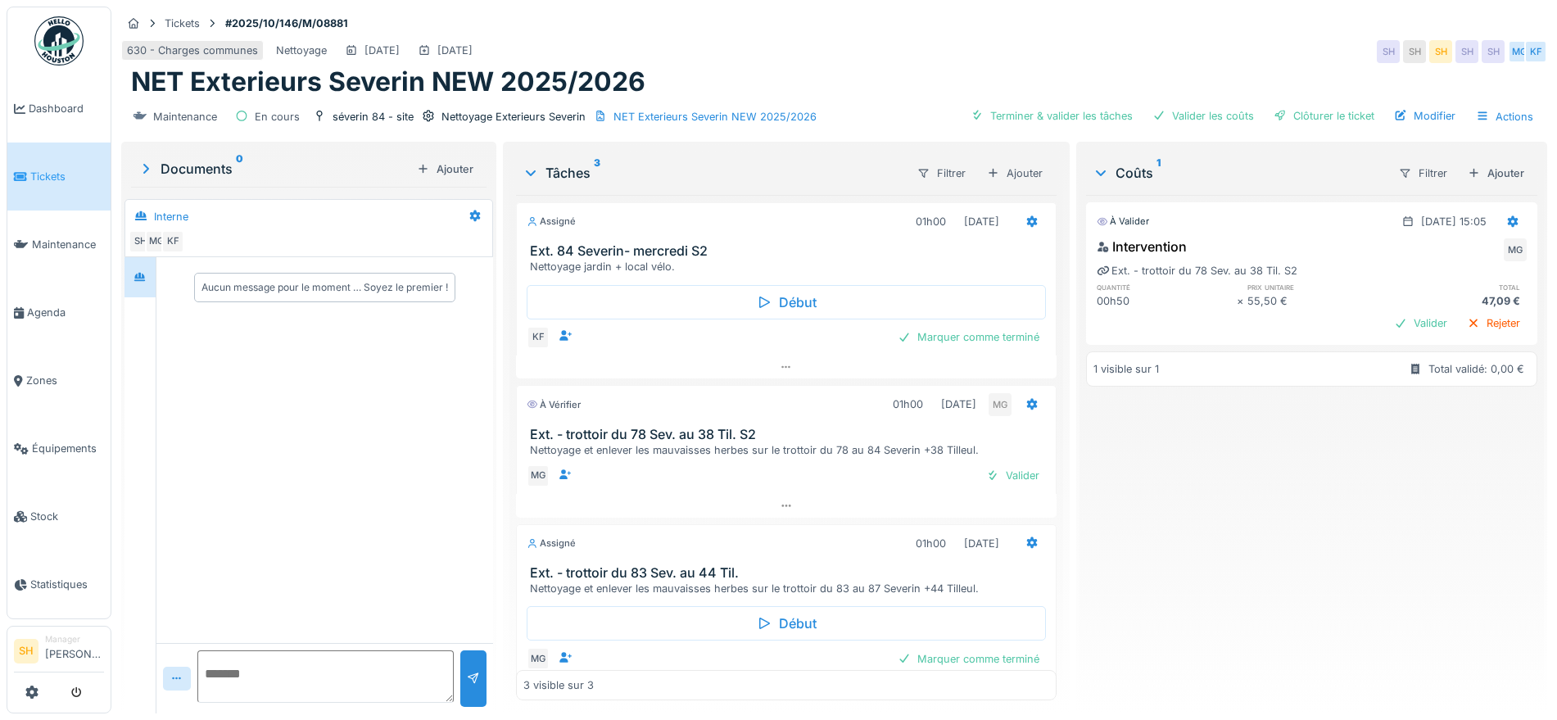
scroll to position [39, 0]
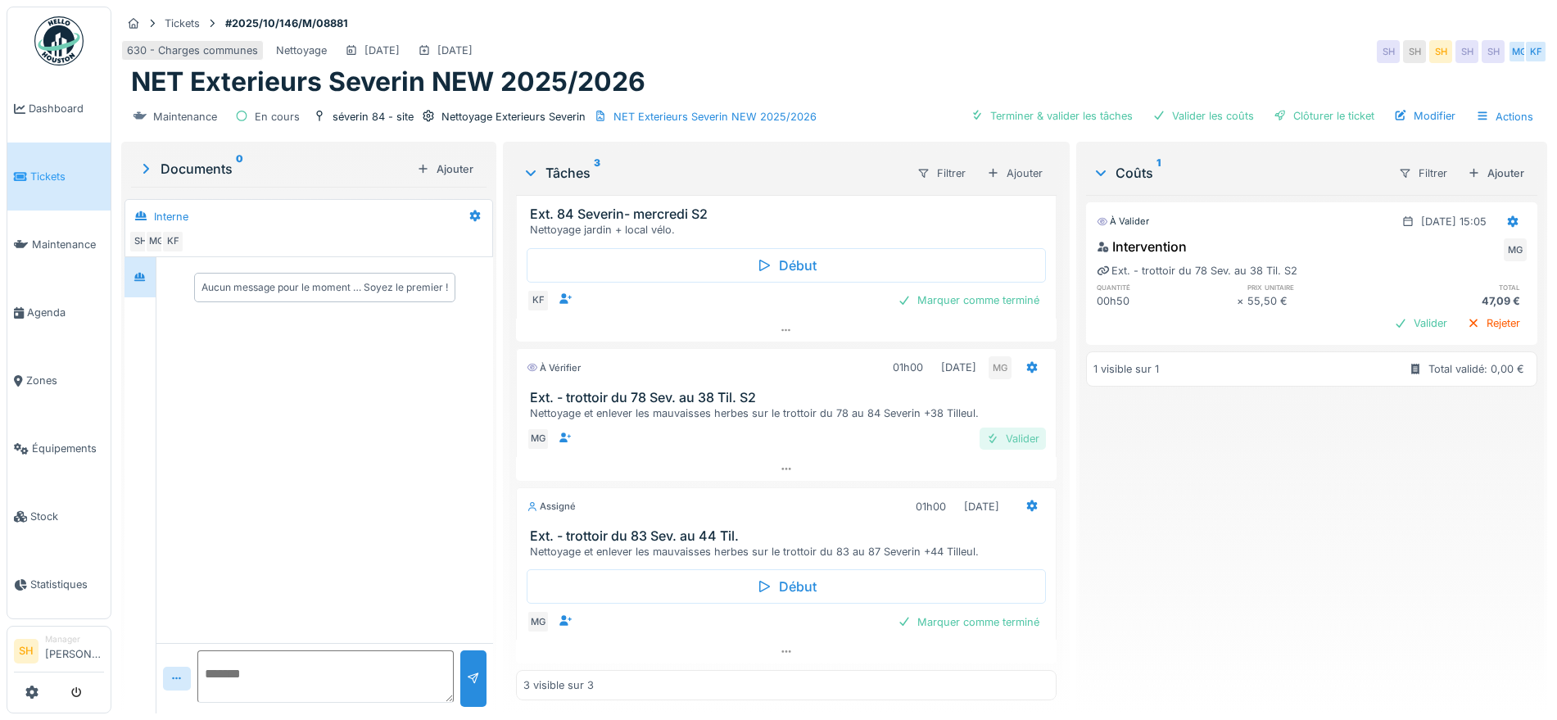
click at [1004, 439] on div "Valider" at bounding box center [1013, 439] width 66 height 22
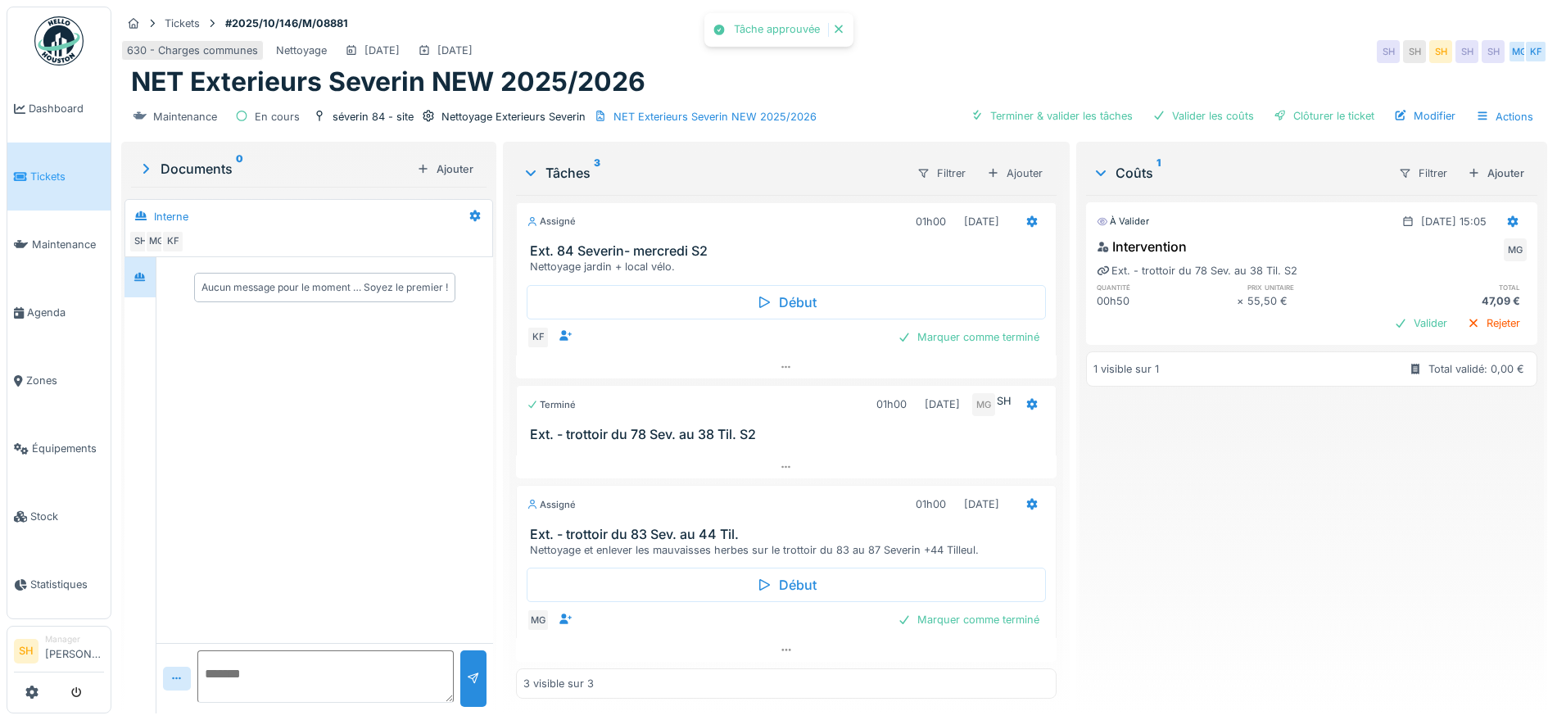
scroll to position [0, 0]
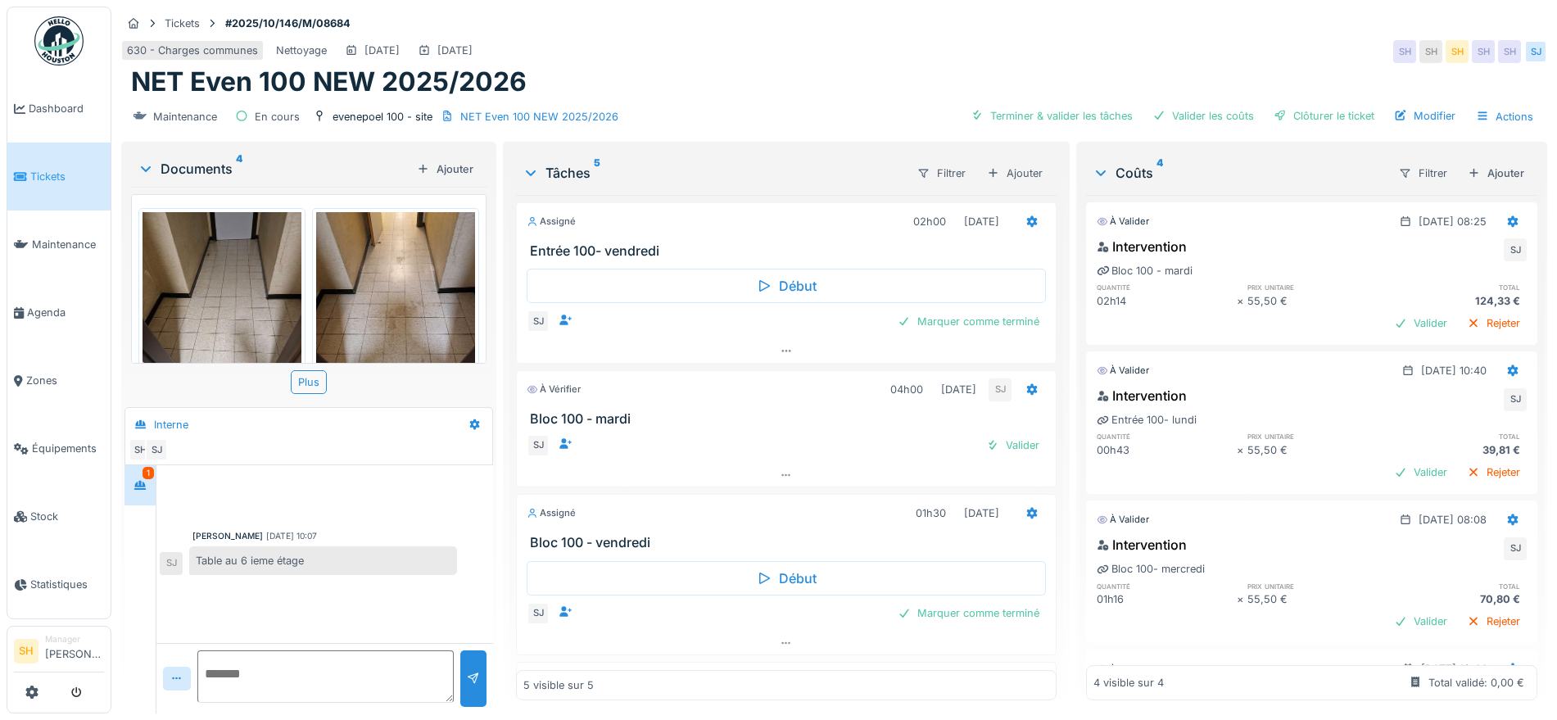
click at [402, 298] on img at bounding box center [395, 318] width 159 height 212
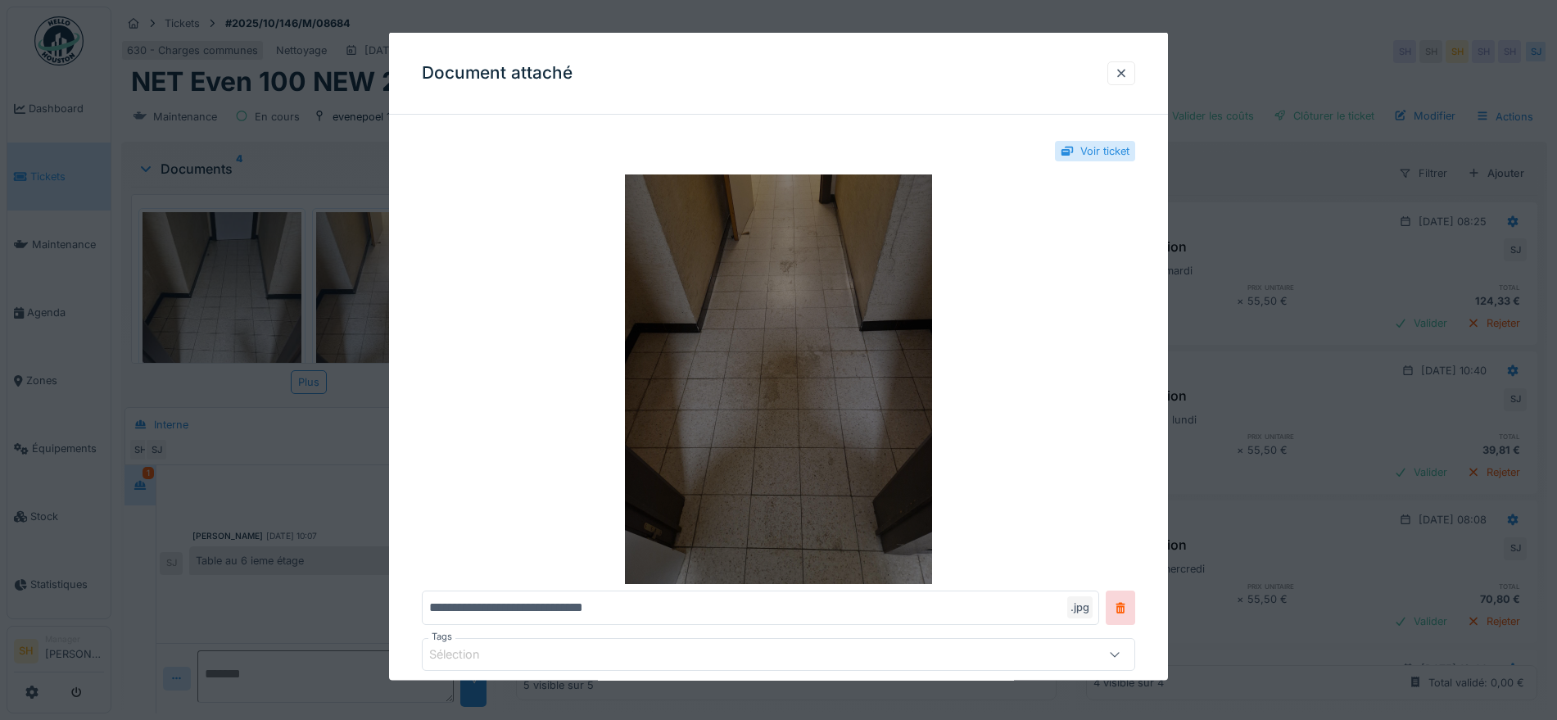
click at [837, 416] on img at bounding box center [778, 378] width 713 height 409
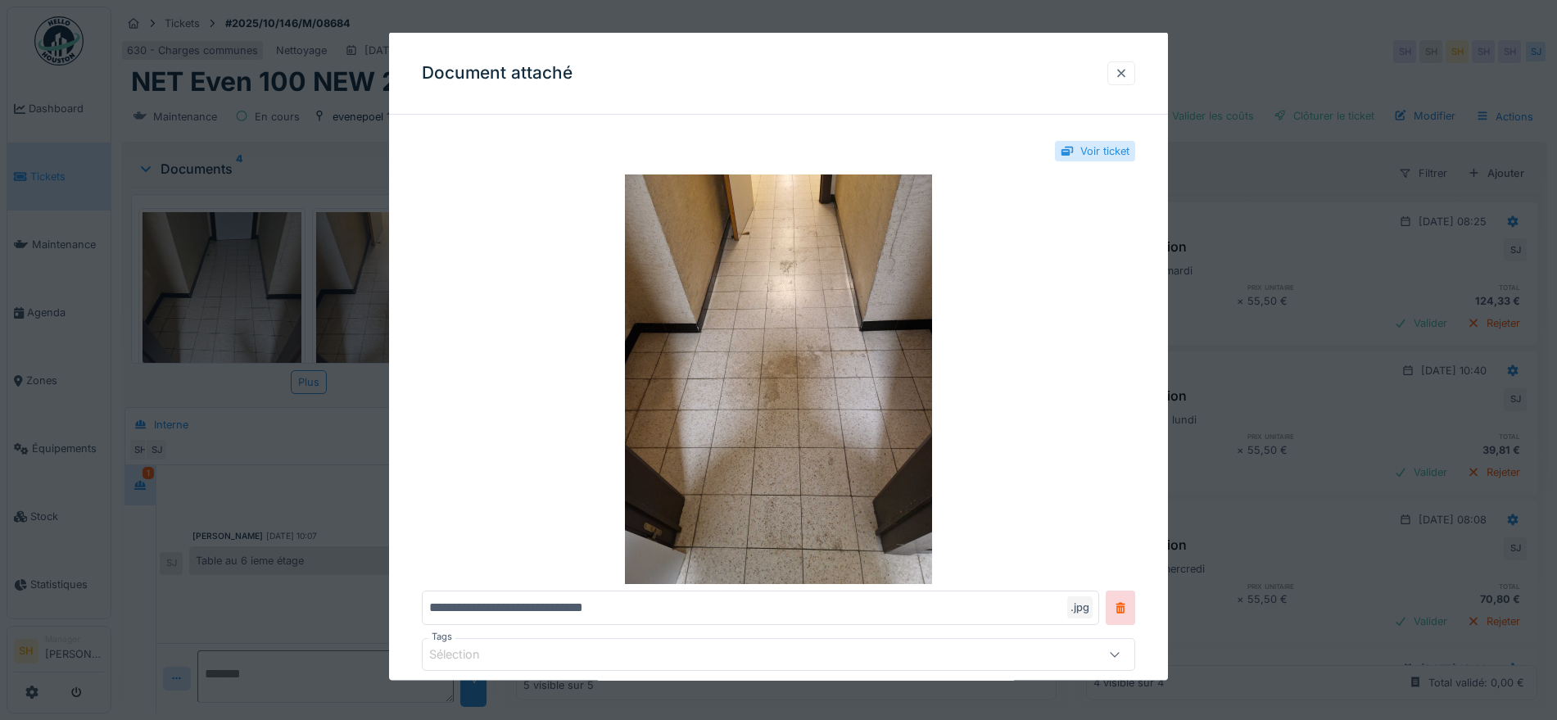
click at [1128, 71] on div at bounding box center [1121, 73] width 13 height 16
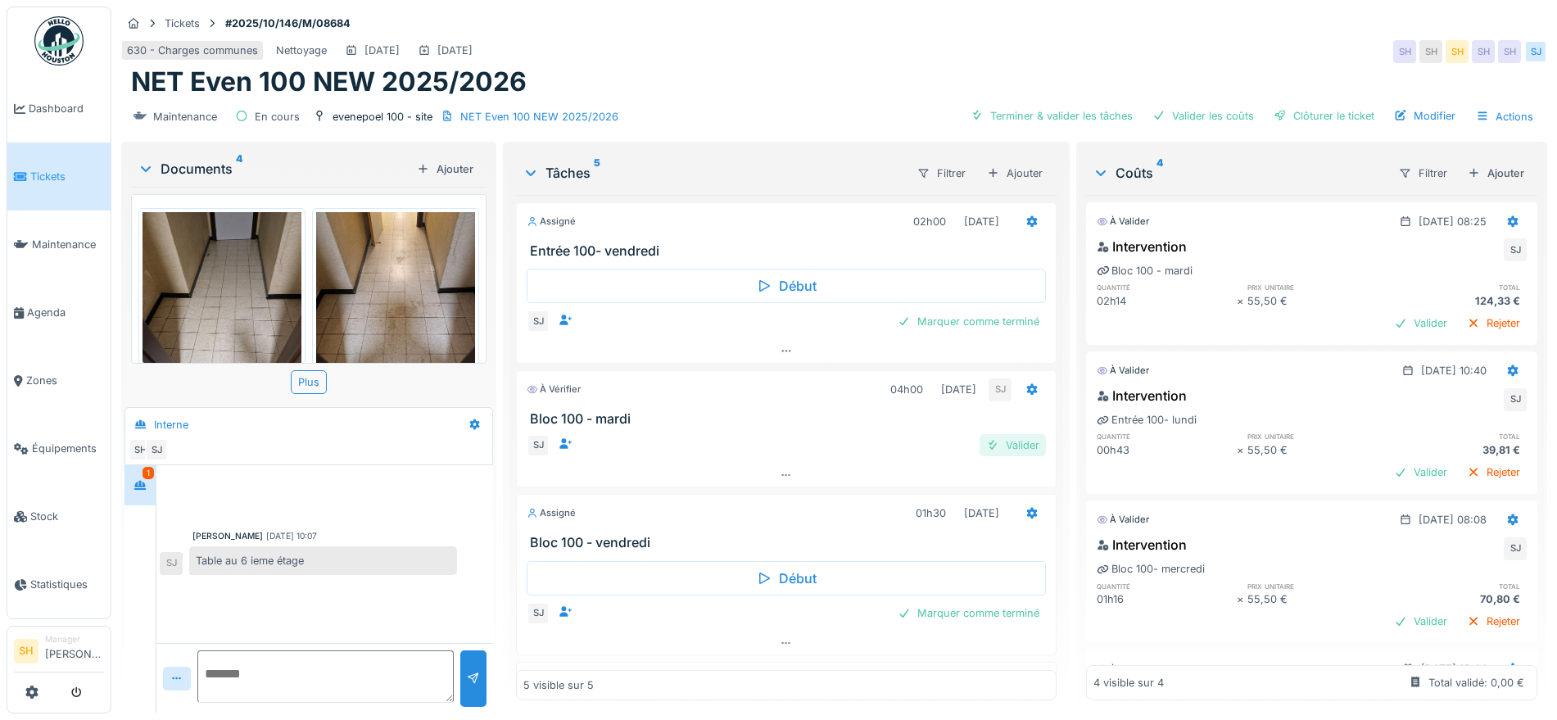
click at [998, 441] on div "Valider" at bounding box center [1013, 445] width 66 height 22
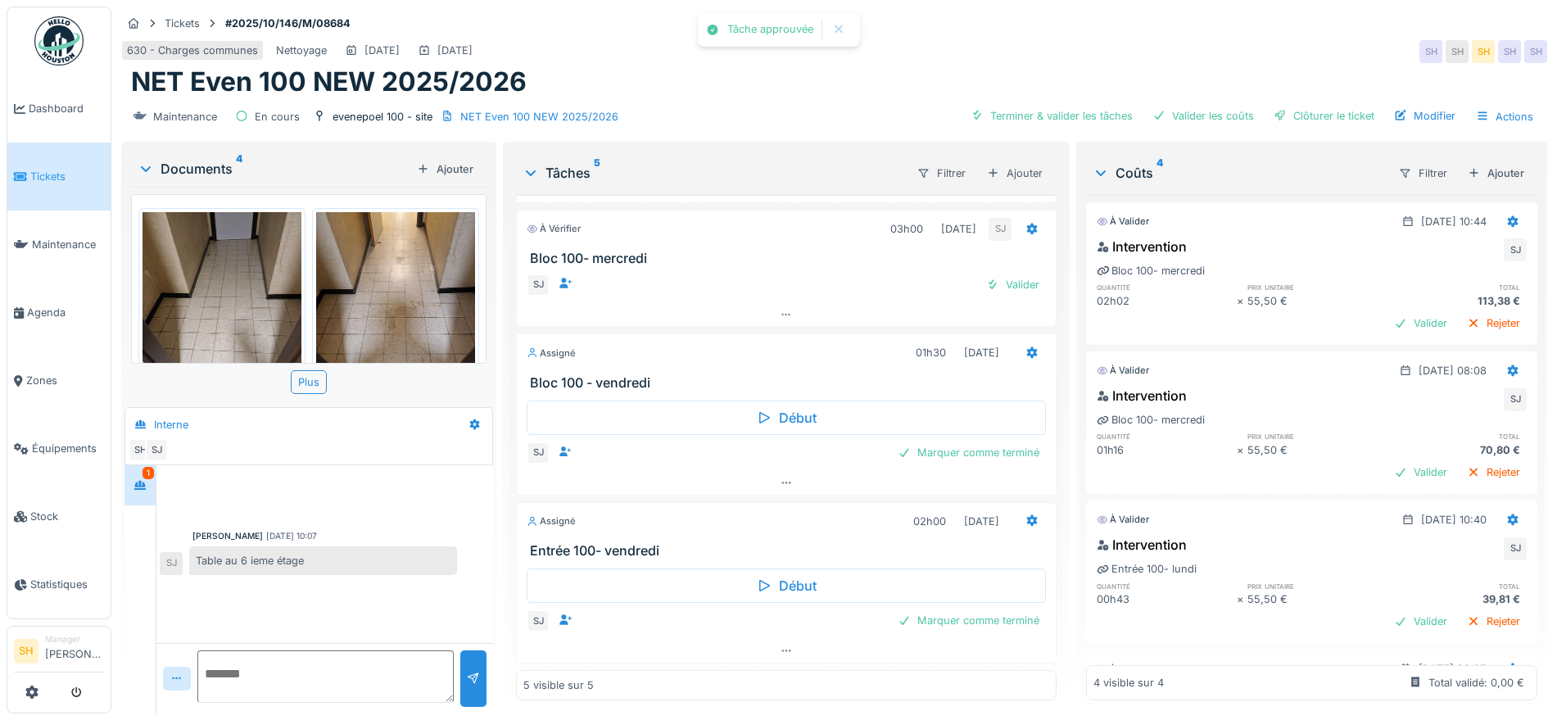
scroll to position [92, 0]
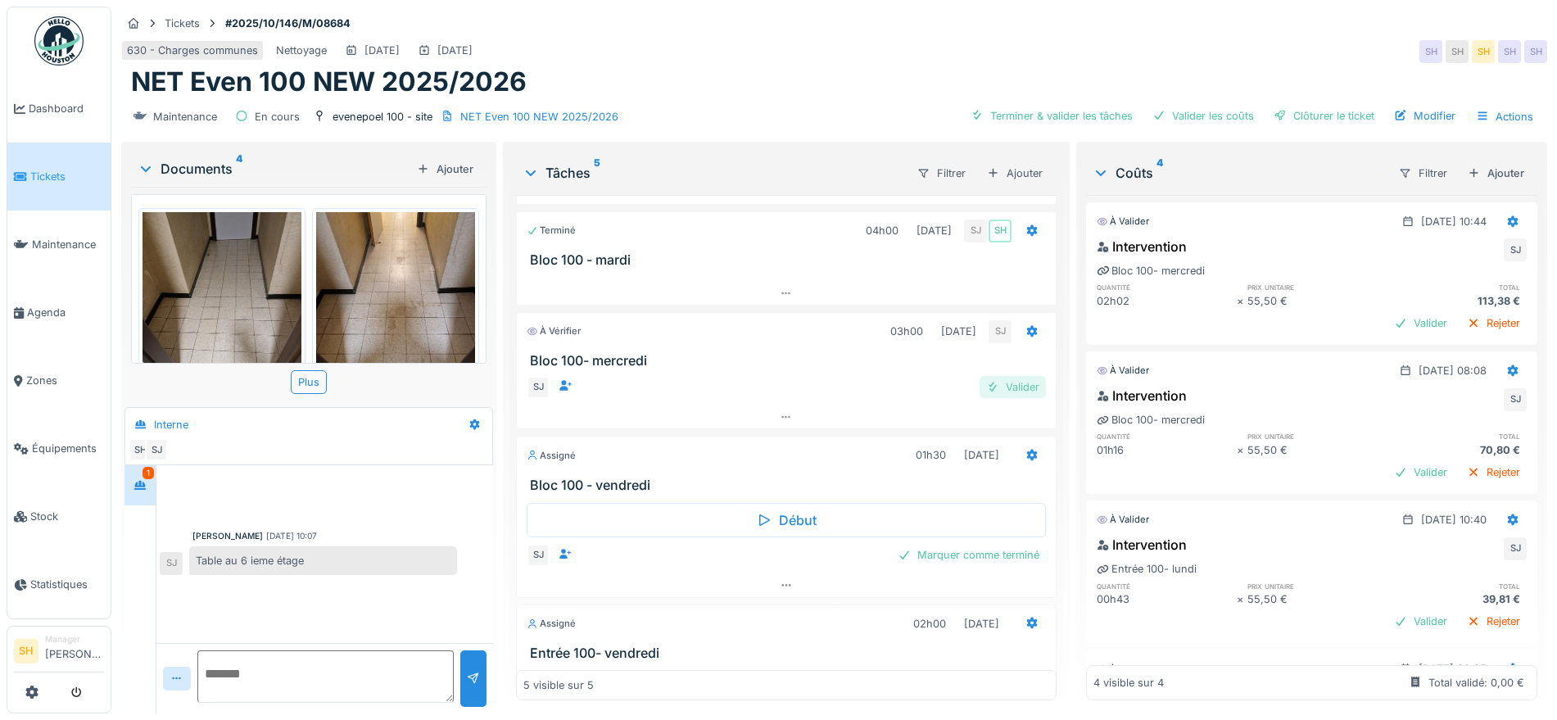
click at [995, 384] on div "Valider" at bounding box center [1013, 387] width 66 height 22
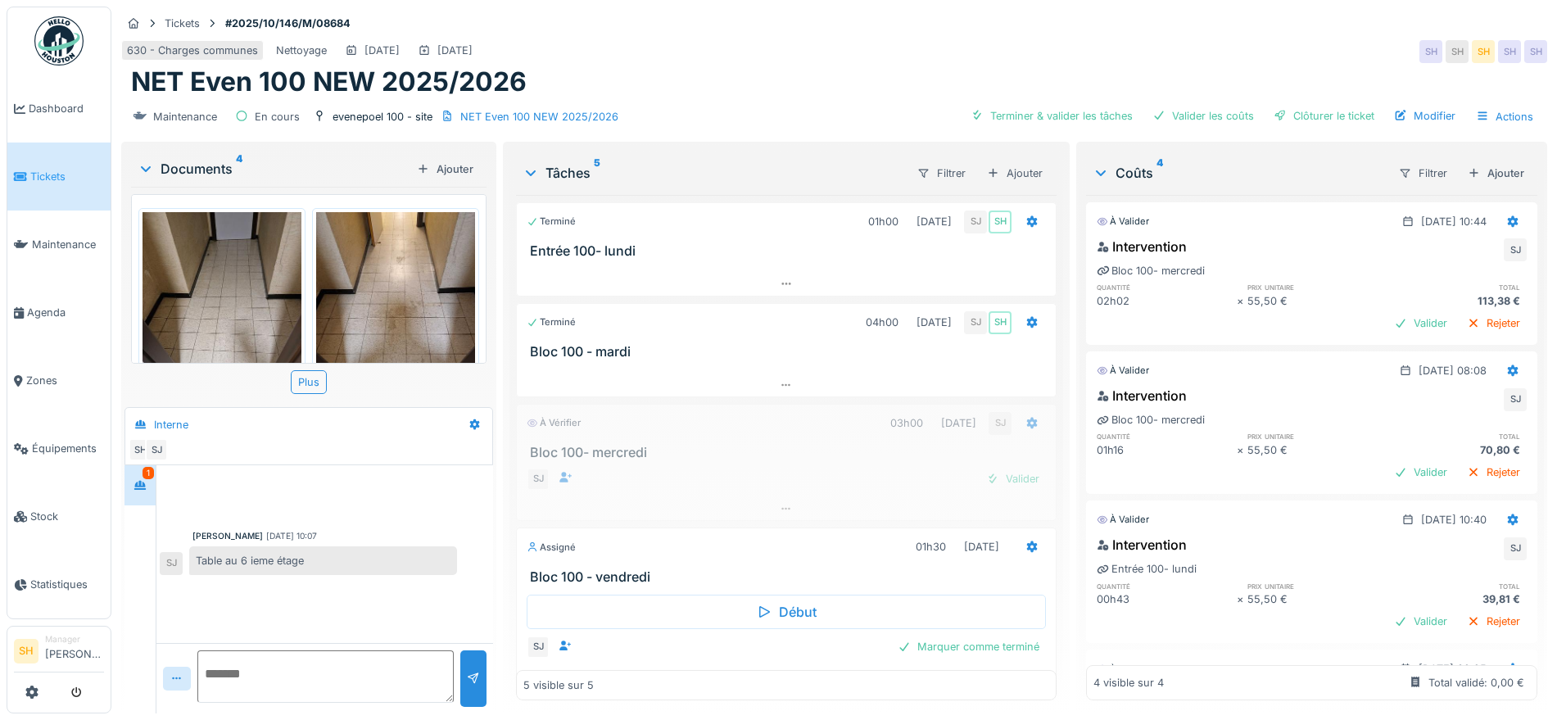
scroll to position [0, 0]
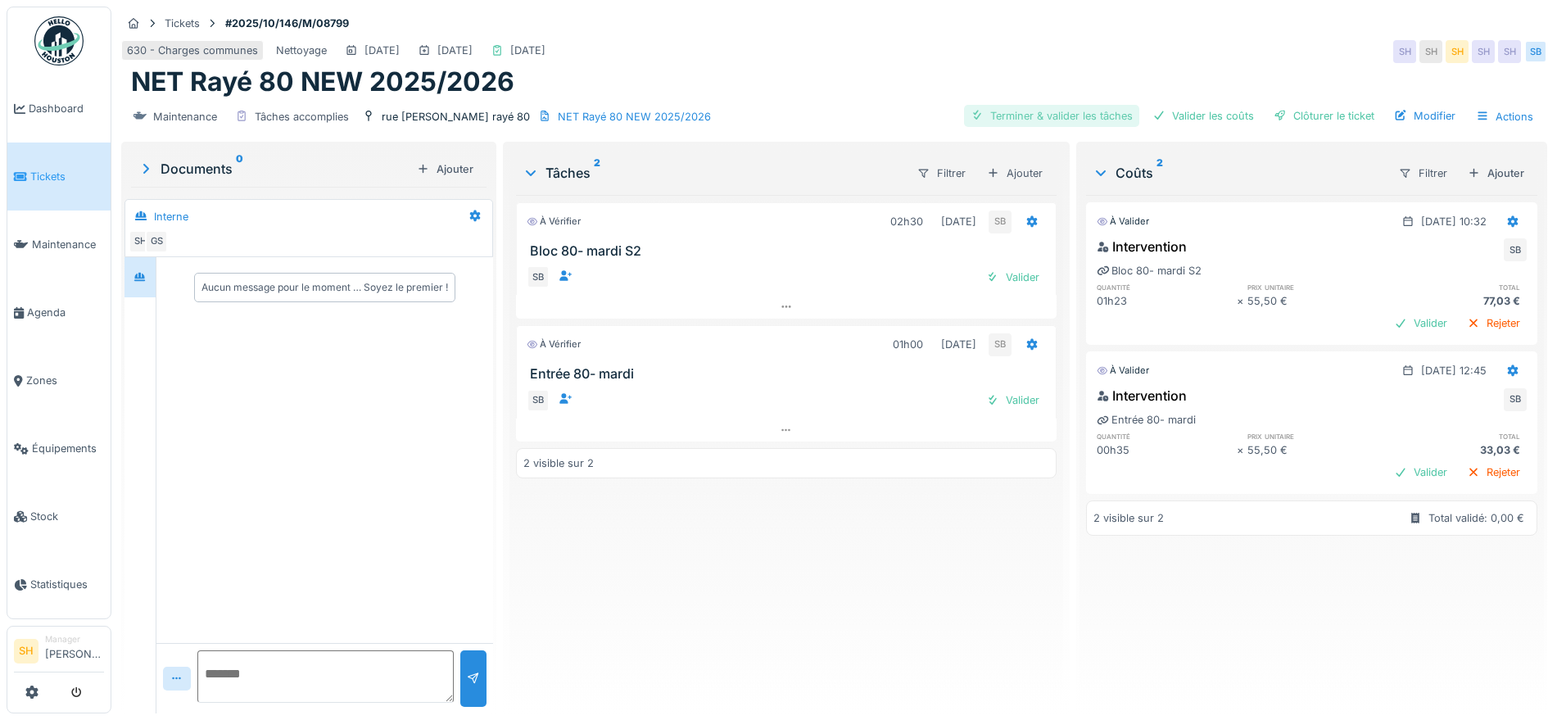
click at [1055, 119] on div "Terminer & valider les tâches" at bounding box center [1051, 116] width 175 height 22
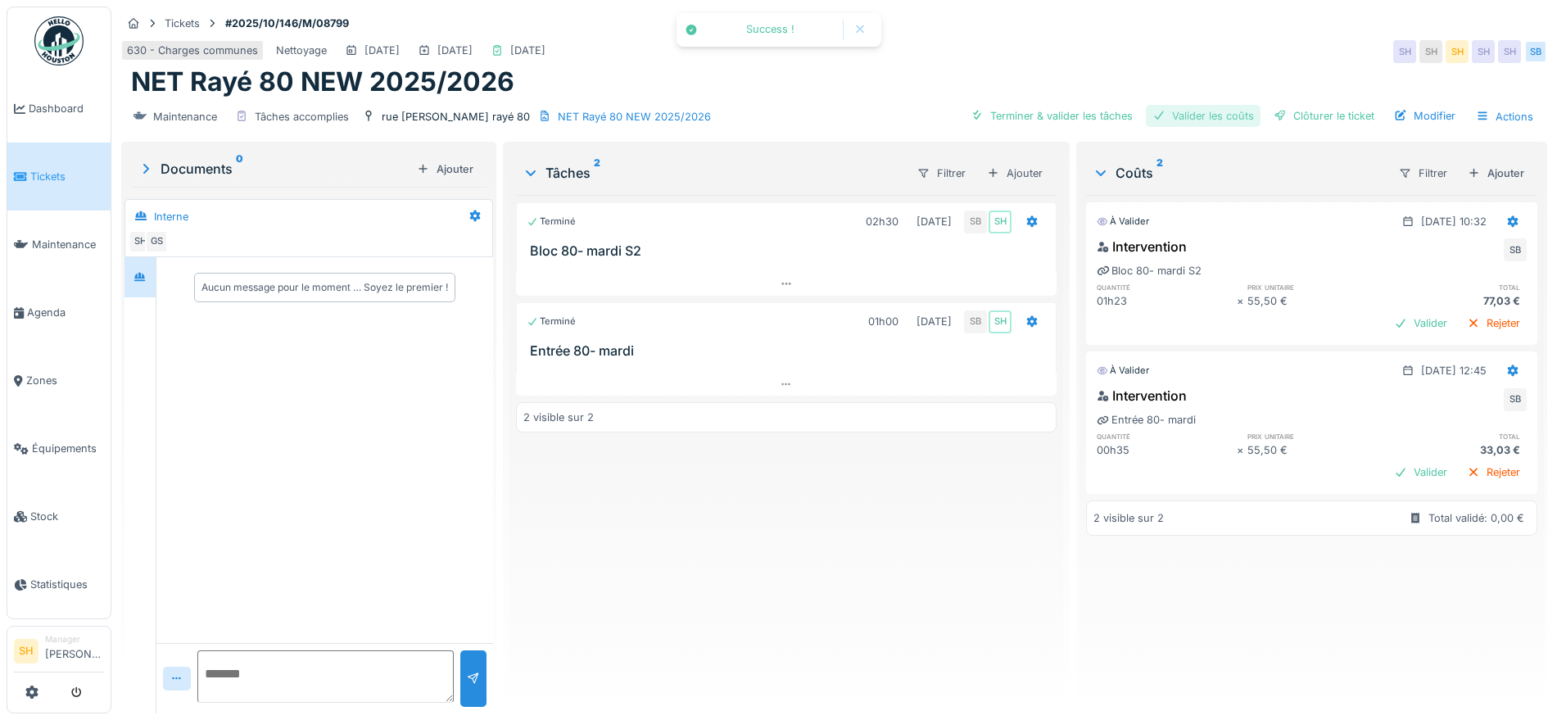
click at [1164, 120] on div "Valider les coûts" at bounding box center [1203, 116] width 115 height 22
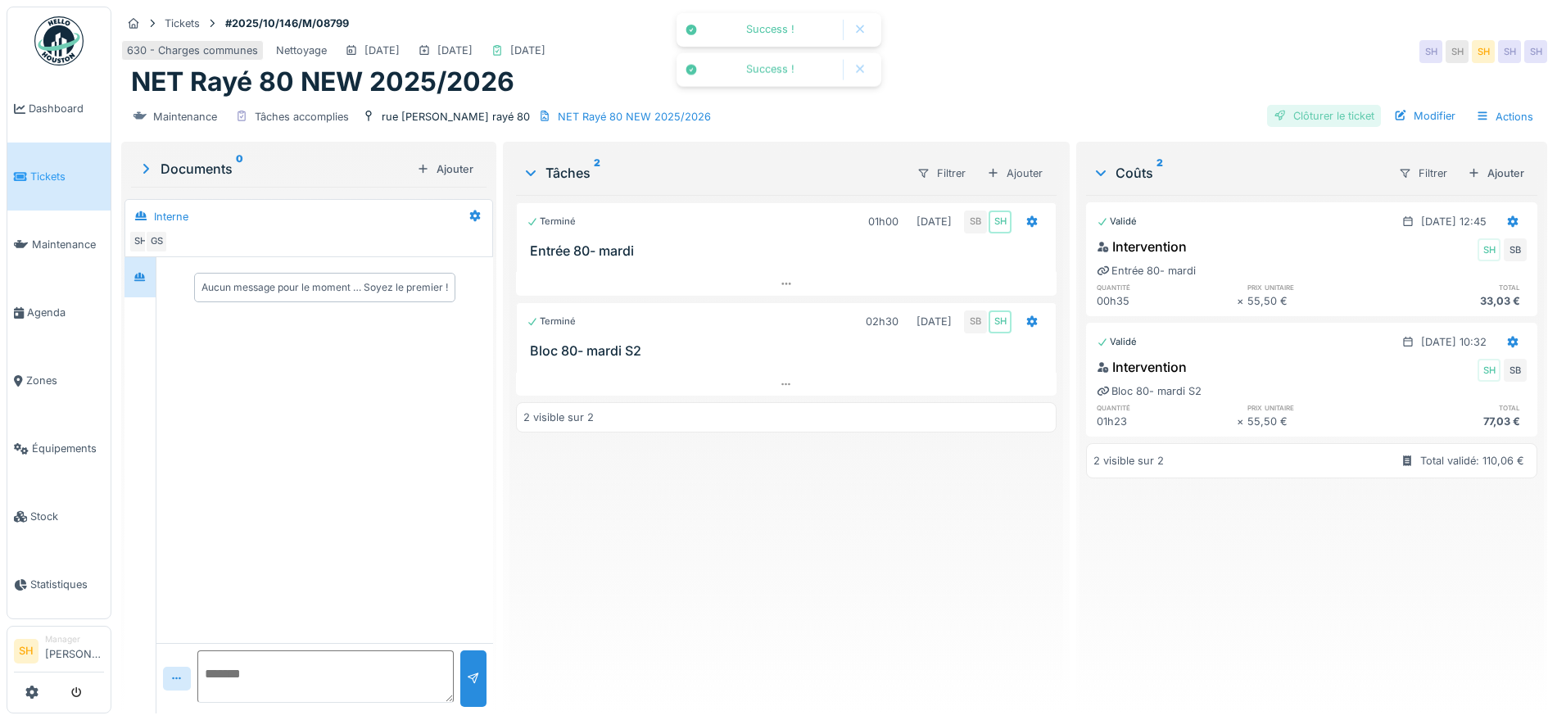
click at [1275, 115] on div "Clôturer le ticket" at bounding box center [1324, 116] width 114 height 22
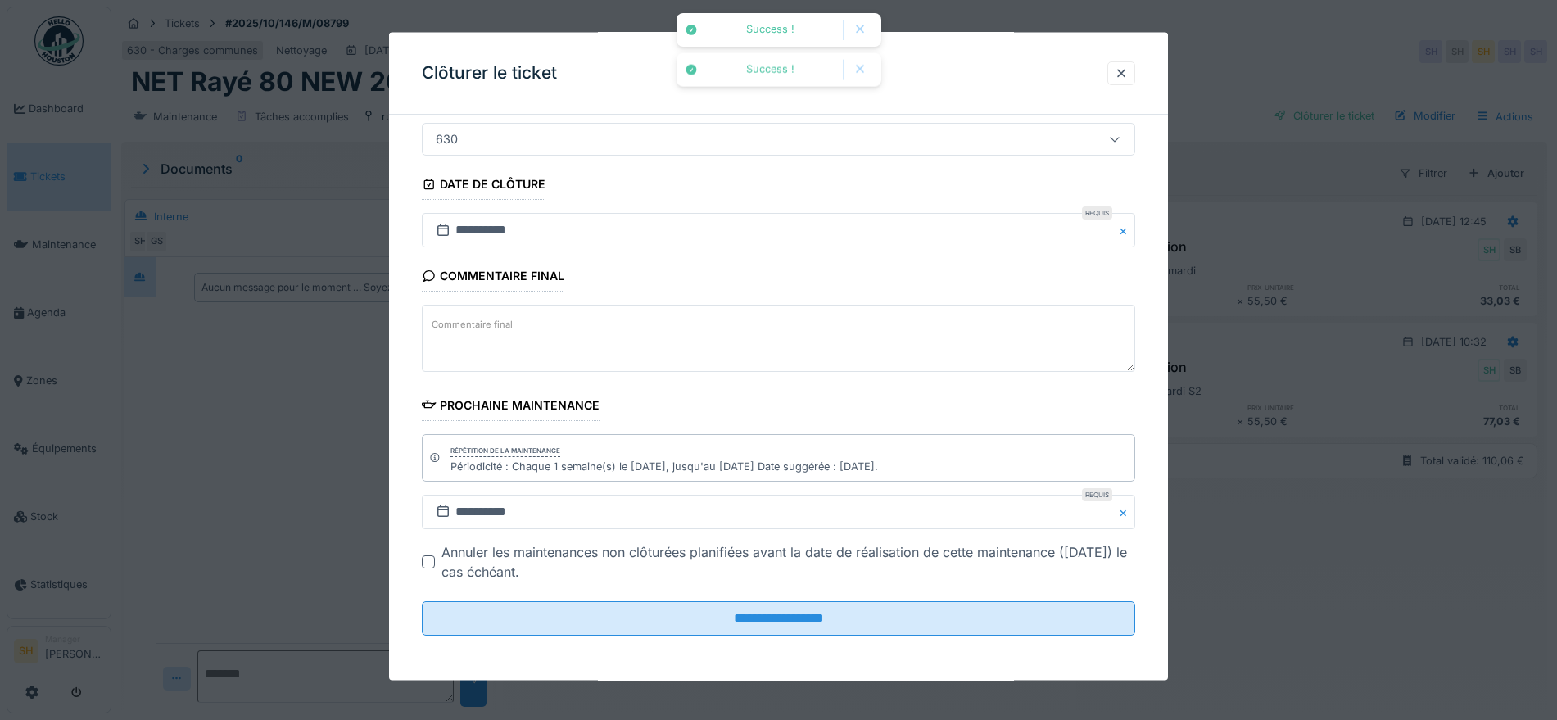
scroll to position [140, 0]
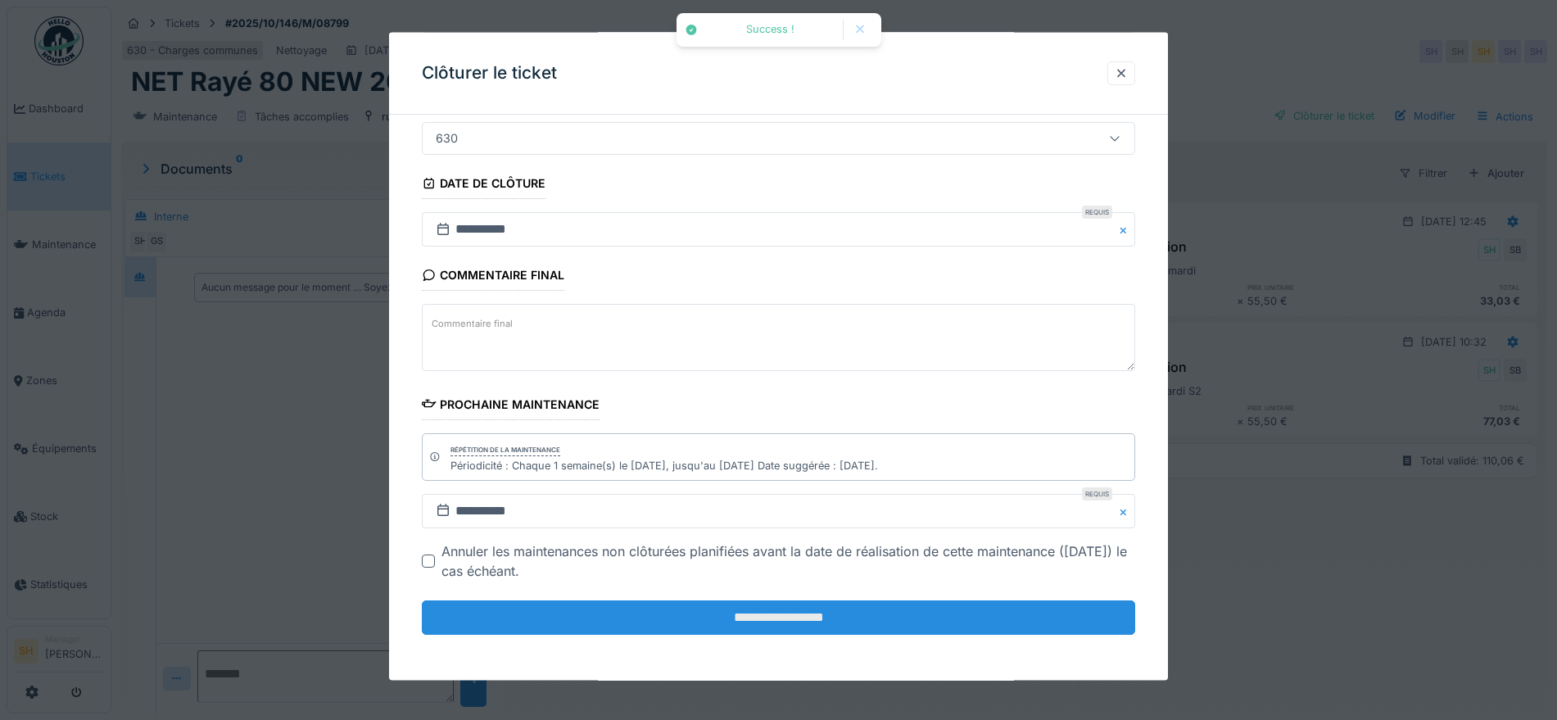
click at [858, 619] on input "**********" at bounding box center [778, 617] width 713 height 34
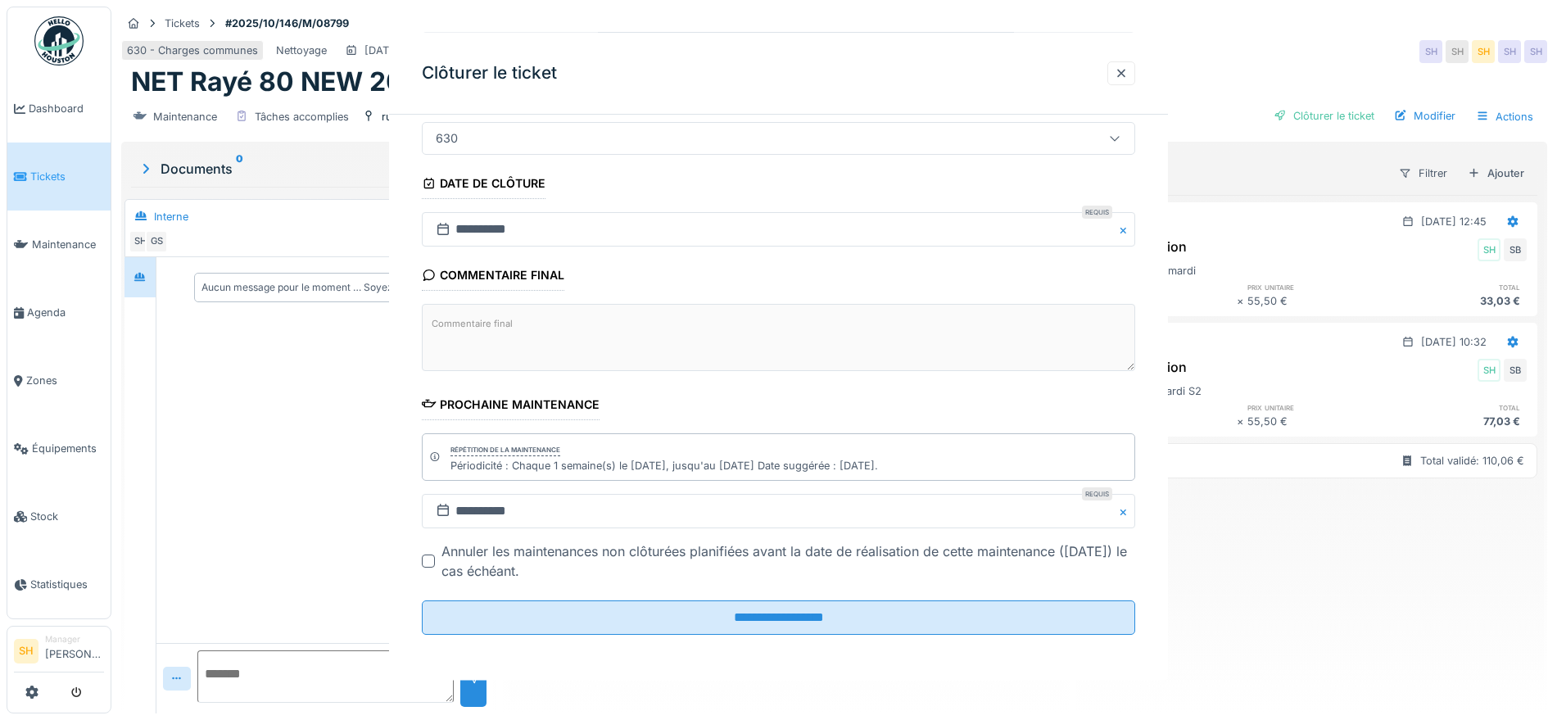
scroll to position [0, 0]
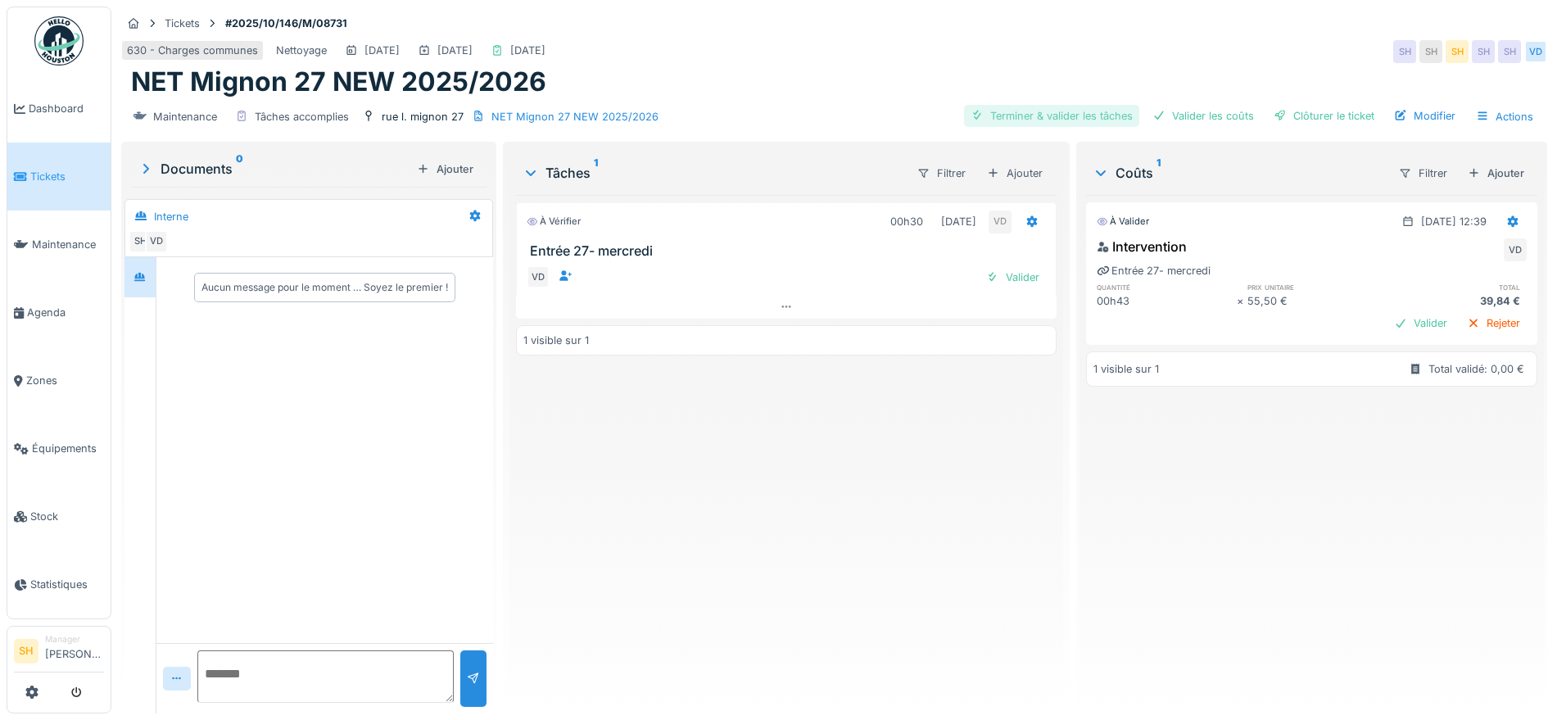
click at [1044, 119] on div "Terminer & valider les tâches" at bounding box center [1051, 116] width 175 height 22
click at [1232, 115] on div "Valider les coûts" at bounding box center [1203, 116] width 115 height 22
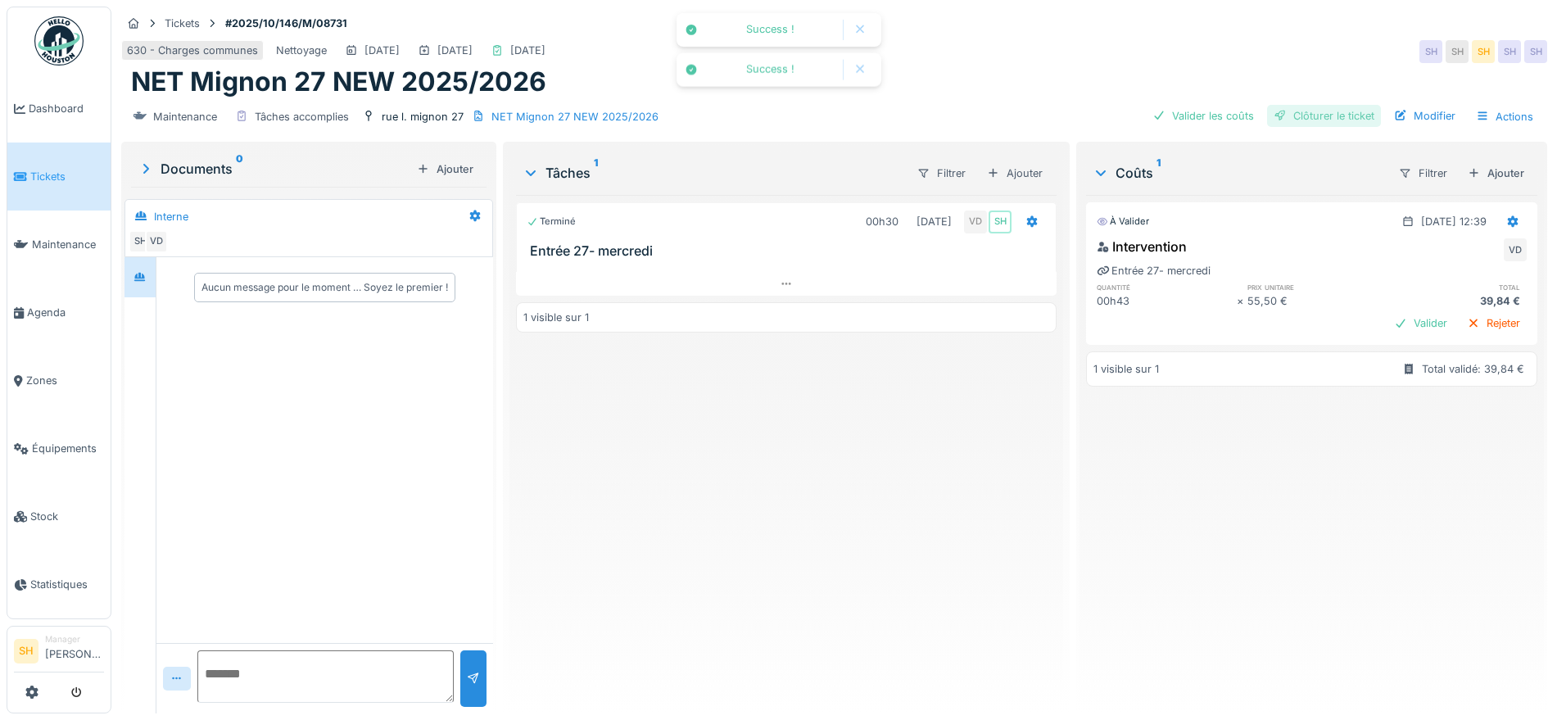
click at [1274, 114] on div at bounding box center [1280, 116] width 13 height 16
